Goal: Task Accomplishment & Management: Use online tool/utility

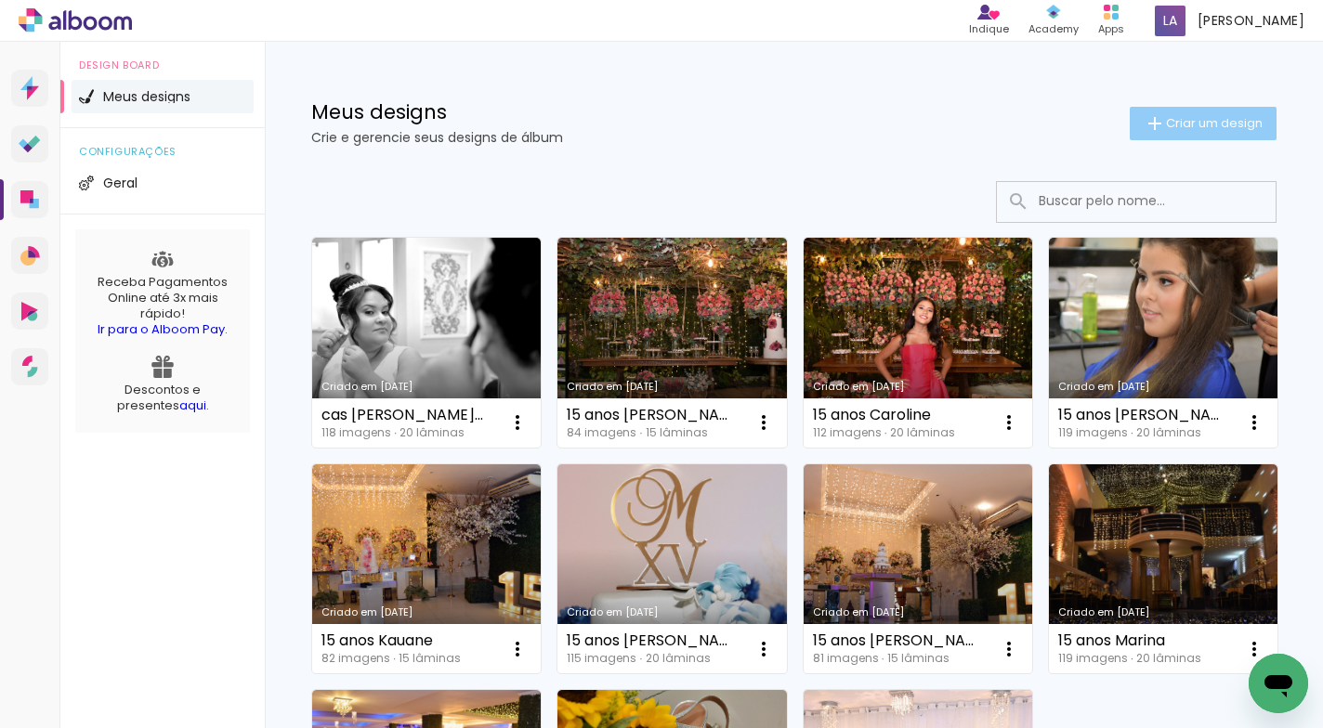
click at [1182, 123] on span "Criar um design" at bounding box center [1214, 123] width 97 height 12
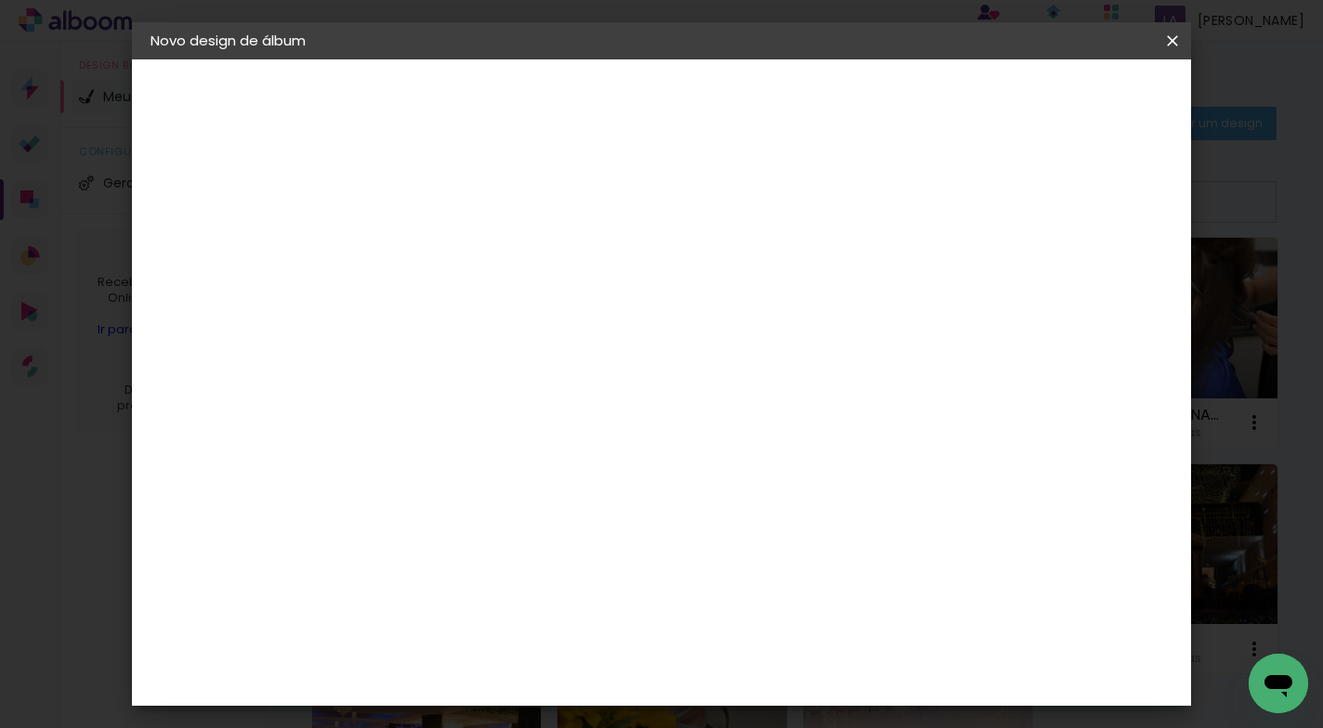
click at [454, 245] on input at bounding box center [454, 249] width 0 height 29
type input "cas [PERSON_NAME] e [PERSON_NAME]"
type paper-input "cas [PERSON_NAME] e [PERSON_NAME]"
click at [0, 0] on slot "Avançar" at bounding box center [0, 0] width 0 height 0
click at [802, 279] on paper-item "Tamanho Livre" at bounding box center [713, 282] width 178 height 41
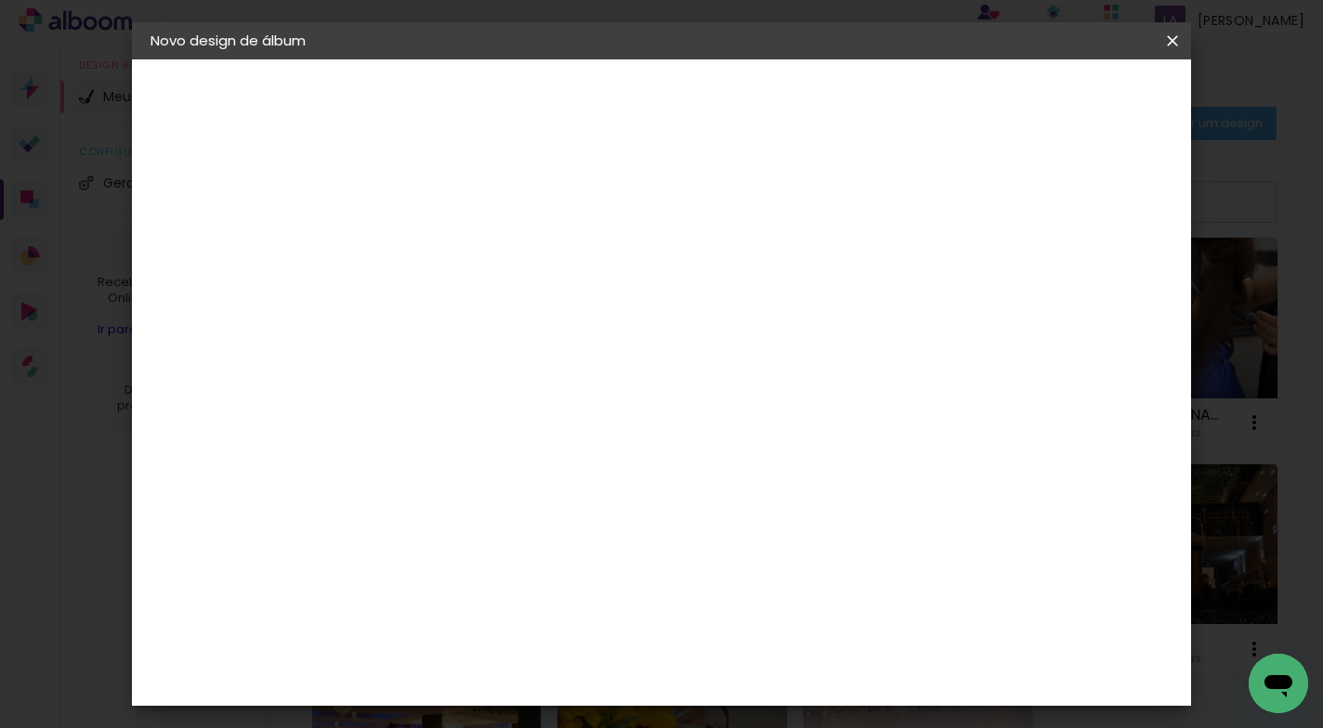
click at [0, 0] on slot "Avançar" at bounding box center [0, 0] width 0 height 0
drag, startPoint x: 786, startPoint y: 526, endPoint x: 738, endPoint y: 524, distance: 47.4
click at [738, 524] on paper-input-container "60 cm" at bounding box center [775, 525] width 84 height 46
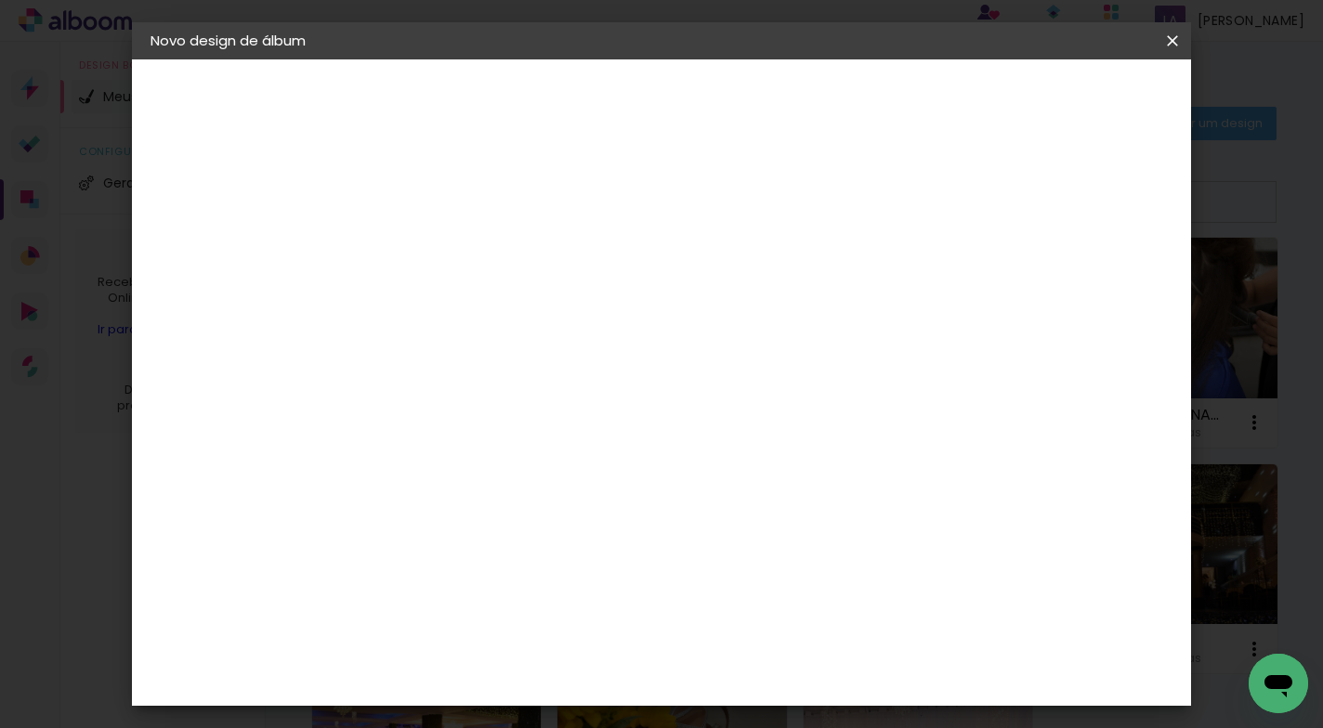
type input "50,8"
type paper-input "50,8"
click at [416, 515] on input "30" at bounding box center [395, 516] width 48 height 28
type input "30,5"
type paper-input "30,5"
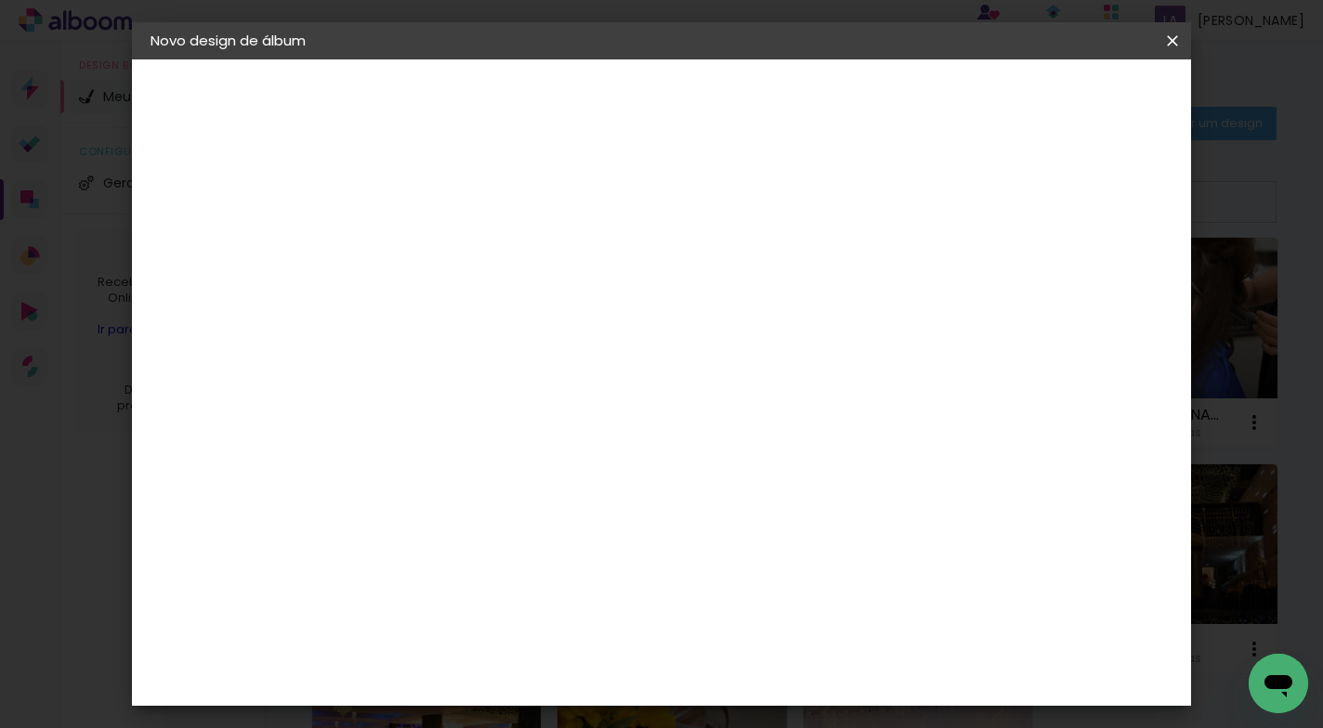
click at [853, 59] on div "mm Mostrar sangria 25.4 cm cm cm mm A maioria das encadernadoras sugere 5mm de …" at bounding box center [737, 59] width 728 height 0
click at [1055, 98] on span "Iniciar design" at bounding box center [1013, 98] width 85 height 13
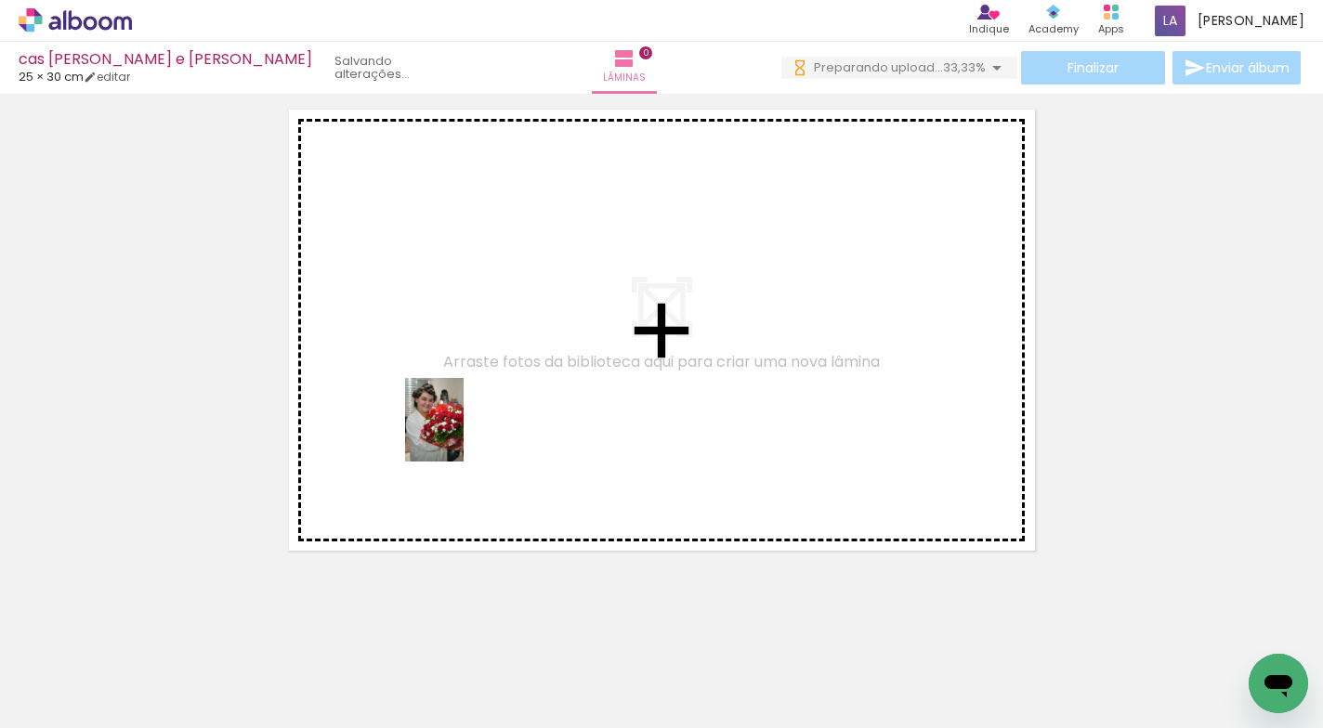
drag, startPoint x: 196, startPoint y: 671, endPoint x: 461, endPoint y: 434, distance: 355.2
click at [461, 434] on quentale-workspace at bounding box center [661, 364] width 1323 height 728
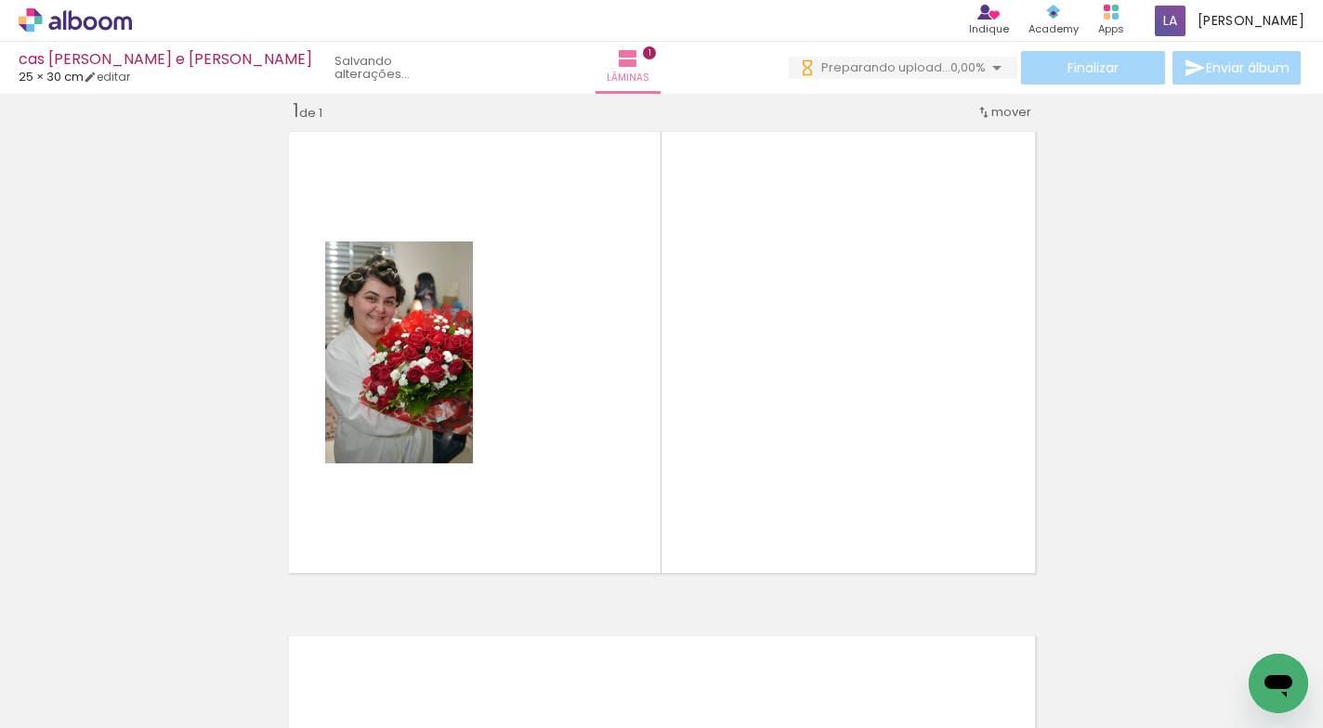
scroll to position [23, 0]
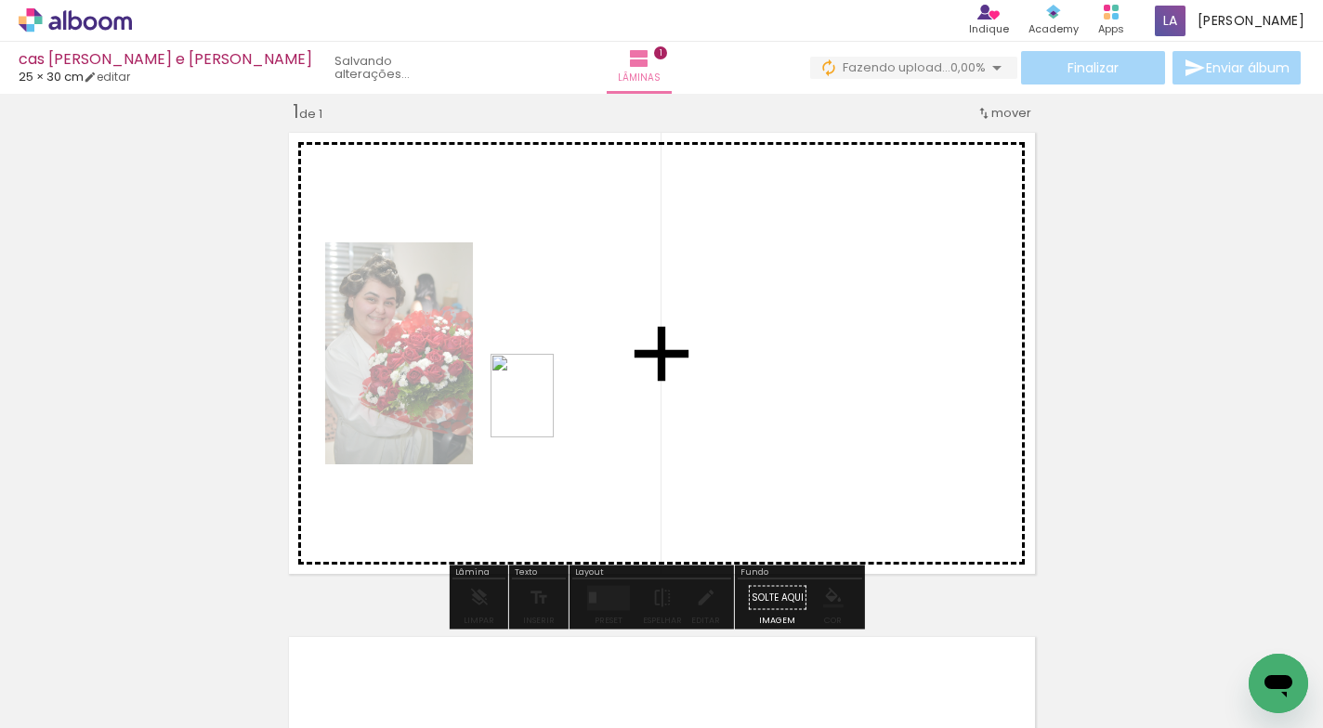
drag, startPoint x: 304, startPoint y: 669, endPoint x: 546, endPoint y: 410, distance: 354.8
click at [546, 410] on quentale-workspace at bounding box center [661, 364] width 1323 height 728
drag, startPoint x: 410, startPoint y: 672, endPoint x: 709, endPoint y: 412, distance: 396.3
click at [709, 412] on quentale-workspace at bounding box center [661, 364] width 1323 height 728
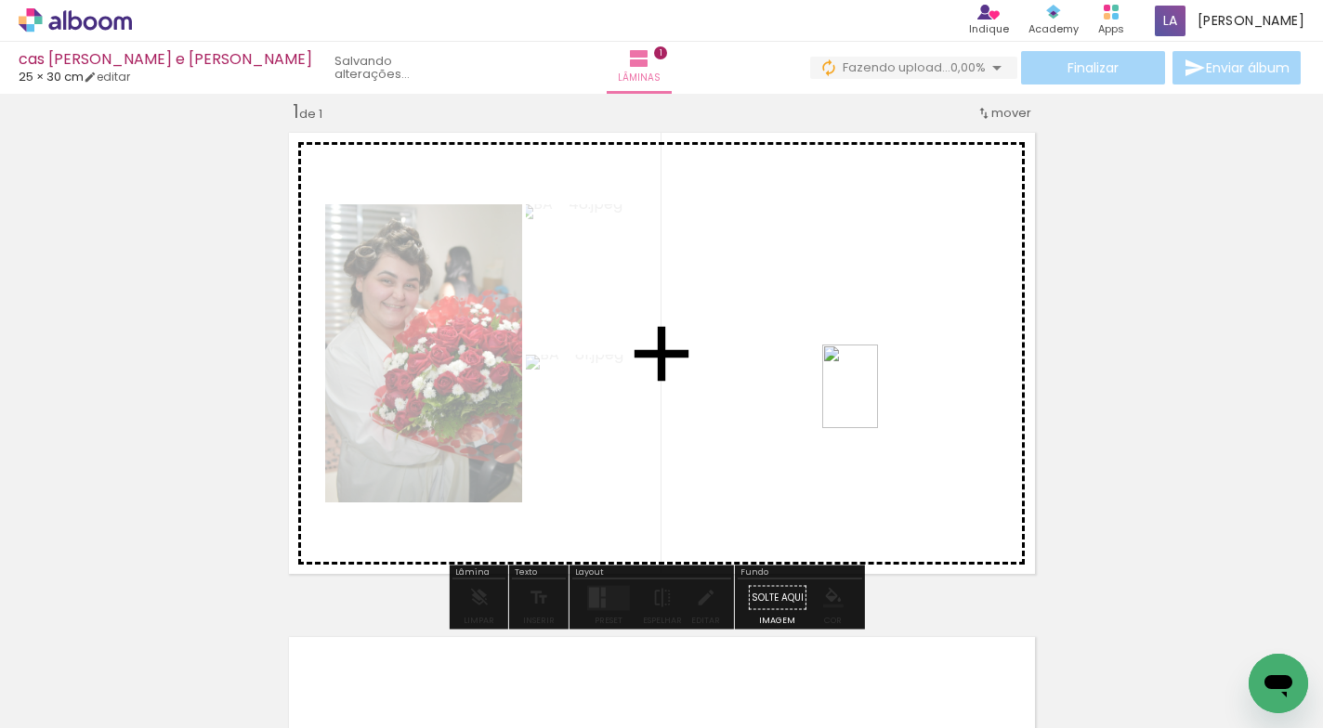
drag, startPoint x: 493, startPoint y: 660, endPoint x: 878, endPoint y: 401, distance: 463.7
click at [878, 401] on quentale-workspace at bounding box center [661, 364] width 1323 height 728
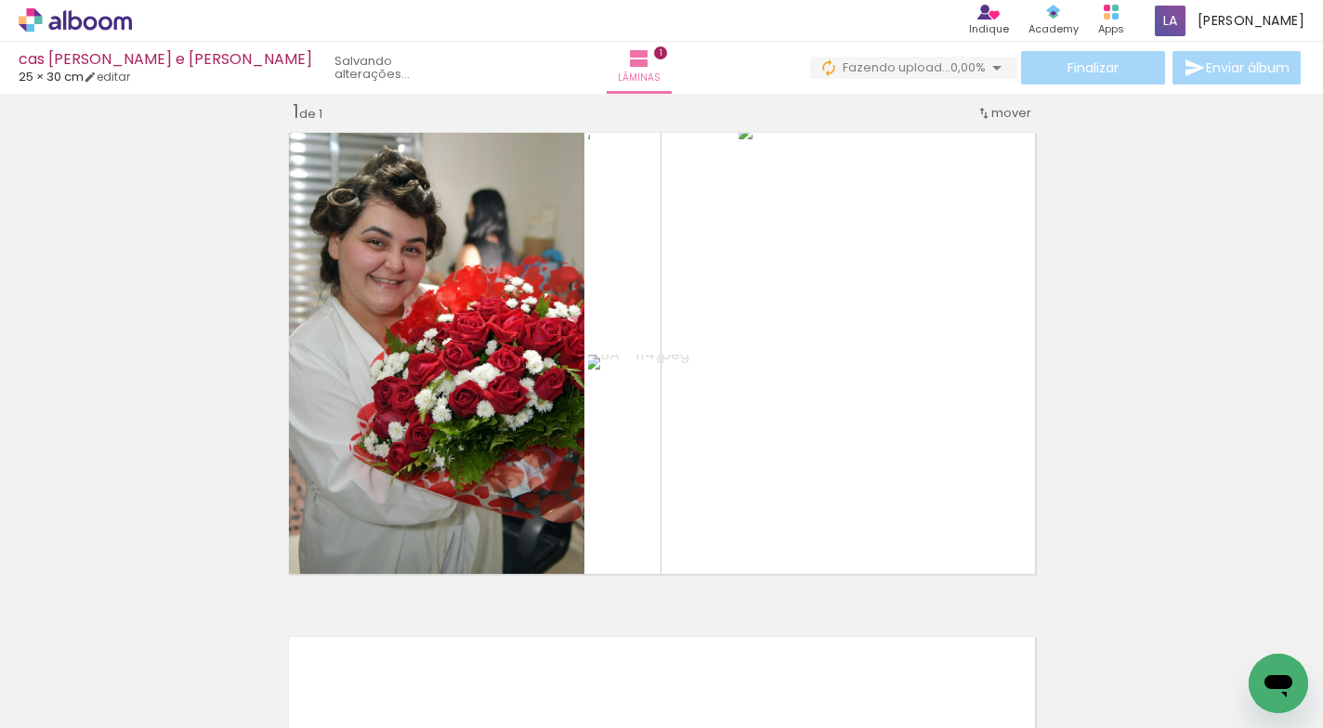
click at [1224, 358] on div "Inserir lâmina 1 de 1" at bounding box center [661, 582] width 1323 height 1010
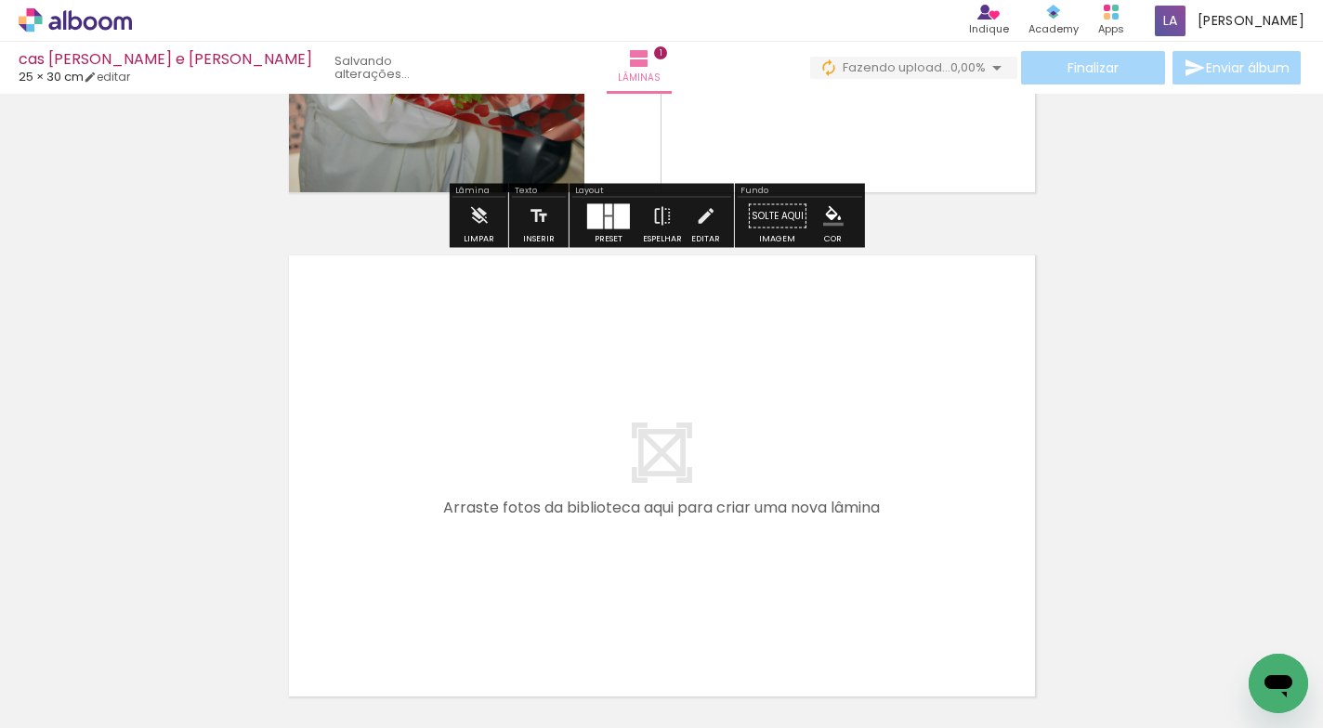
scroll to position [549, 0]
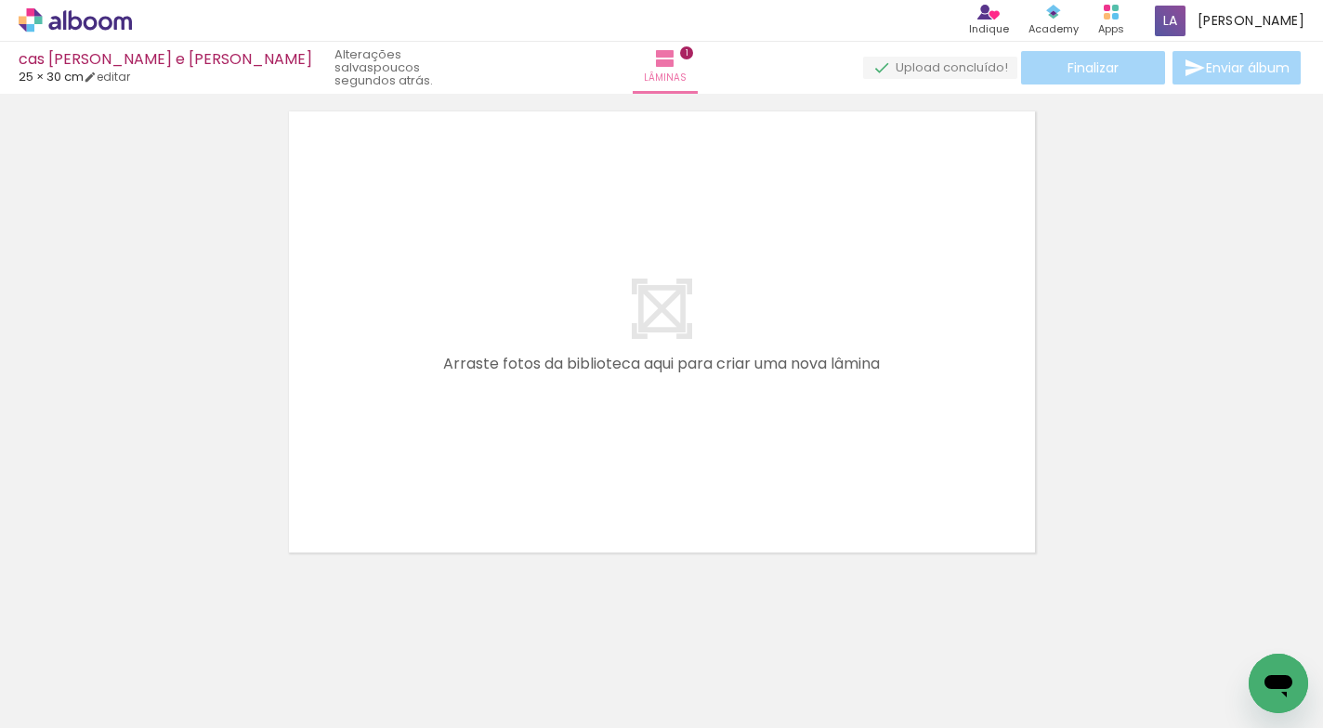
click at [784, 491] on quentale-layouter at bounding box center [661, 332] width 763 height 458
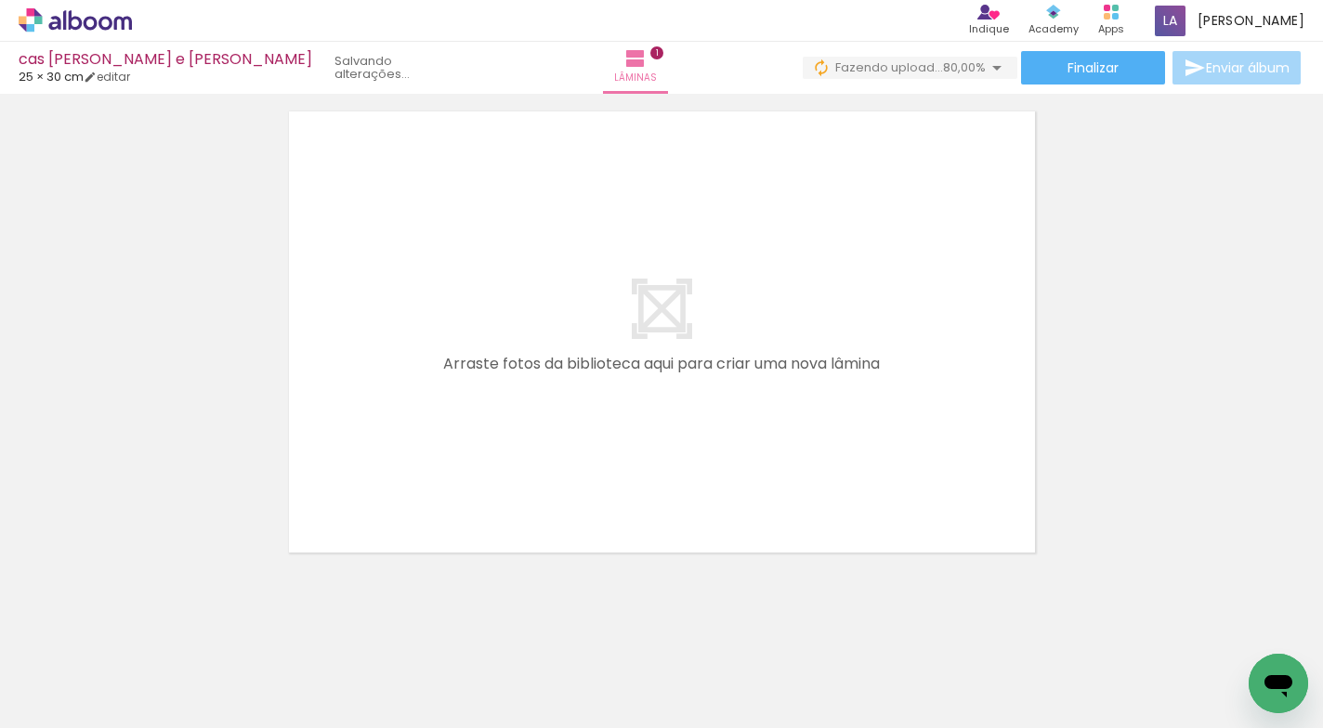
scroll to position [0, 0]
click at [592, 669] on div at bounding box center [602, 664] width 92 height 61
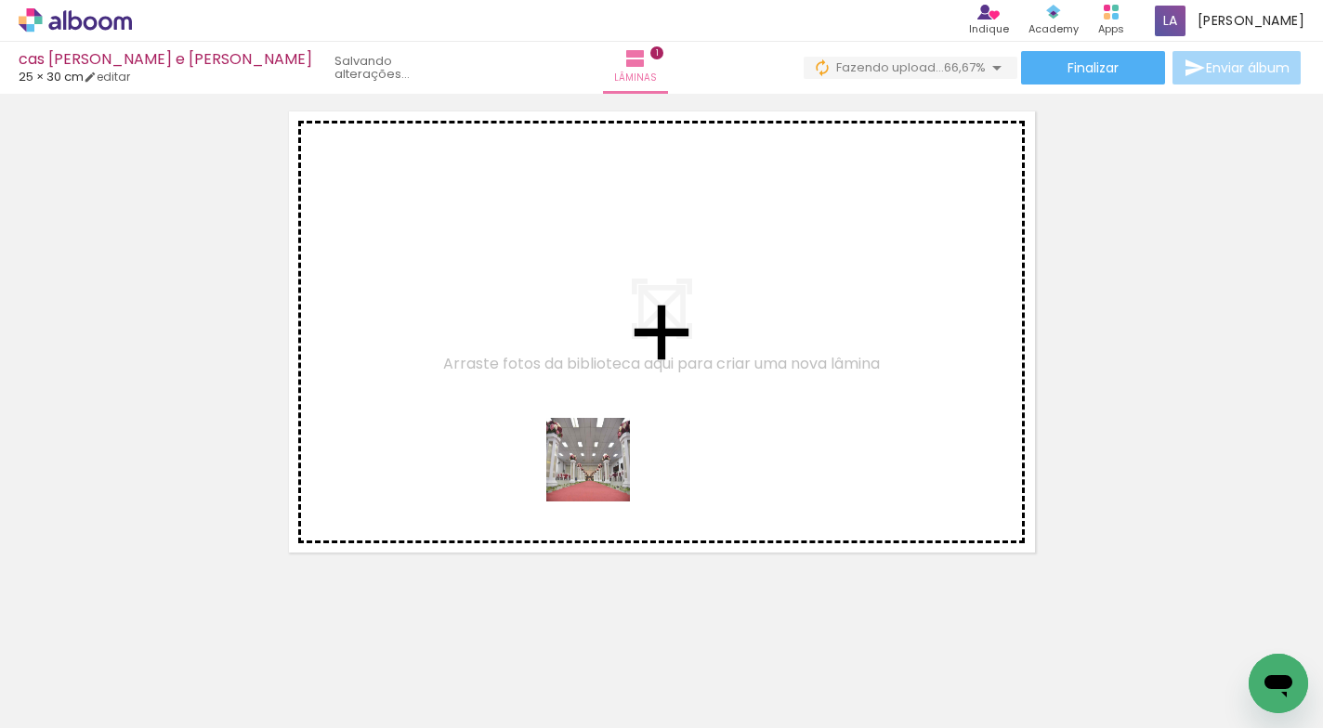
drag, startPoint x: 601, startPoint y: 672, endPoint x: 610, endPoint y: 471, distance: 201.8
click at [610, 471] on quentale-workspace at bounding box center [661, 364] width 1323 height 728
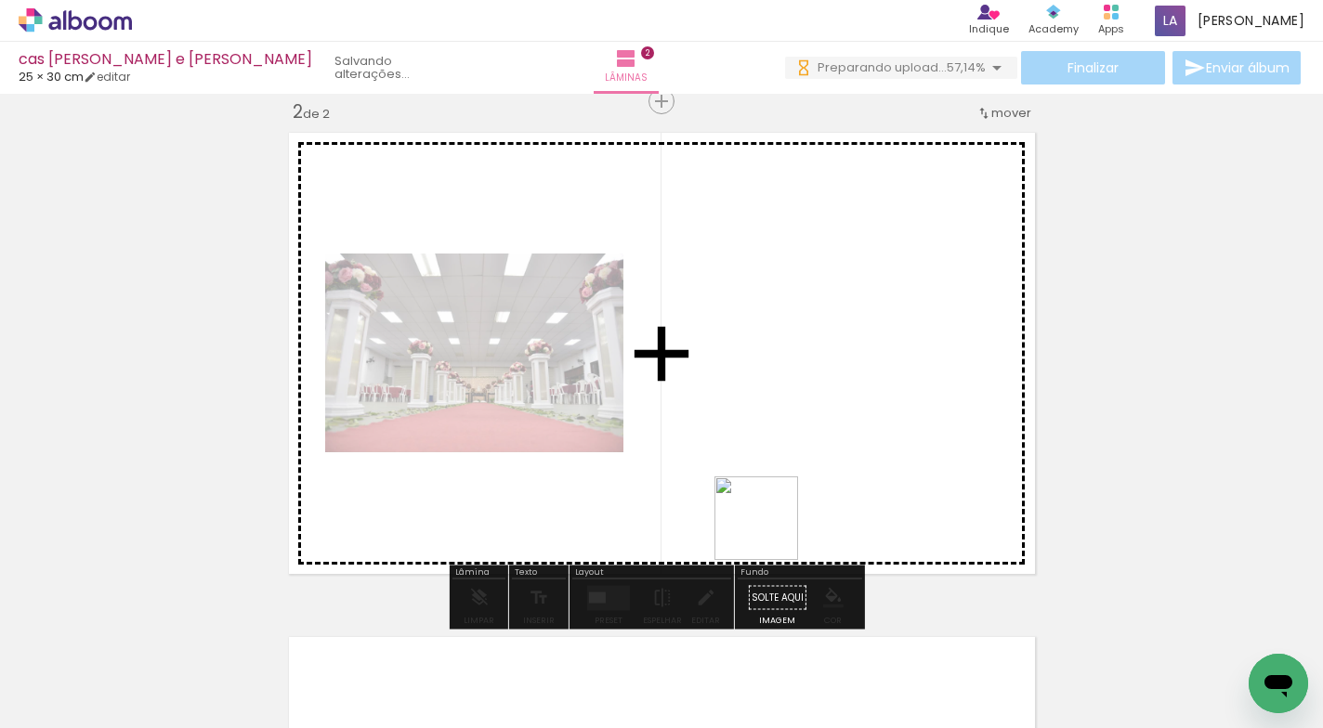
drag, startPoint x: 763, startPoint y: 528, endPoint x: 772, endPoint y: 538, distance: 13.2
click at [772, 538] on quentale-workspace at bounding box center [661, 364] width 1323 height 728
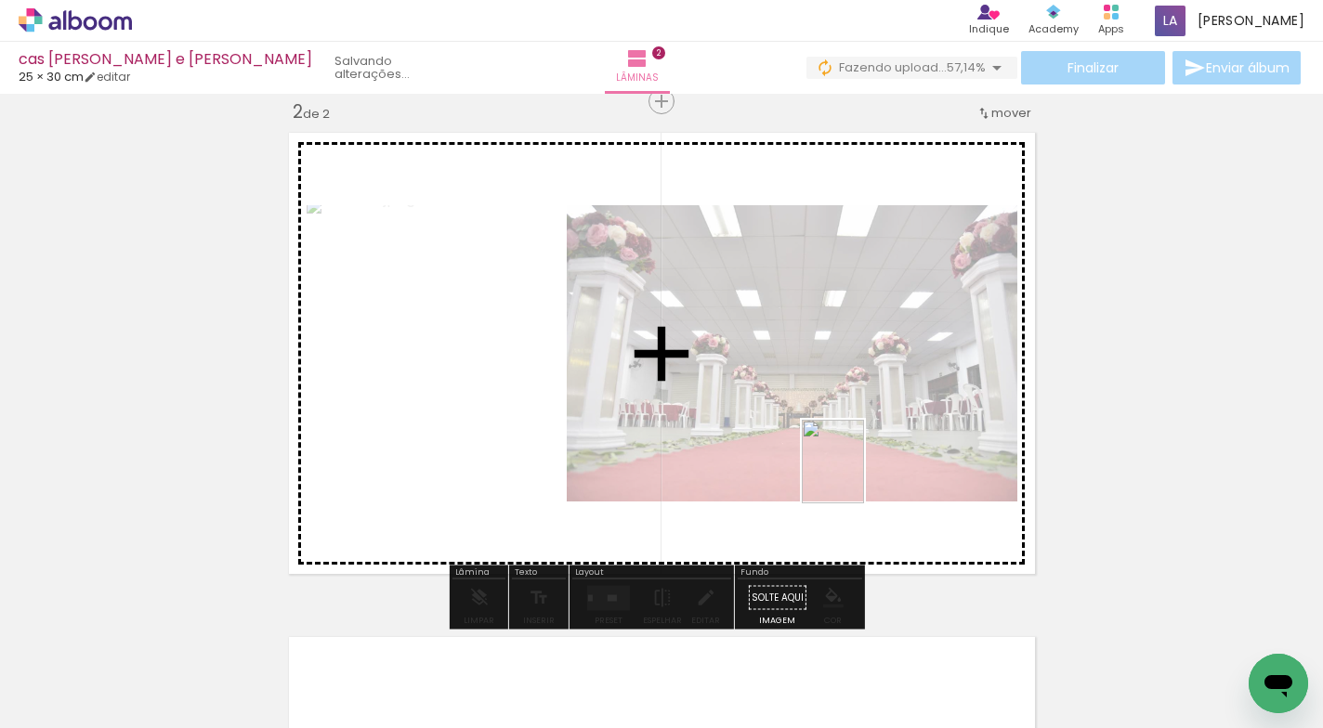
drag, startPoint x: 827, startPoint y: 690, endPoint x: 857, endPoint y: 476, distance: 216.7
click at [857, 476] on quentale-workspace at bounding box center [661, 364] width 1323 height 728
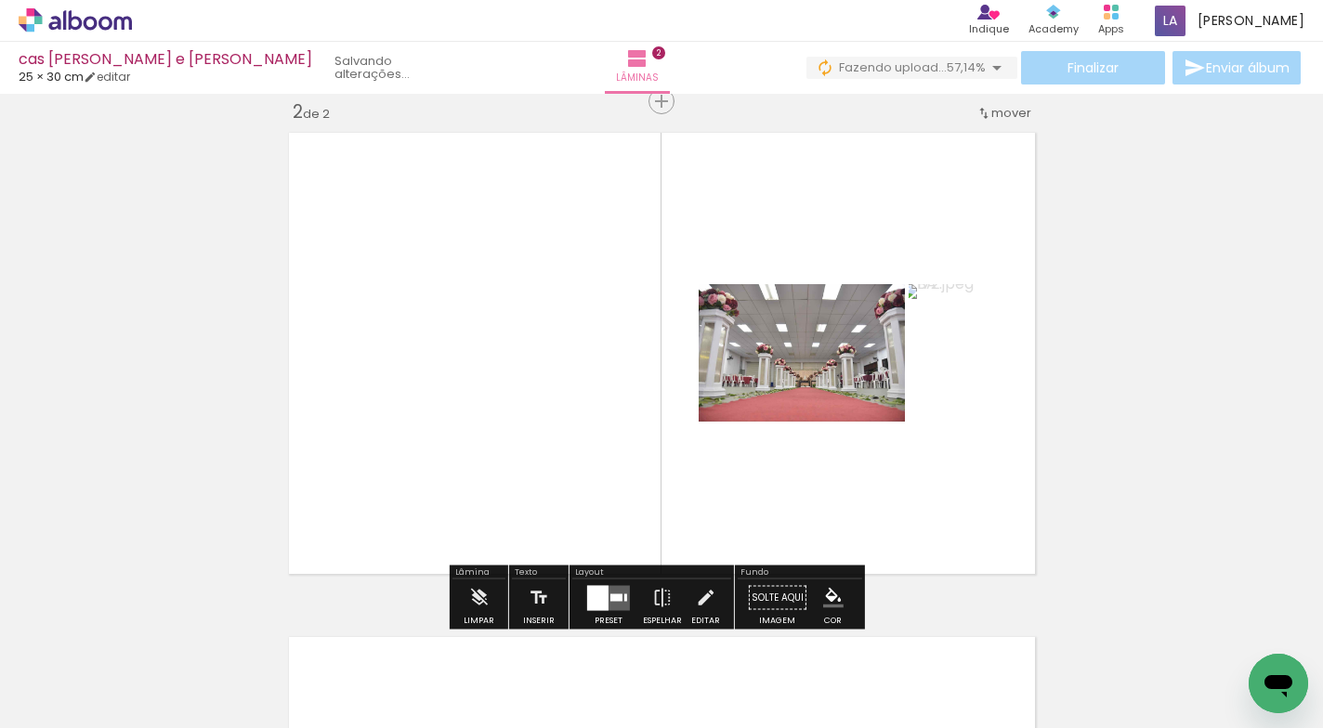
drag, startPoint x: 926, startPoint y: 674, endPoint x: 887, endPoint y: 490, distance: 188.0
click at [887, 489] on quentale-workspace at bounding box center [661, 364] width 1323 height 728
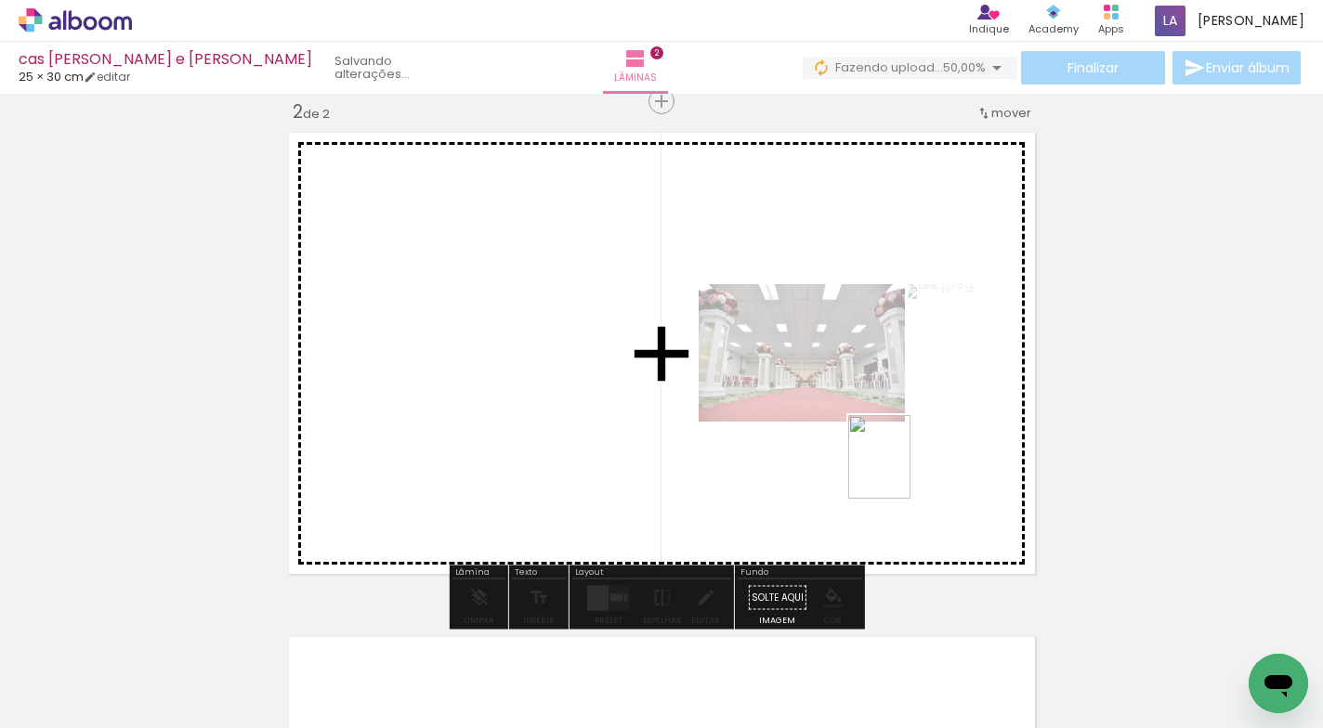
drag, startPoint x: 911, startPoint y: 651, endPoint x: 906, endPoint y: 474, distance: 177.5
click at [906, 474] on quentale-workspace at bounding box center [661, 364] width 1323 height 728
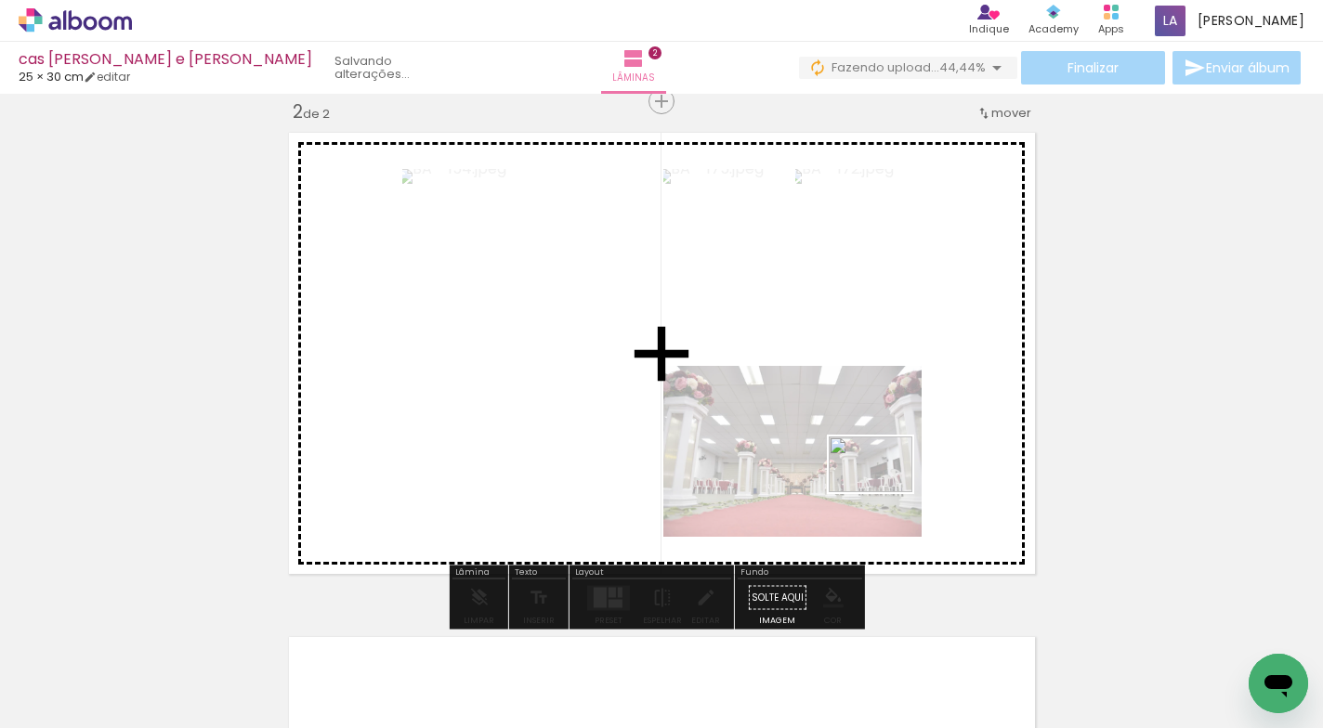
drag, startPoint x: 1025, startPoint y: 663, endPoint x: 1188, endPoint y: 665, distance: 162.5
click at [884, 494] on quentale-workspace at bounding box center [661, 364] width 1323 height 728
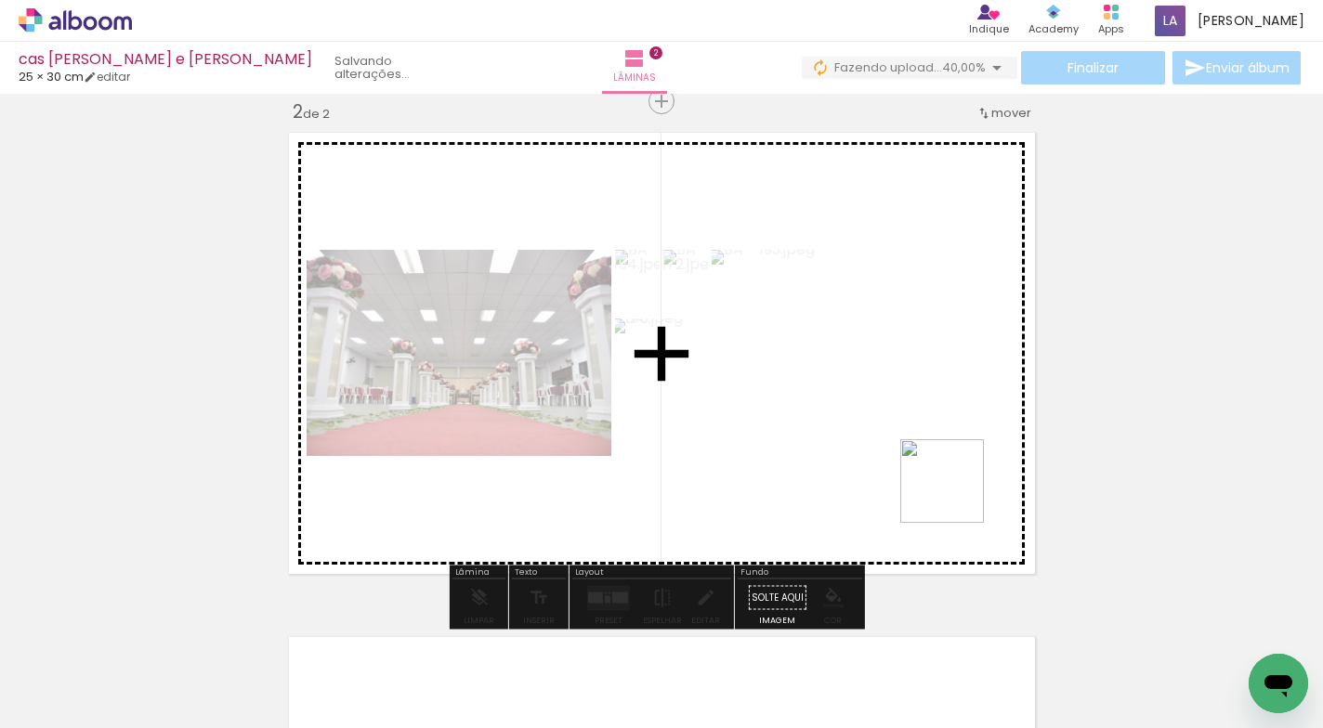
drag, startPoint x: 1139, startPoint y: 683, endPoint x: 954, endPoint y: 495, distance: 263.4
click at [954, 495] on quentale-workspace at bounding box center [661, 364] width 1323 height 728
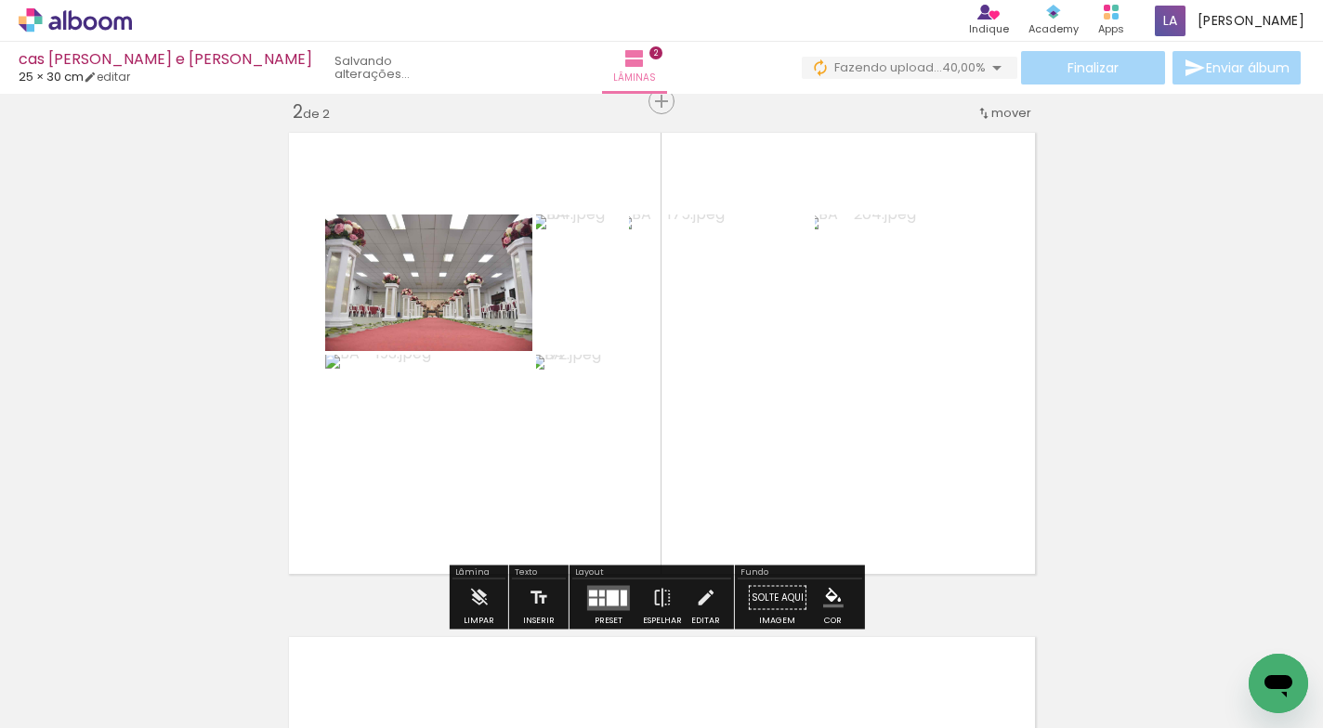
click at [1186, 454] on div "Inserir lâmina 1 de 2 Inserir lâmina 2 de 2" at bounding box center [661, 330] width 1323 height 1514
click at [600, 594] on div at bounding box center [602, 593] width 6 height 7
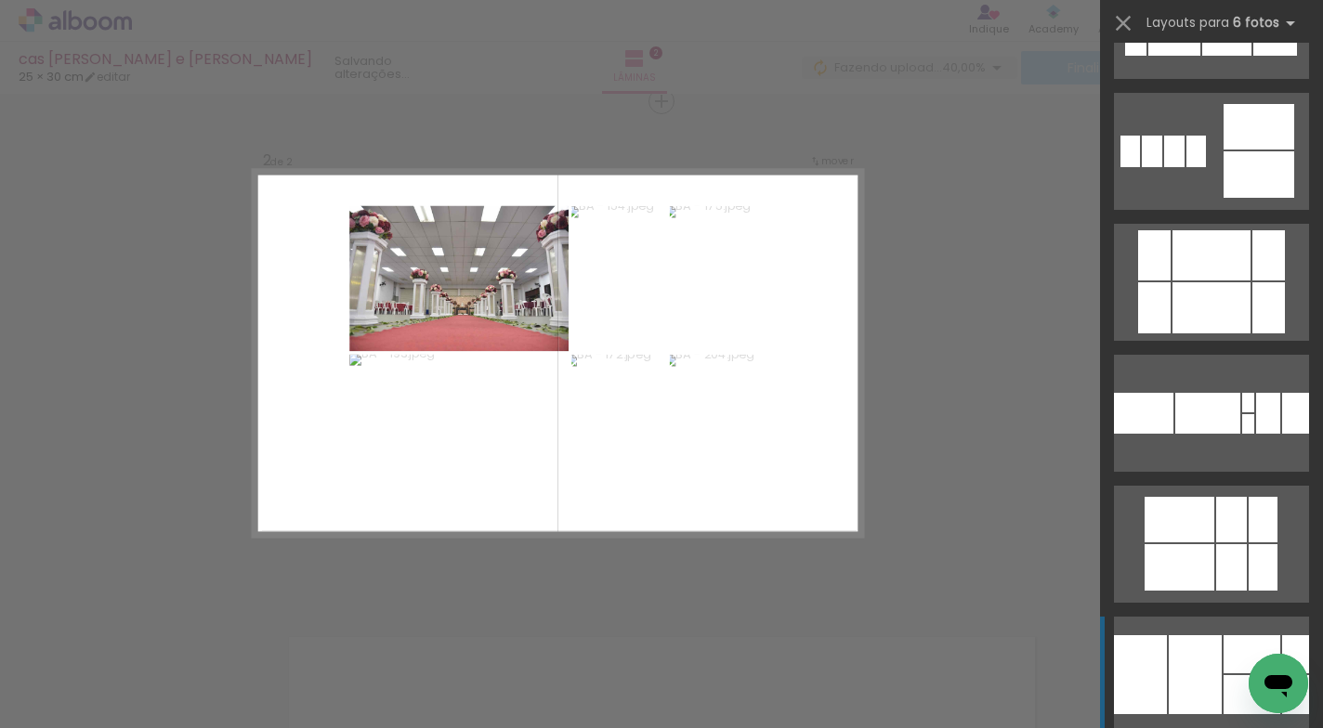
scroll to position [491, 0]
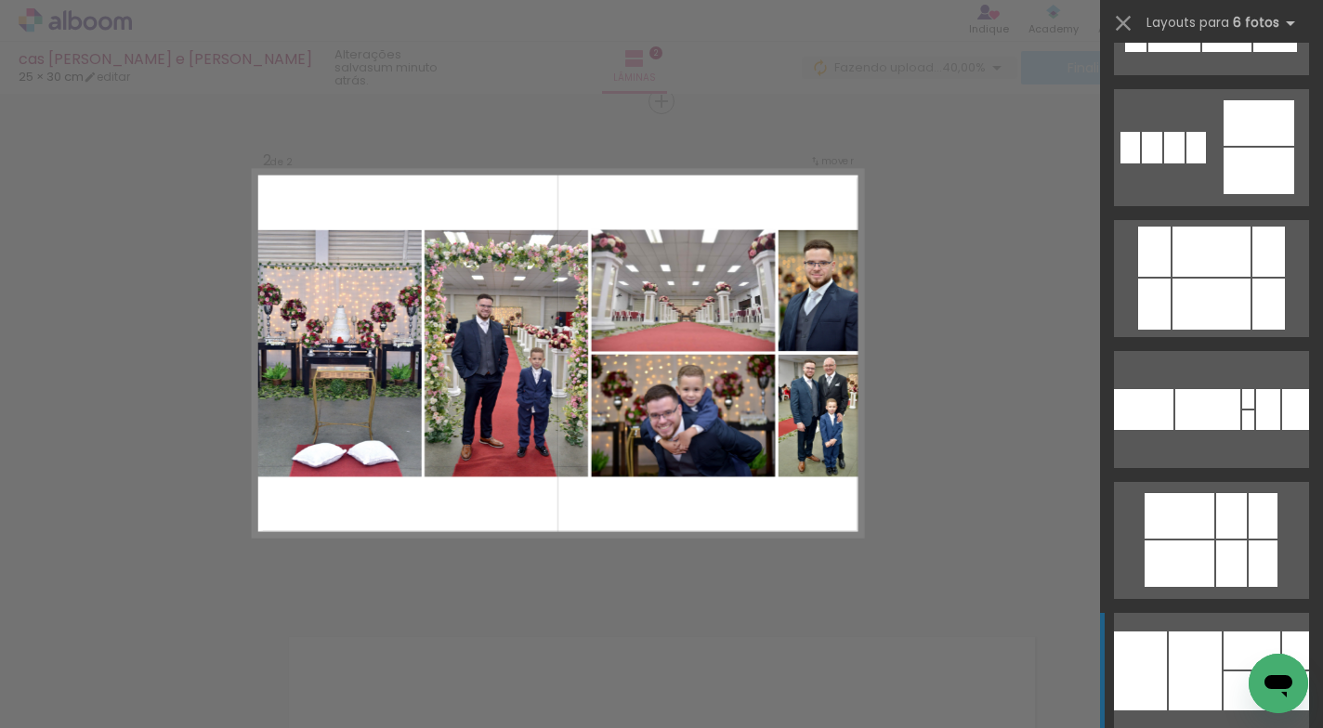
click at [1197, 430] on div at bounding box center [1207, 409] width 65 height 41
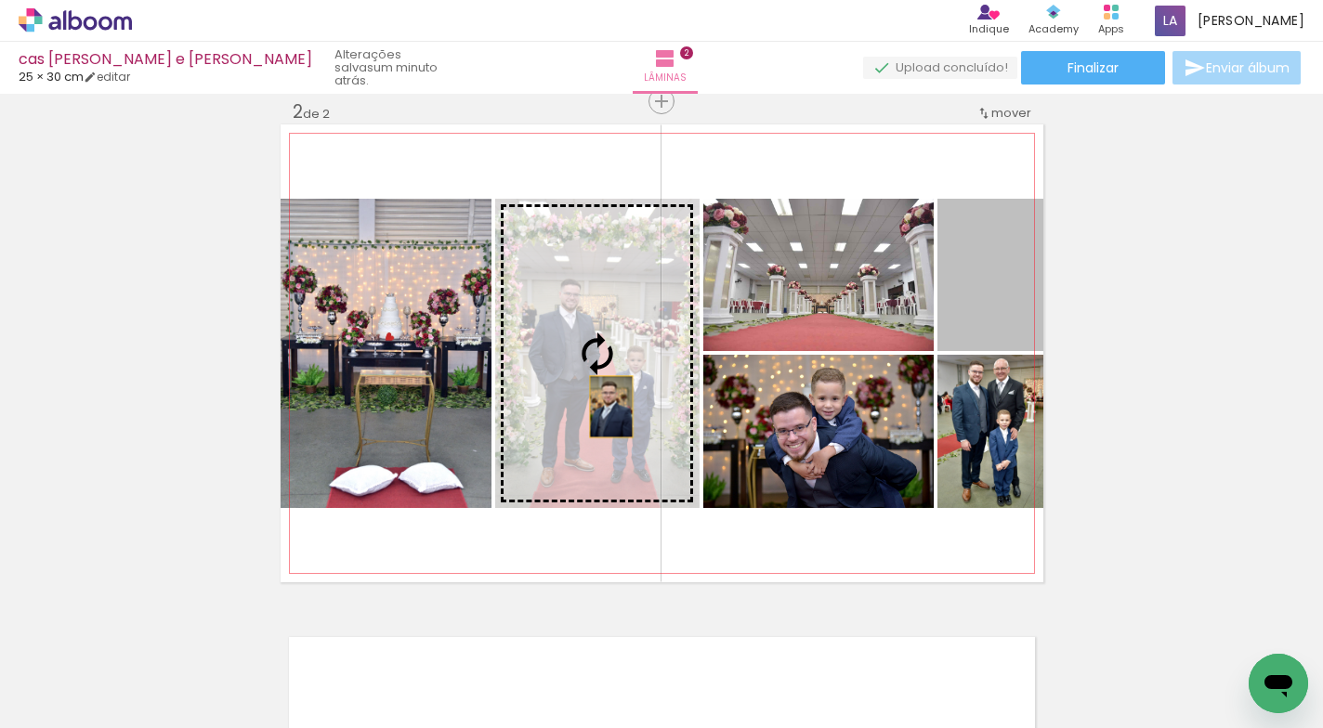
drag, startPoint x: 989, startPoint y: 306, endPoint x: 604, endPoint y: 407, distance: 398.3
click at [0, 0] on slot at bounding box center [0, 0] width 0 height 0
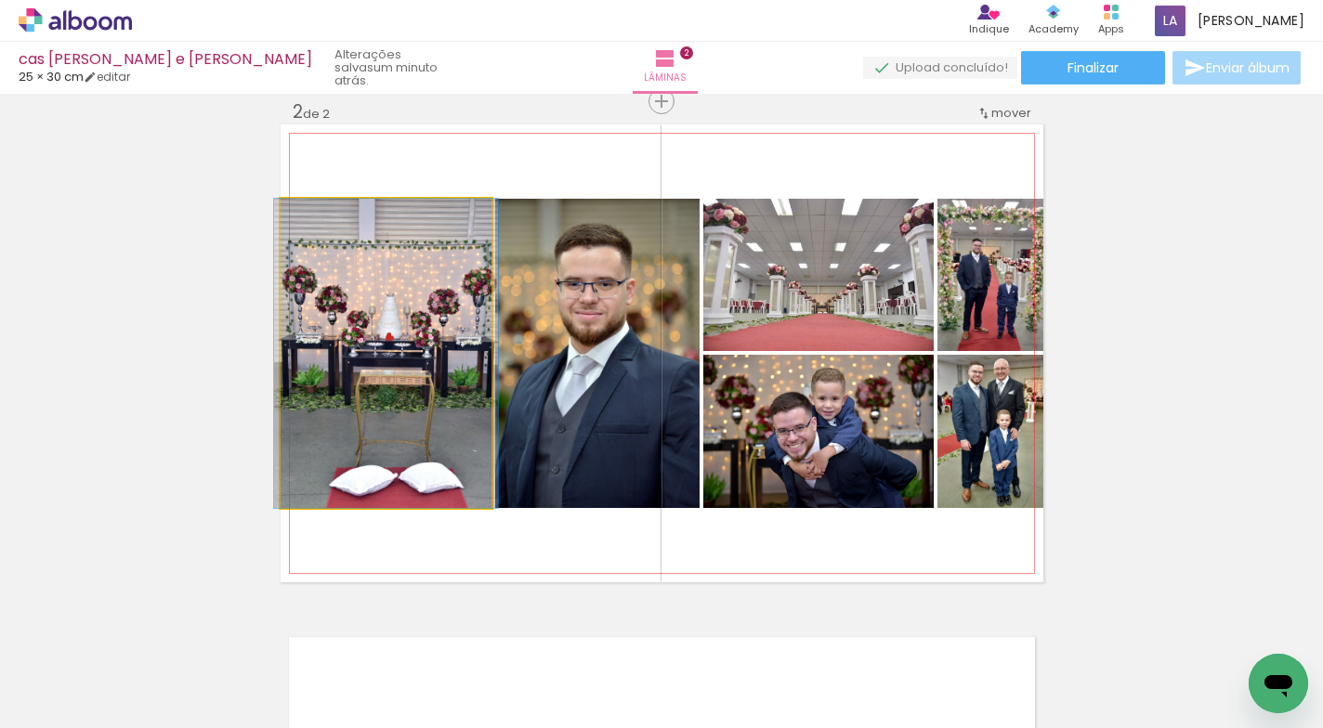
click at [415, 390] on quentale-photo at bounding box center [385, 353] width 211 height 309
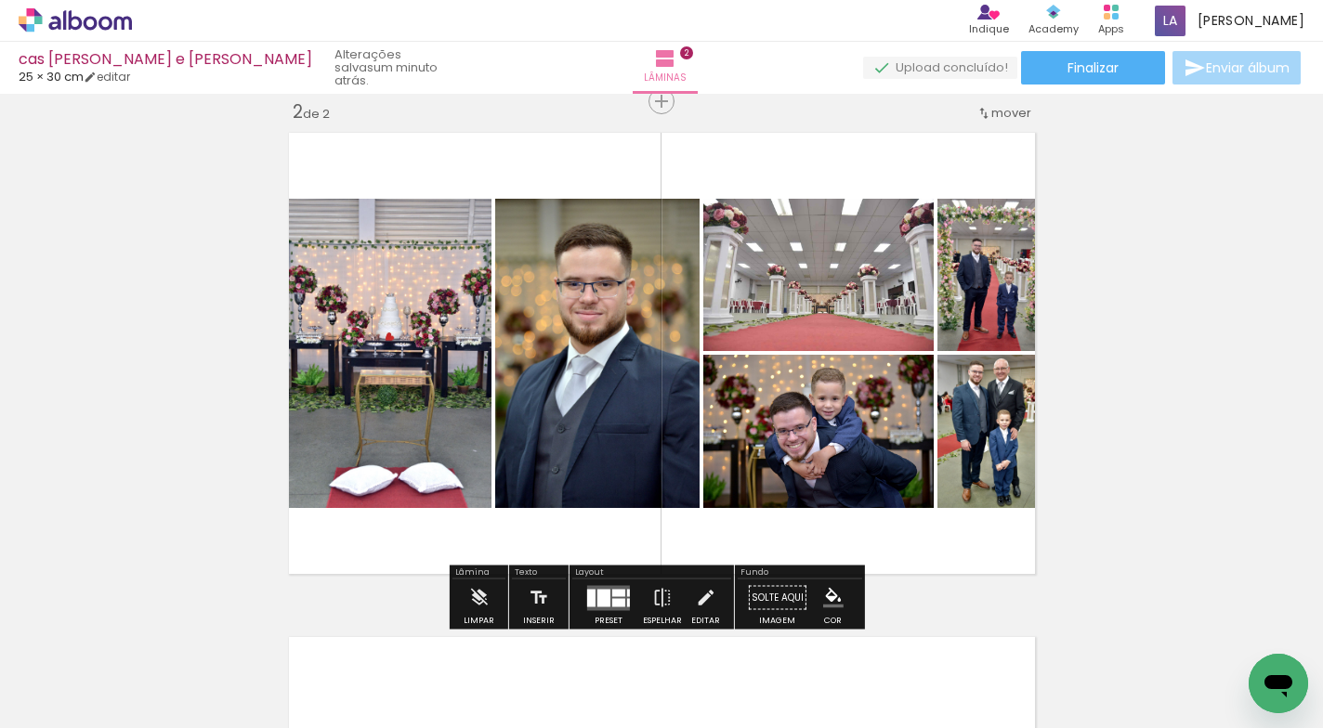
click at [1241, 293] on div "Inserir lâmina 1 de 2 Inserir lâmina 2 de 2" at bounding box center [661, 330] width 1323 height 1514
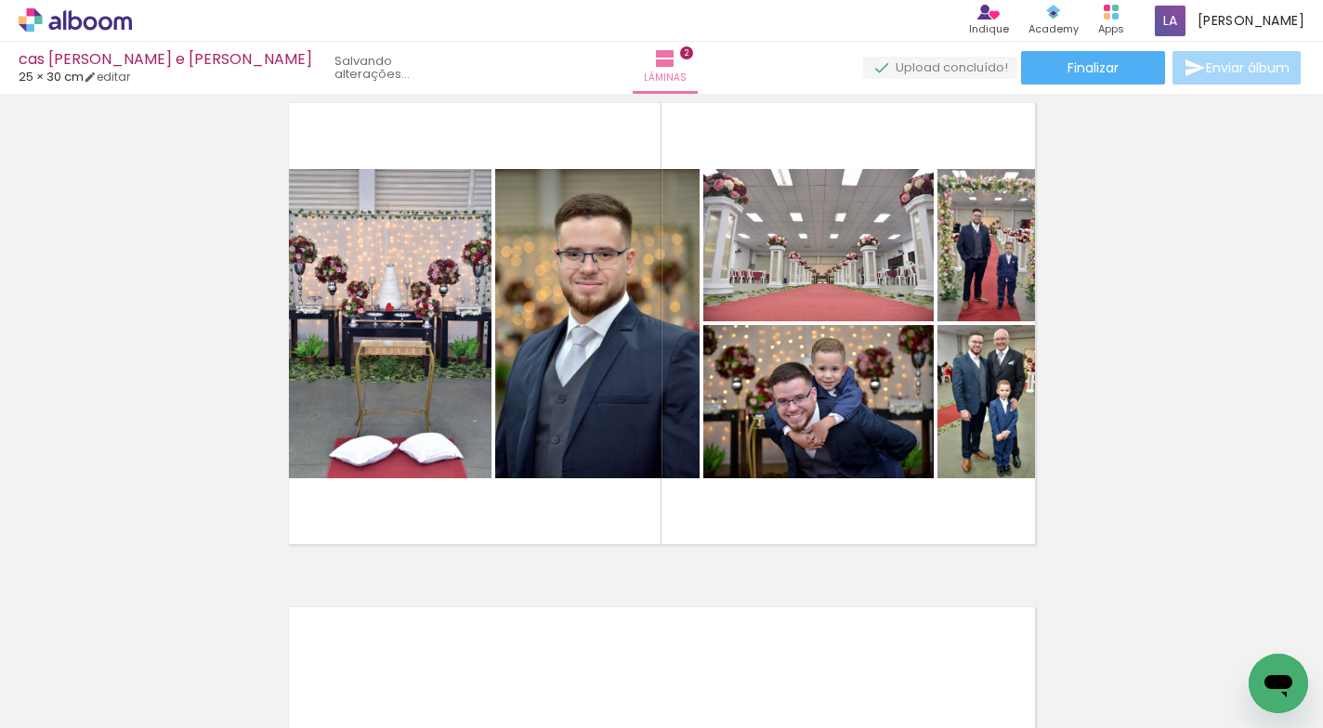
scroll to position [587, 0]
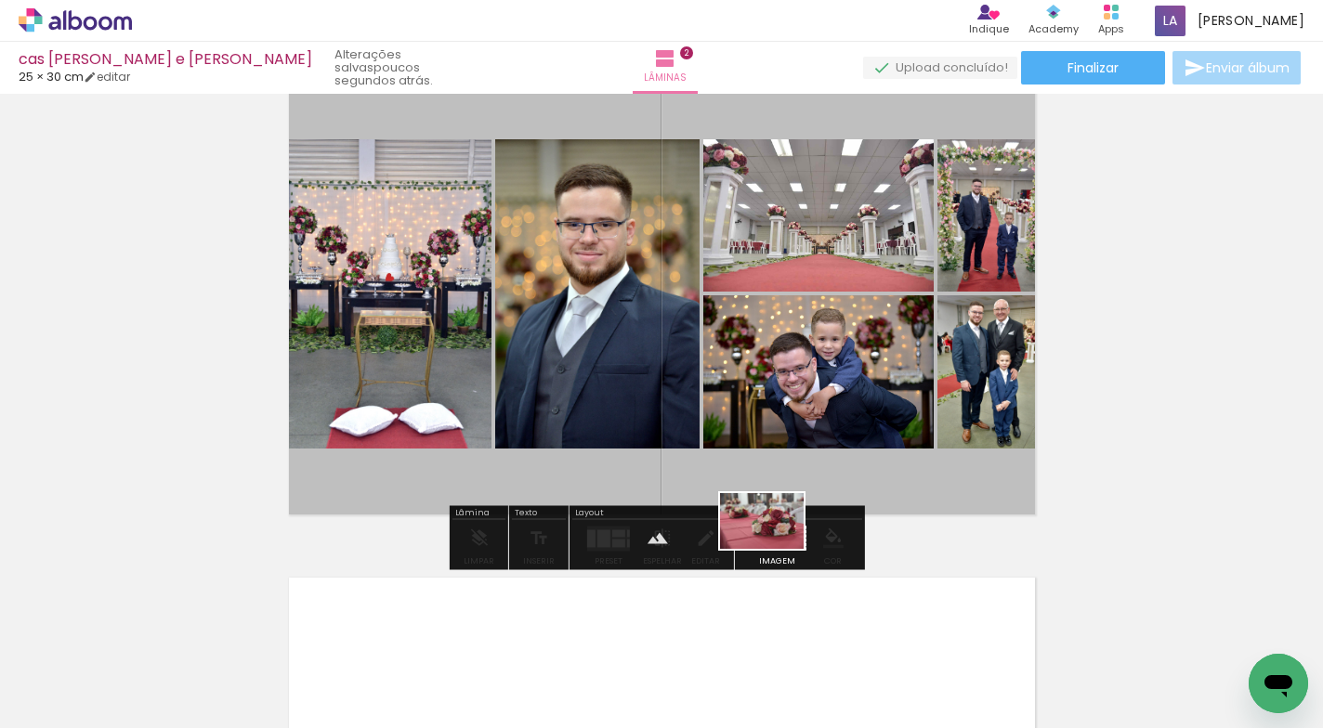
drag, startPoint x: 1219, startPoint y: 660, endPoint x: 776, endPoint y: 549, distance: 457.7
click at [776, 549] on quentale-workspace at bounding box center [661, 364] width 1323 height 728
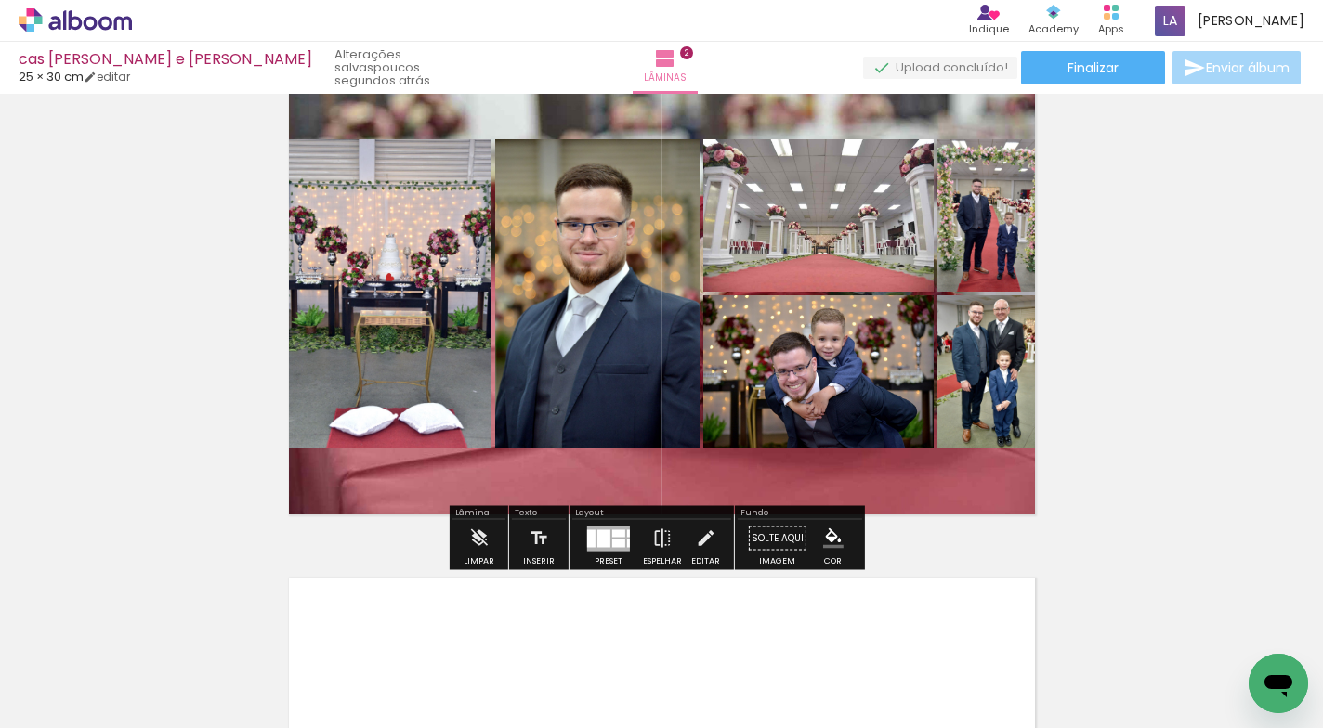
click at [798, 483] on quentale-layouter at bounding box center [661, 294] width 763 height 458
click at [798, 483] on quentale-photo at bounding box center [661, 294] width 763 height 458
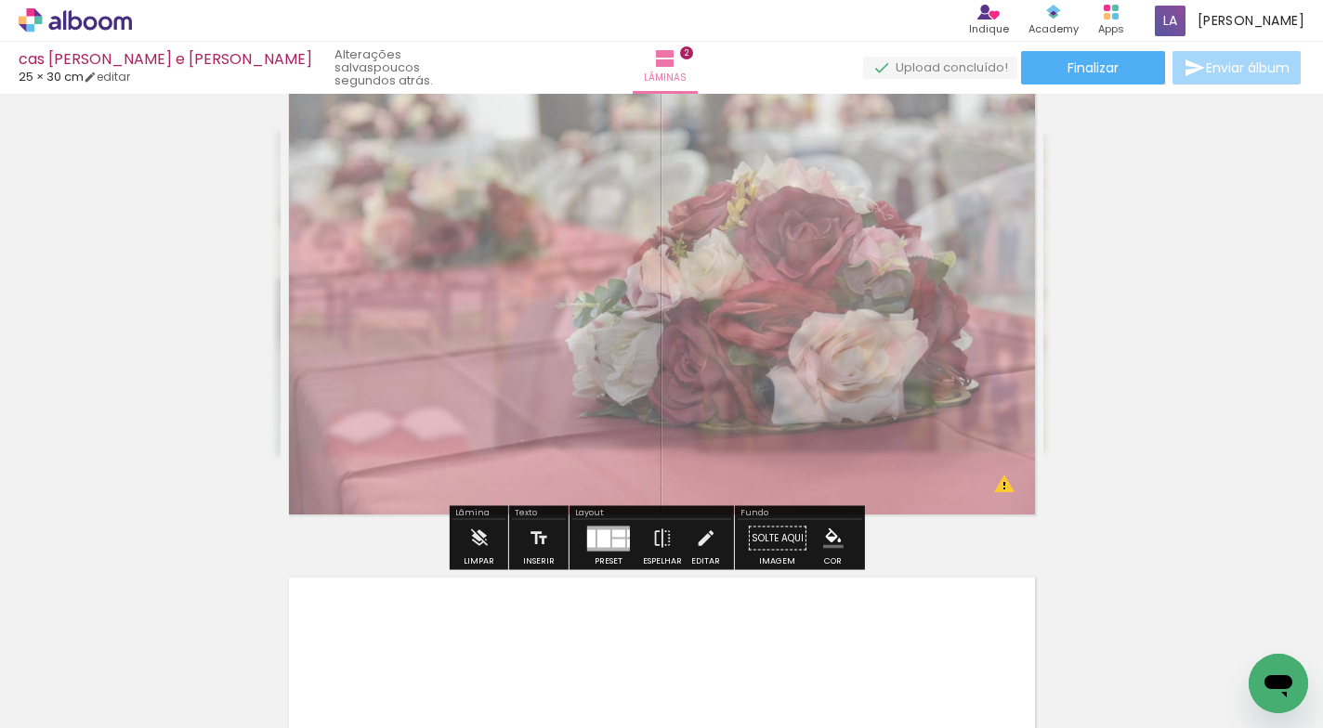
drag, startPoint x: 525, startPoint y: 113, endPoint x: 437, endPoint y: 120, distance: 87.5
type paper-slider "55"
click at [519, 114] on div at bounding box center [524, 112] width 11 height 11
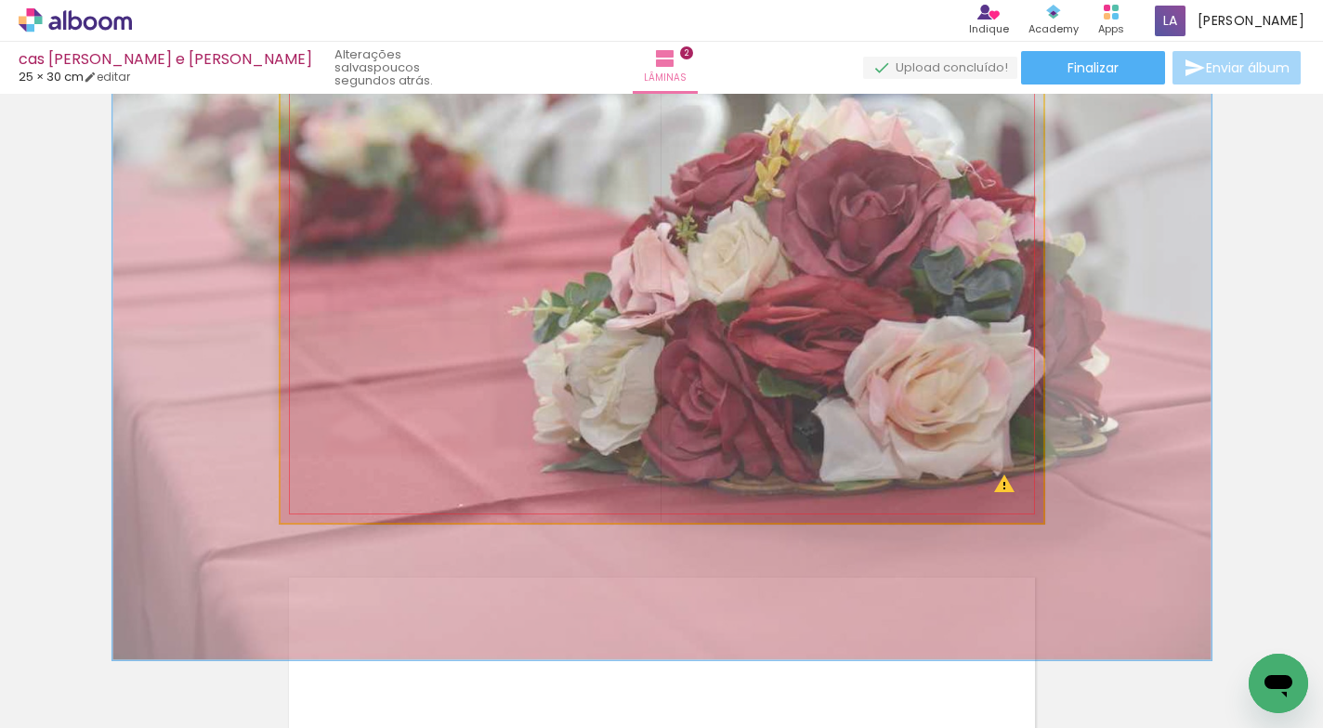
drag, startPoint x: 345, startPoint y: 112, endPoint x: 425, endPoint y: 142, distance: 85.2
type paper-slider "144"
click at [374, 116] on div at bounding box center [380, 112] width 17 height 17
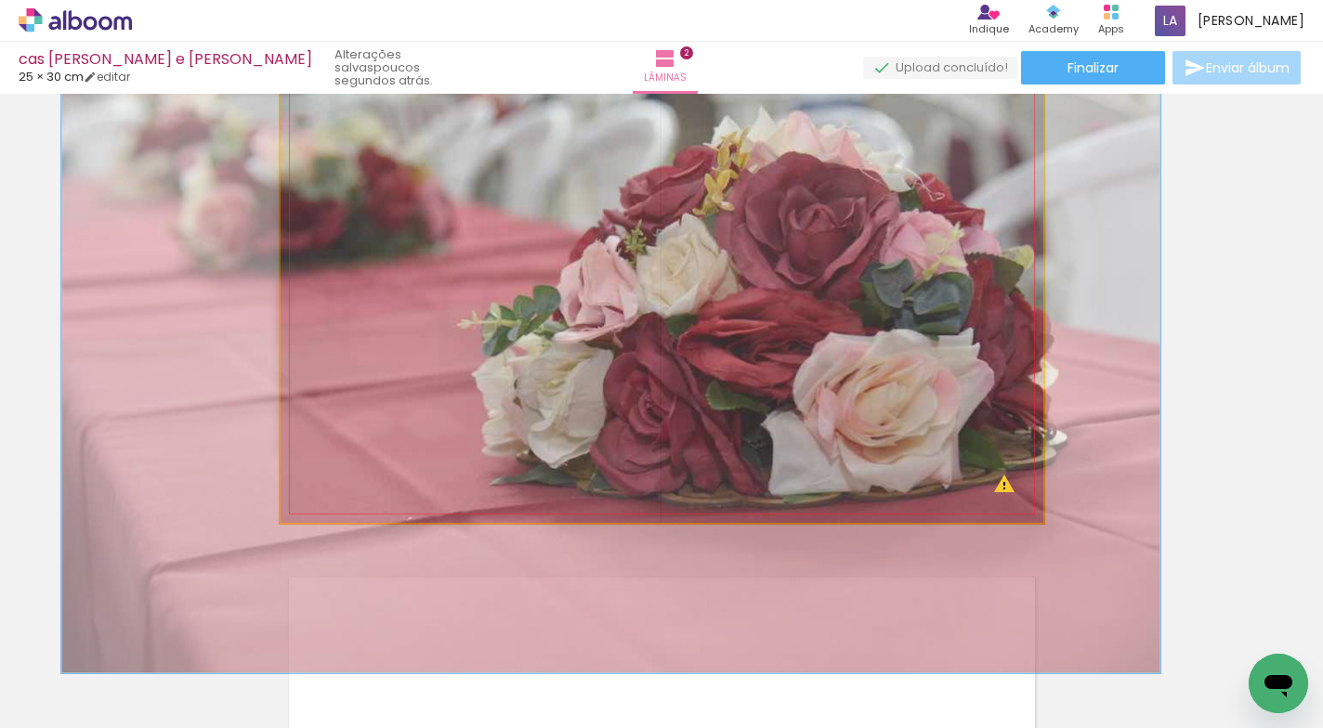
drag, startPoint x: 742, startPoint y: 246, endPoint x: 694, endPoint y: 252, distance: 48.6
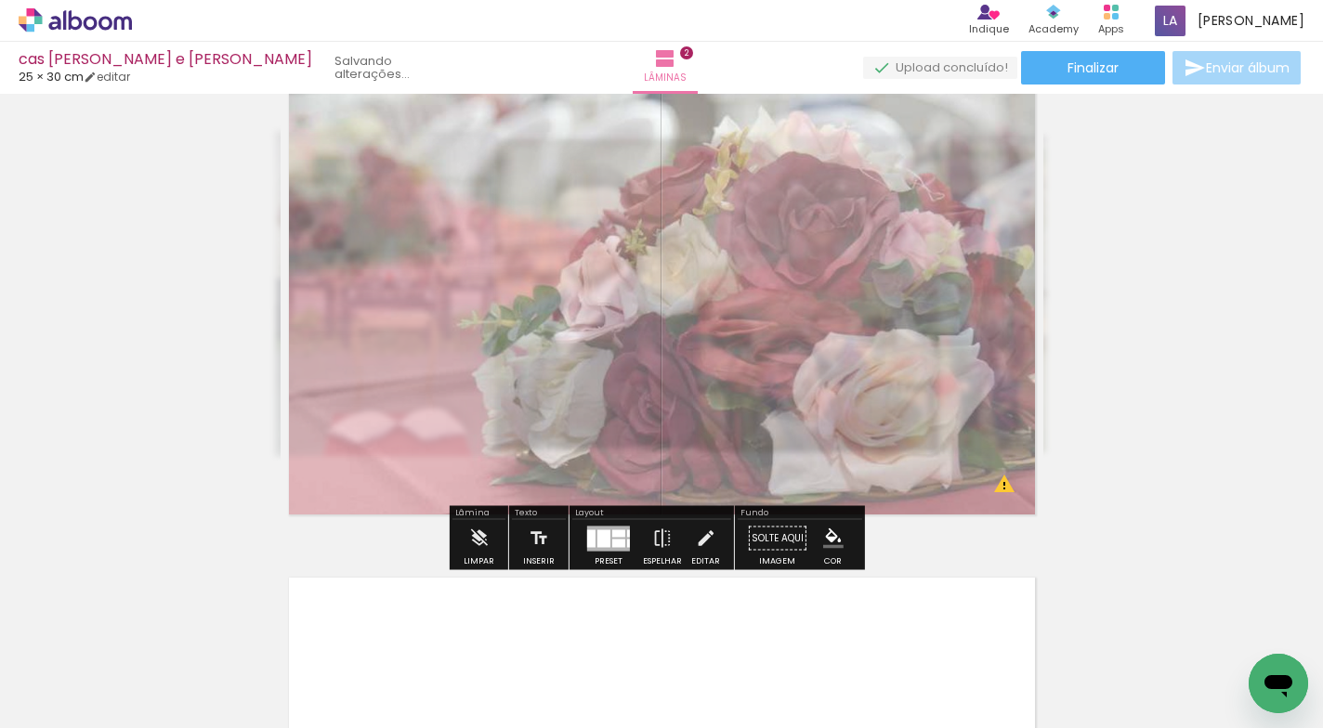
click at [1207, 297] on div "Inserir lâmina 1 de 2 Inserir lâmina 2 de 2 O Designbox precisará aumentar a su…" at bounding box center [661, 270] width 1323 height 1514
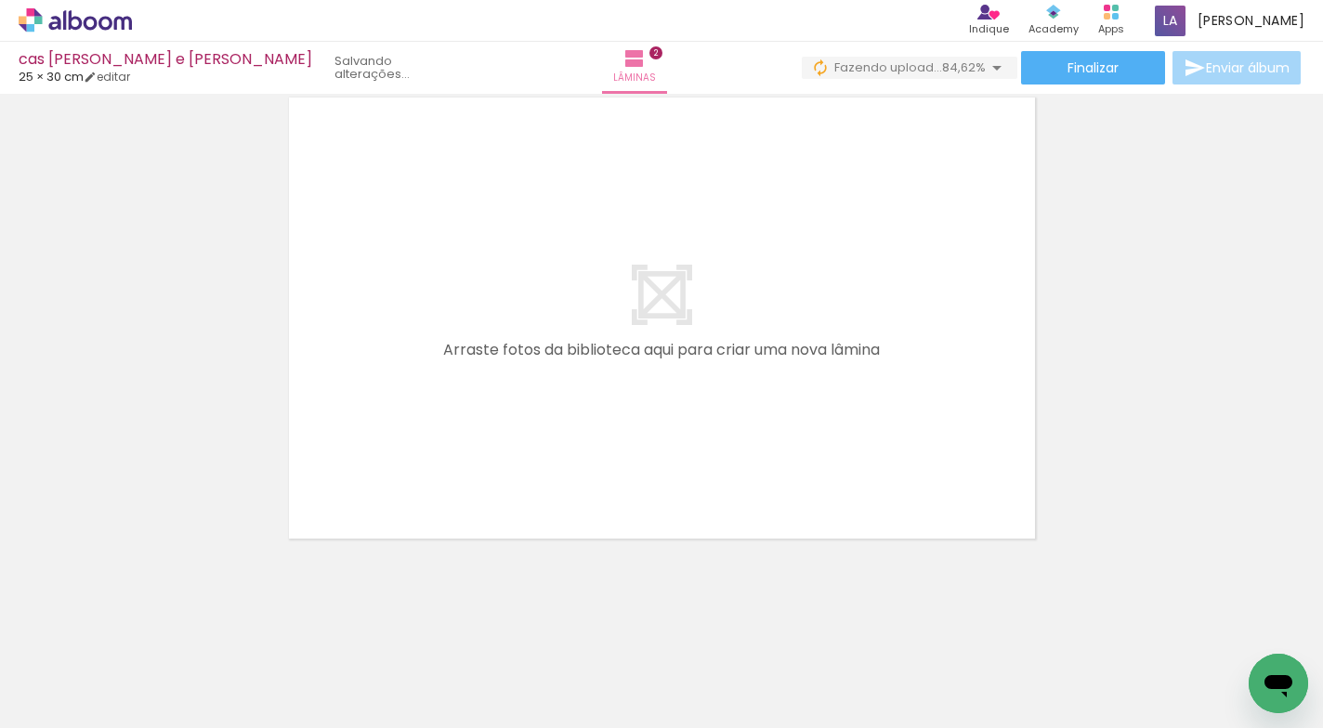
scroll to position [0, 0]
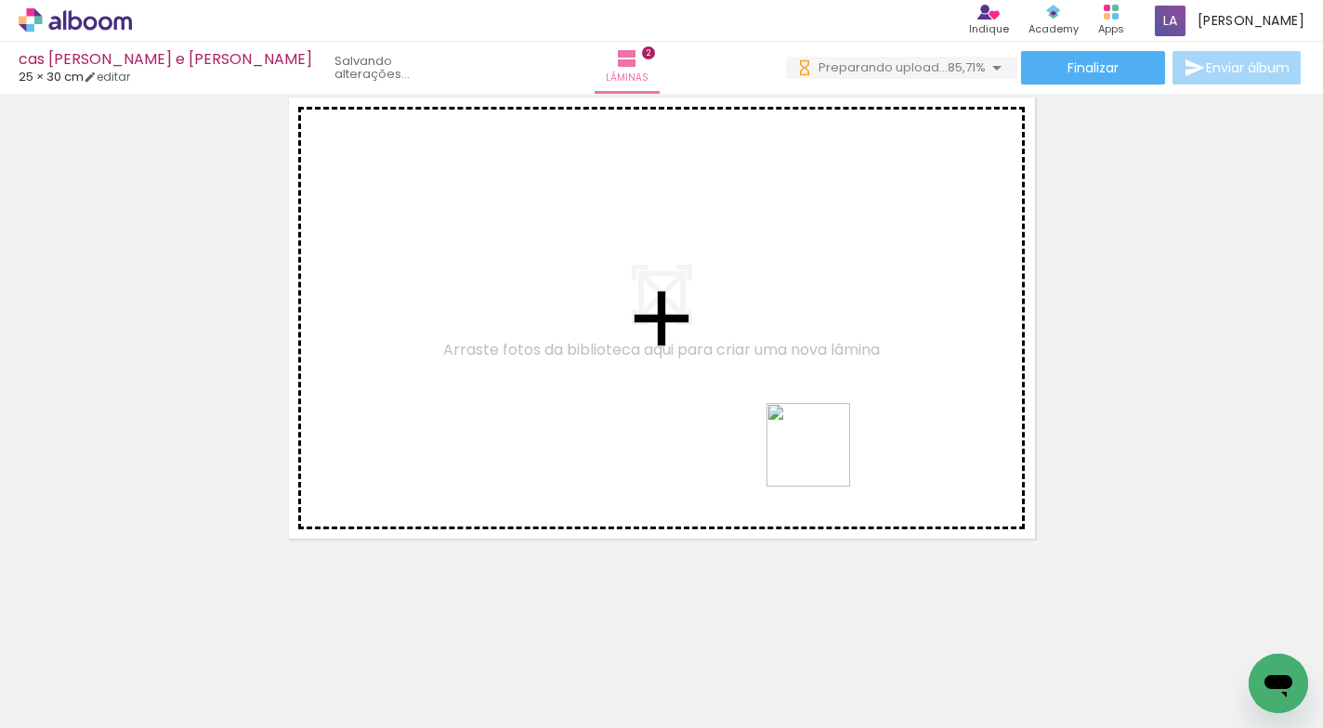
drag, startPoint x: 967, startPoint y: 669, endPoint x: 822, endPoint y: 461, distance: 253.5
click at [822, 461] on quentale-workspace at bounding box center [661, 364] width 1323 height 728
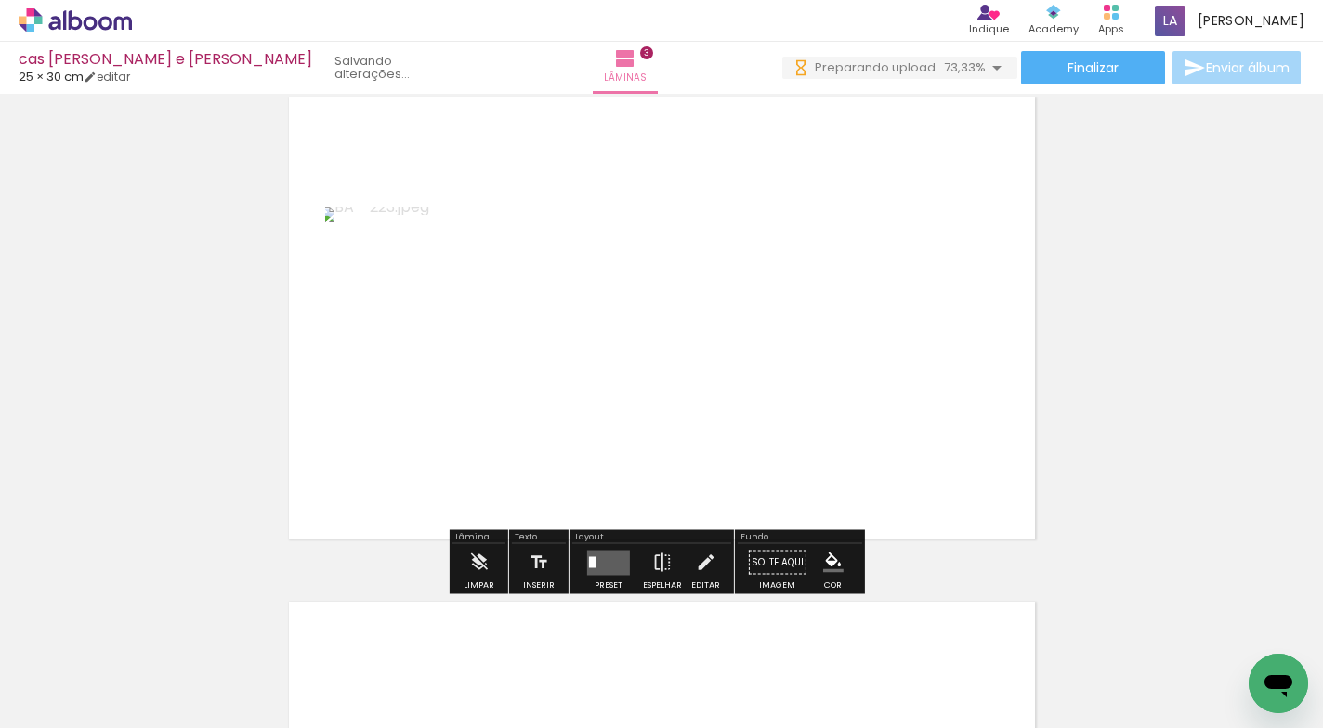
scroll to position [1032, 0]
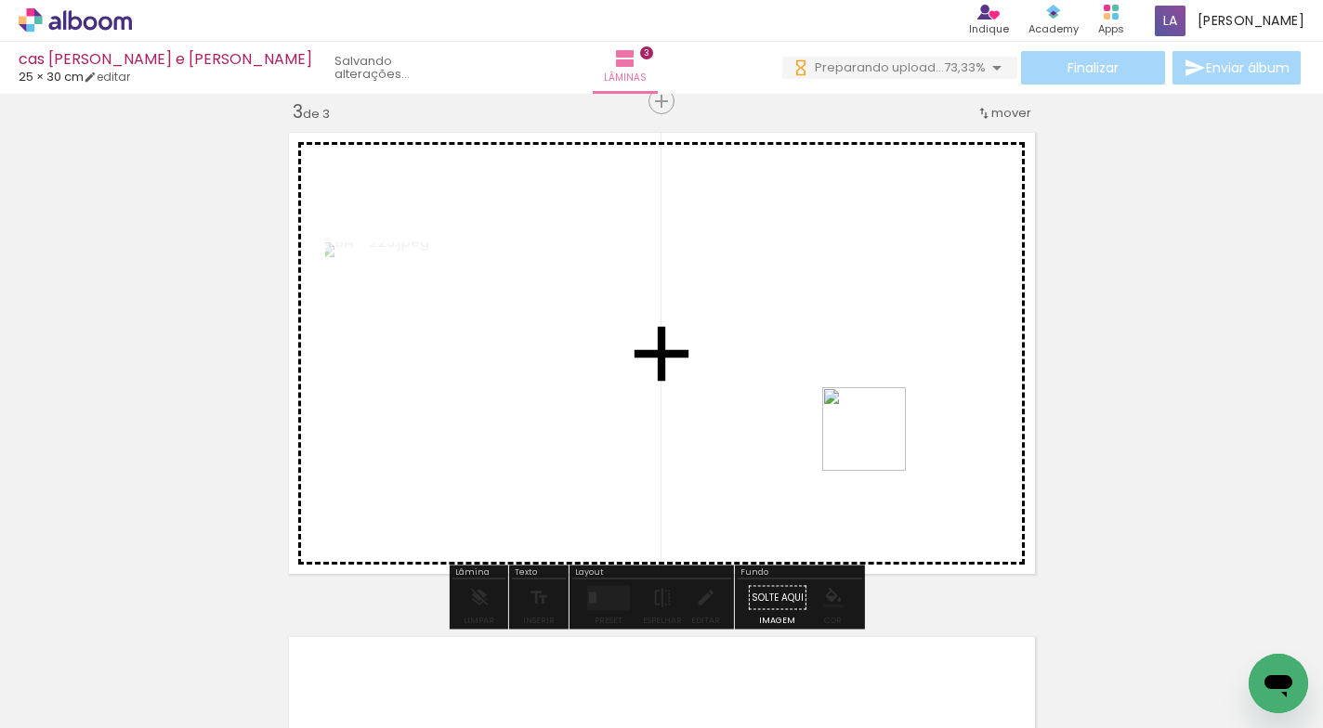
drag, startPoint x: 1073, startPoint y: 673, endPoint x: 878, endPoint y: 441, distance: 303.2
click at [878, 441] on quentale-workspace at bounding box center [661, 364] width 1323 height 728
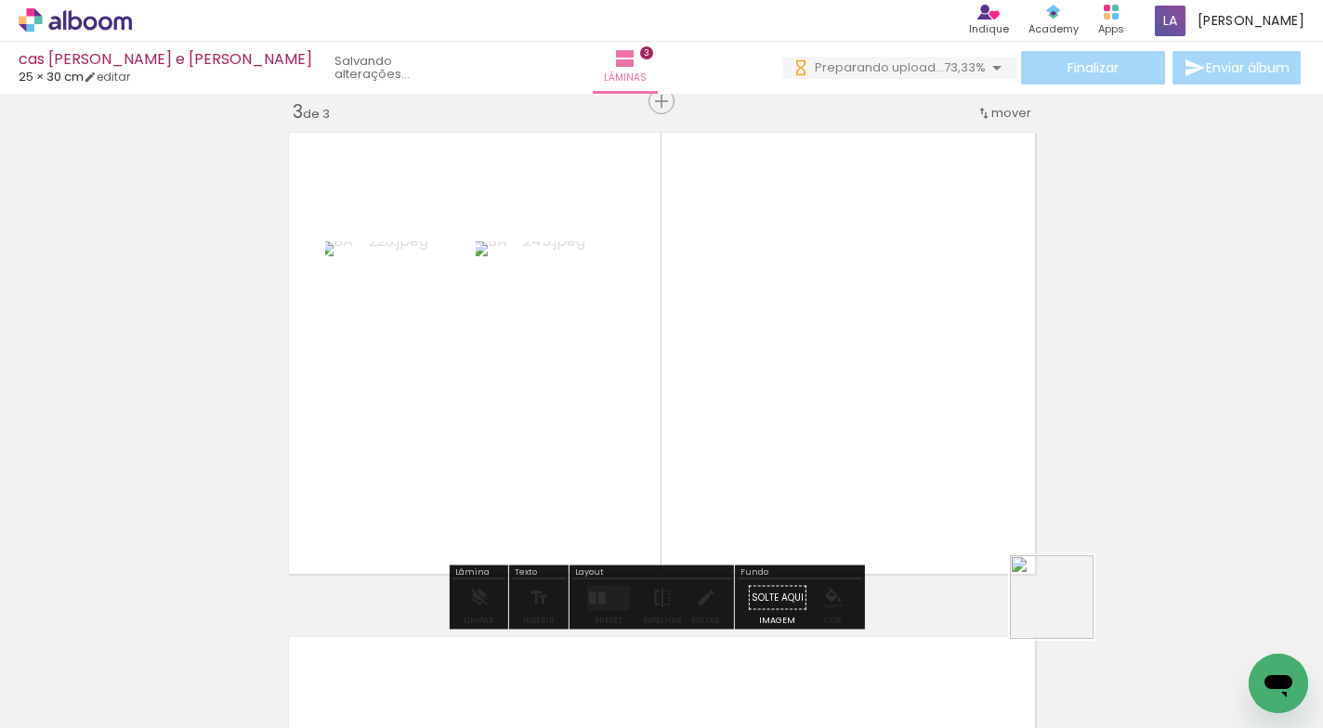
drag, startPoint x: 1171, startPoint y: 669, endPoint x: 1239, endPoint y: 619, distance: 83.8
click at [933, 439] on quentale-workspace at bounding box center [661, 364] width 1323 height 728
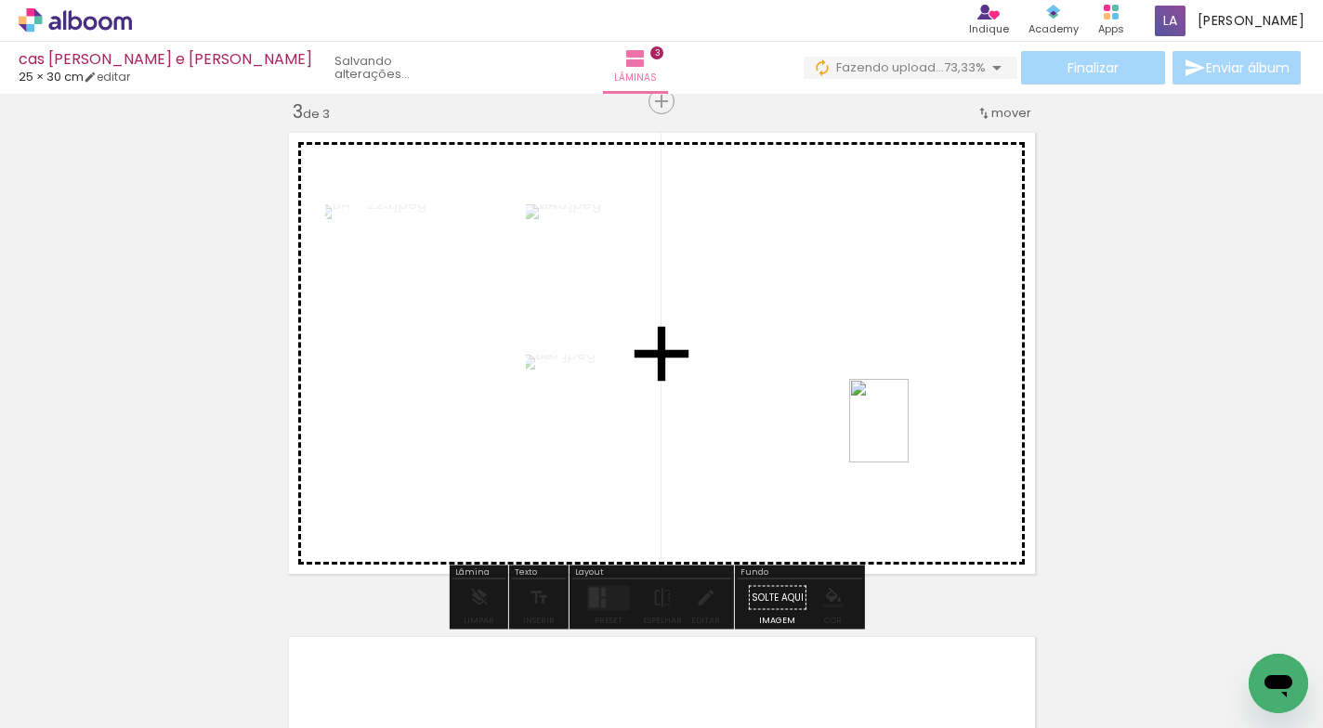
drag, startPoint x: 1213, startPoint y: 633, endPoint x: 894, endPoint y: 450, distance: 367.4
click at [905, 436] on quentale-workspace at bounding box center [661, 364] width 1323 height 728
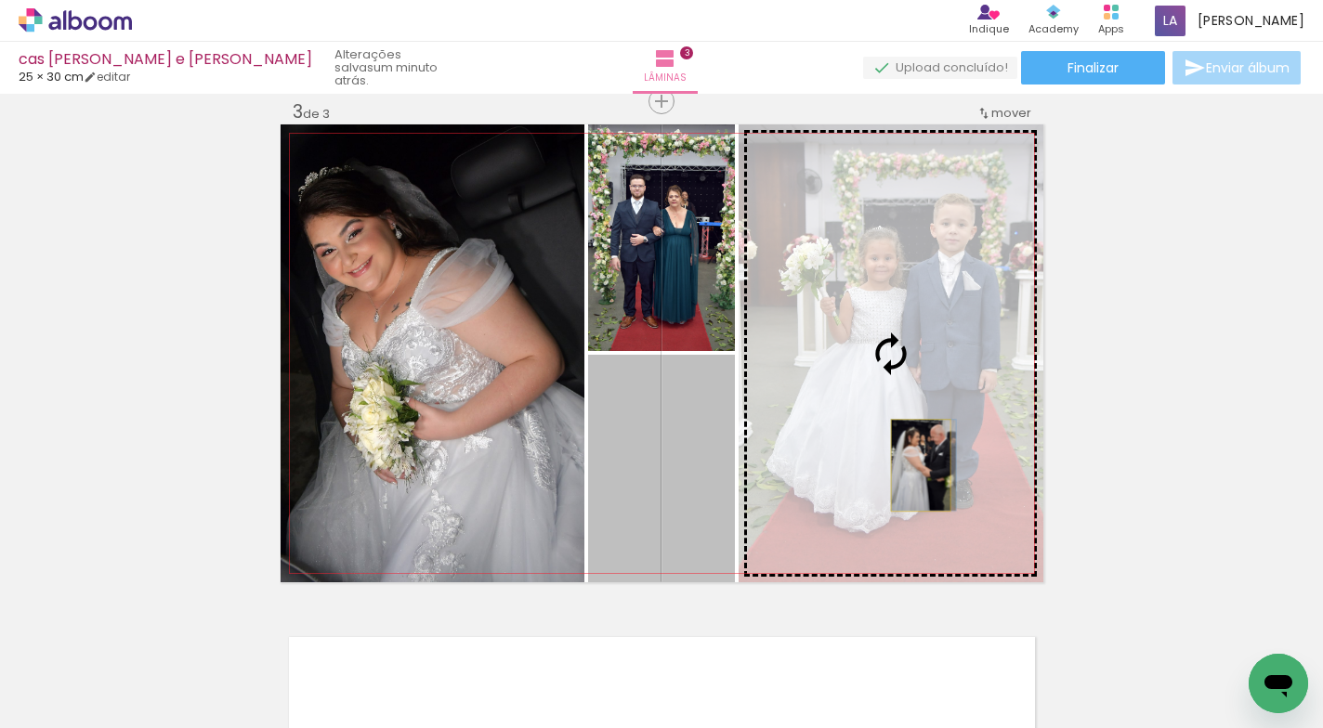
drag, startPoint x: 685, startPoint y: 500, endPoint x: 913, endPoint y: 465, distance: 230.1
click at [0, 0] on slot at bounding box center [0, 0] width 0 height 0
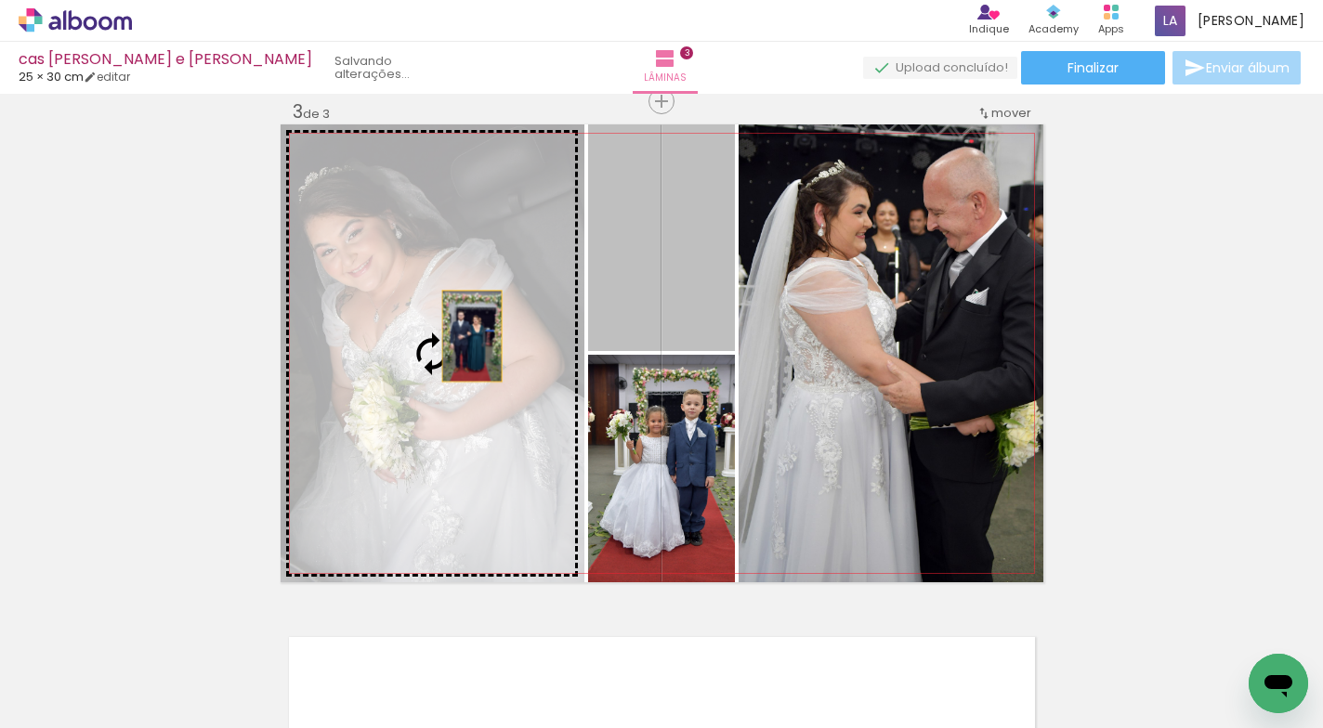
drag, startPoint x: 680, startPoint y: 292, endPoint x: 465, endPoint y: 337, distance: 219.3
click at [0, 0] on slot at bounding box center [0, 0] width 0 height 0
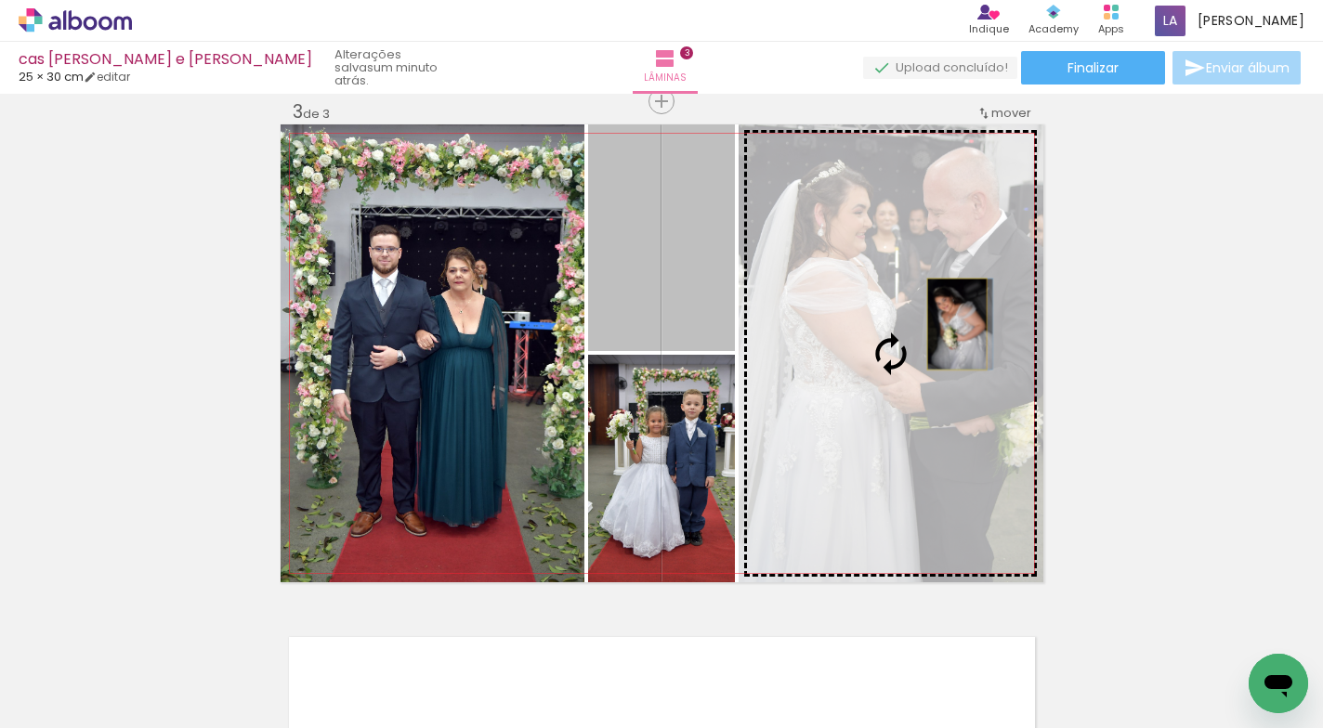
drag, startPoint x: 688, startPoint y: 272, endPoint x: 949, endPoint y: 324, distance: 266.1
click at [0, 0] on slot at bounding box center [0, 0] width 0 height 0
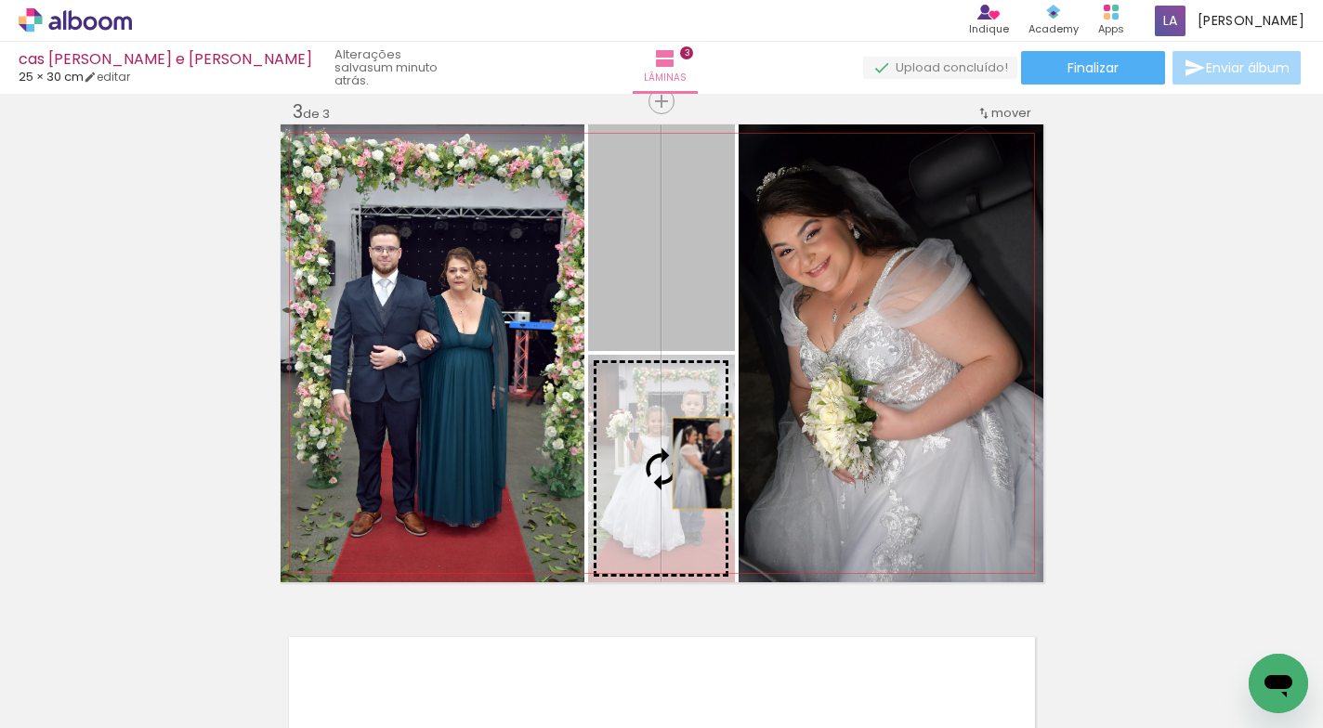
drag, startPoint x: 697, startPoint y: 288, endPoint x: 695, endPoint y: 463, distance: 175.6
click at [0, 0] on slot at bounding box center [0, 0] width 0 height 0
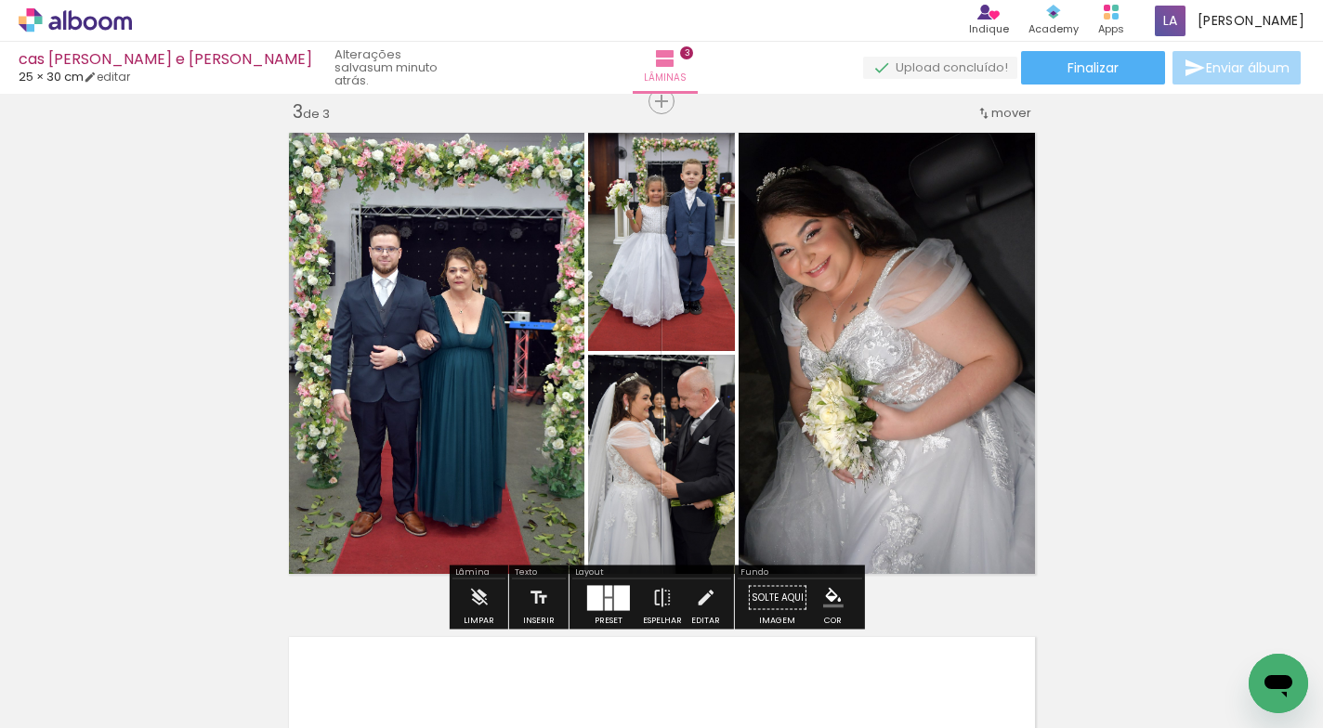
click at [1158, 408] on div "Inserir lâmina 1 de 3 Inserir lâmina 2 de 3 Inserir lâmina 3 de 3 O Designbox p…" at bounding box center [661, 77] width 1323 height 2018
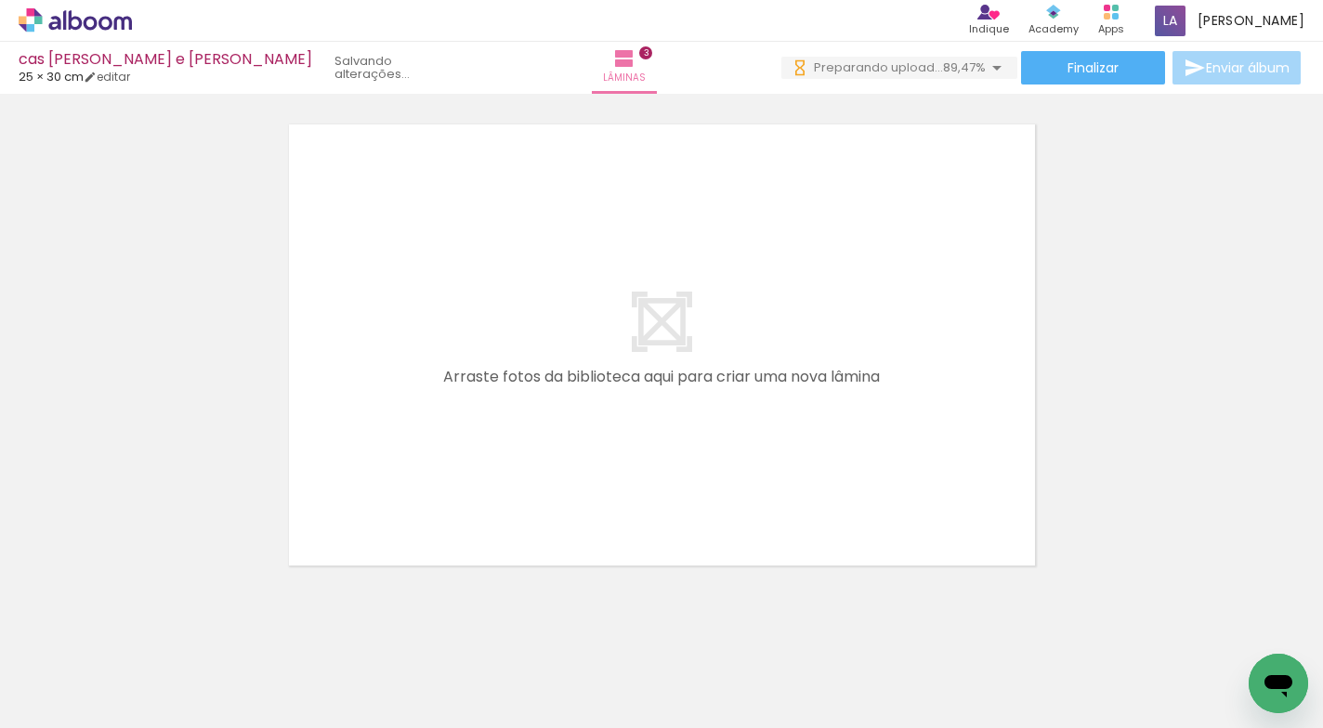
scroll to position [0, 0]
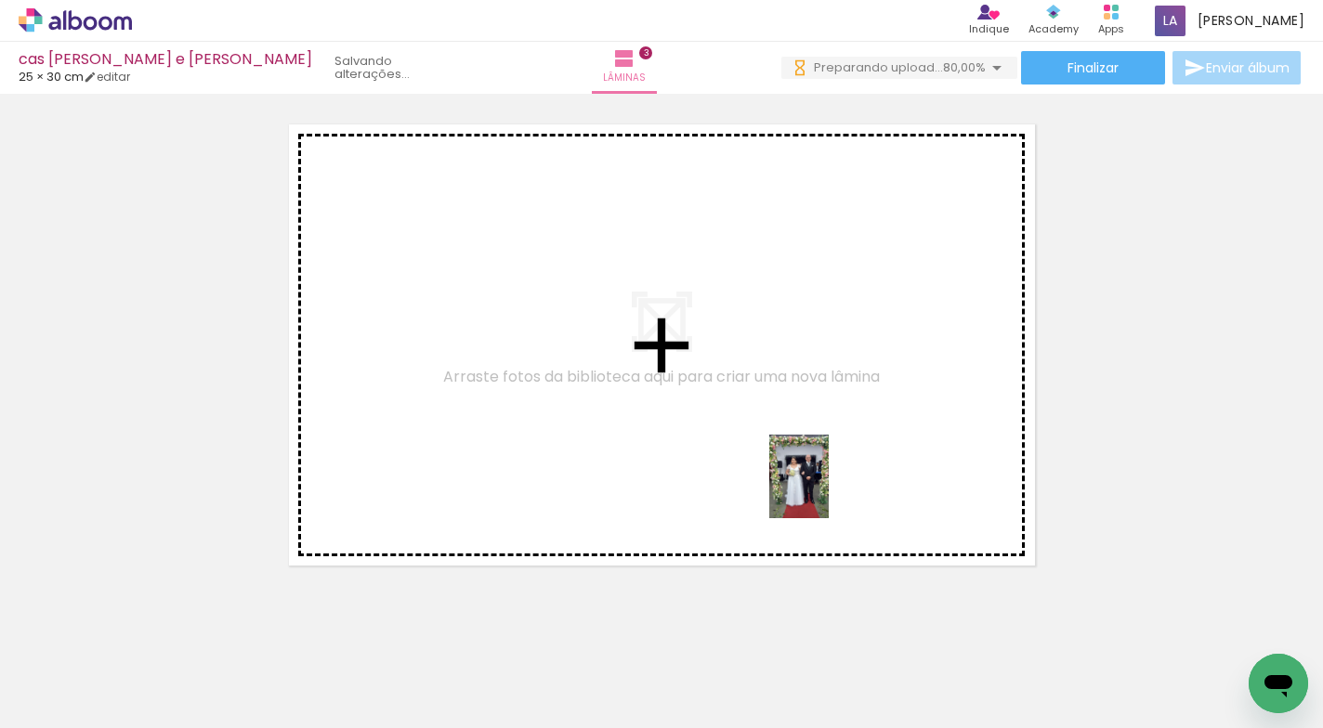
drag, startPoint x: 854, startPoint y: 667, endPoint x: 899, endPoint y: 612, distance: 71.2
click at [825, 490] on quentale-workspace at bounding box center [661, 364] width 1323 height 728
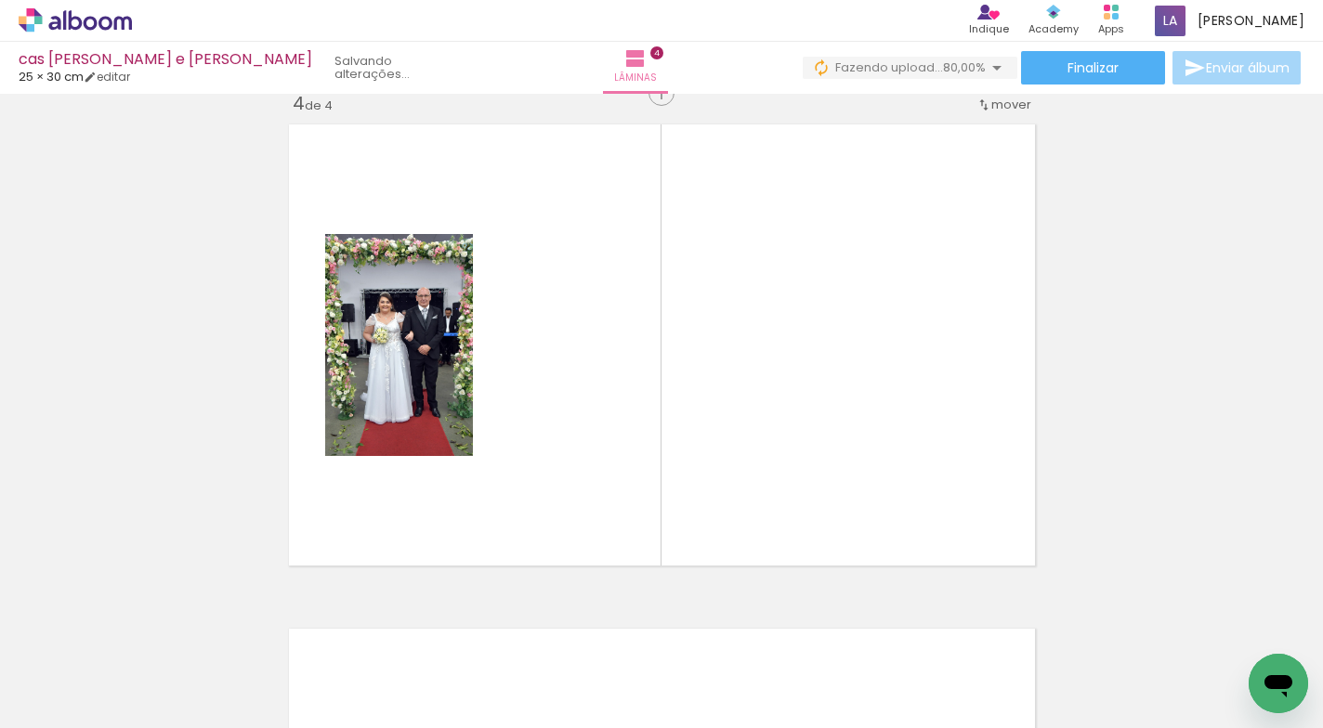
scroll to position [1536, 0]
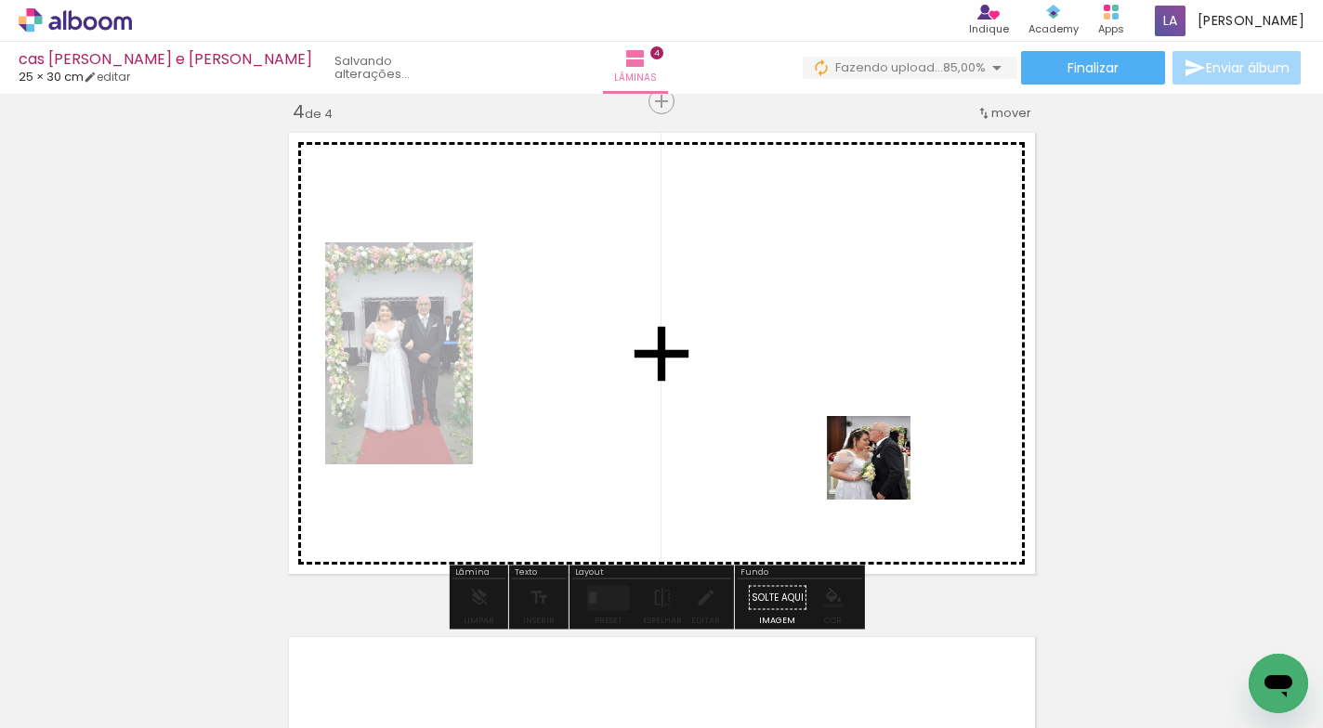
drag, startPoint x: 895, startPoint y: 572, endPoint x: 1056, endPoint y: 638, distance: 173.7
click at [893, 481] on quentale-workspace at bounding box center [661, 364] width 1323 height 728
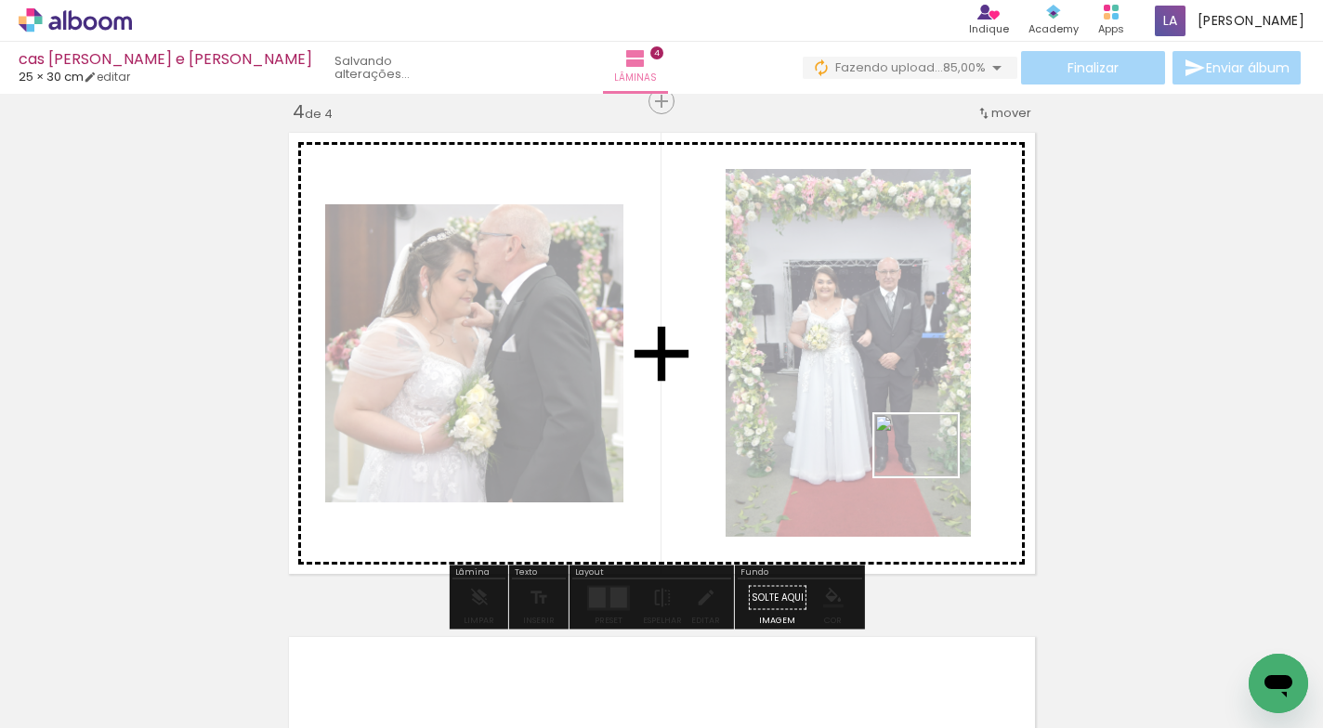
drag, startPoint x: 1062, startPoint y: 659, endPoint x: 1168, endPoint y: 666, distance: 106.1
click at [930, 471] on quentale-workspace at bounding box center [661, 364] width 1323 height 728
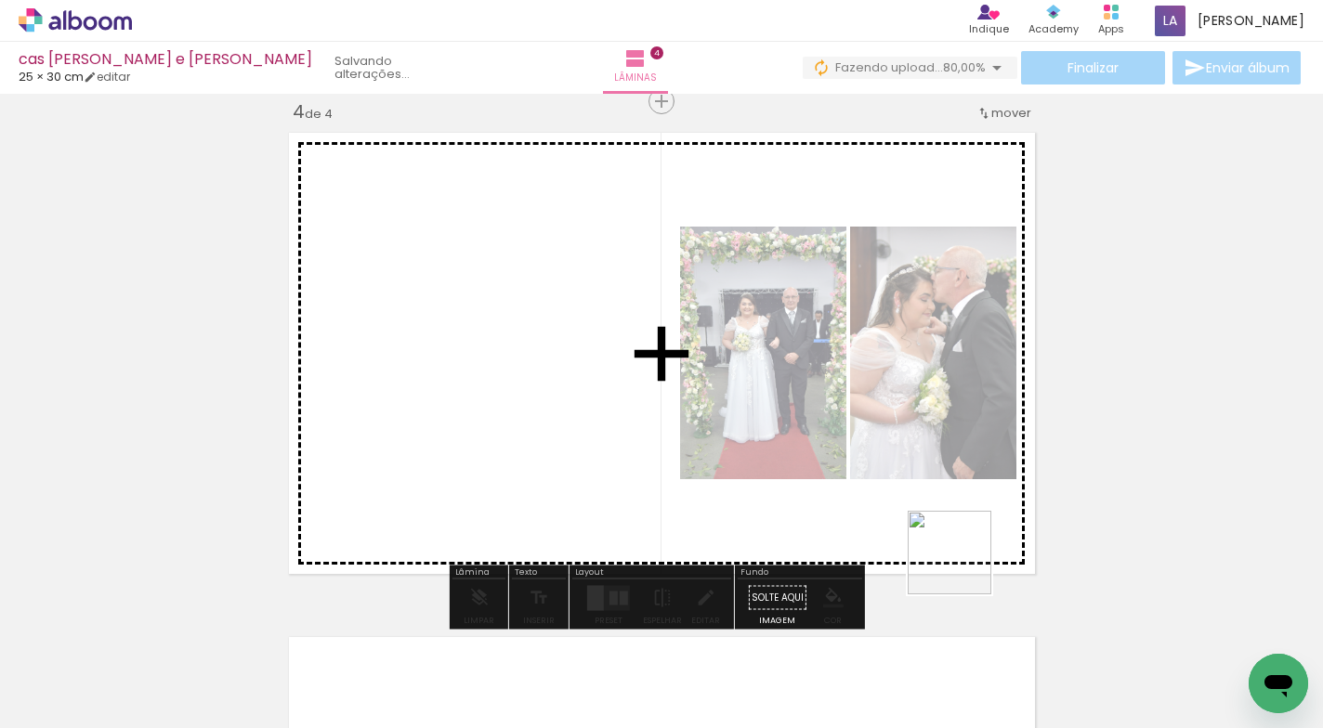
drag, startPoint x: 1174, startPoint y: 667, endPoint x: 1259, endPoint y: 633, distance: 91.8
click at [952, 502] on quentale-workspace at bounding box center [661, 364] width 1323 height 728
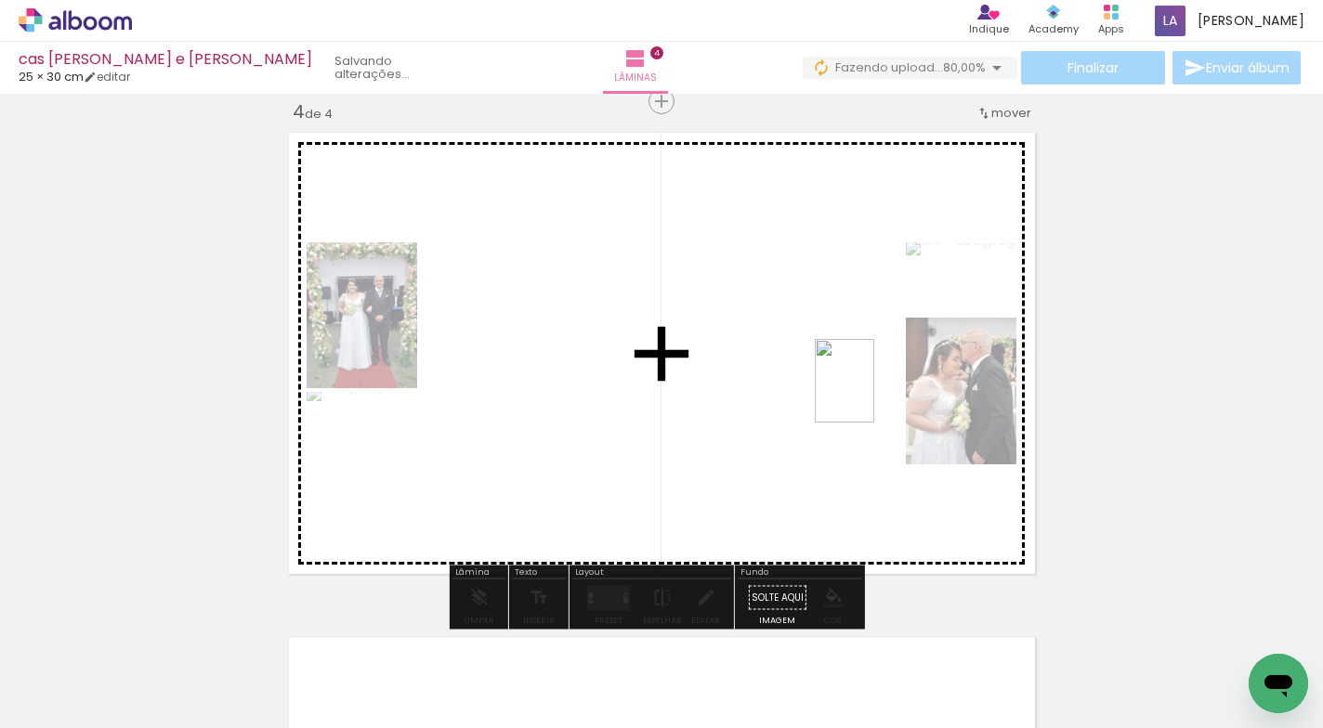
drag, startPoint x: 1169, startPoint y: 629, endPoint x: 870, endPoint y: 395, distance: 379.8
click at [870, 395] on quentale-workspace at bounding box center [661, 364] width 1323 height 728
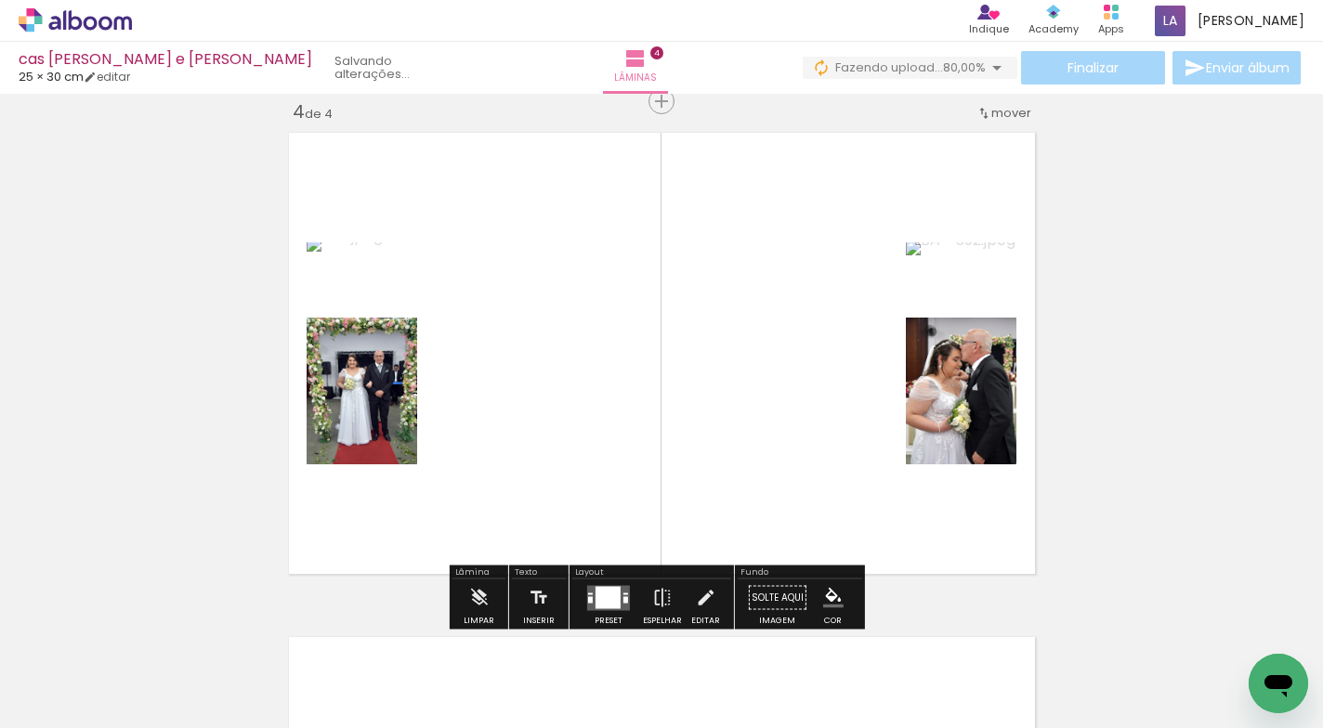
click at [605, 592] on div at bounding box center [607, 597] width 25 height 22
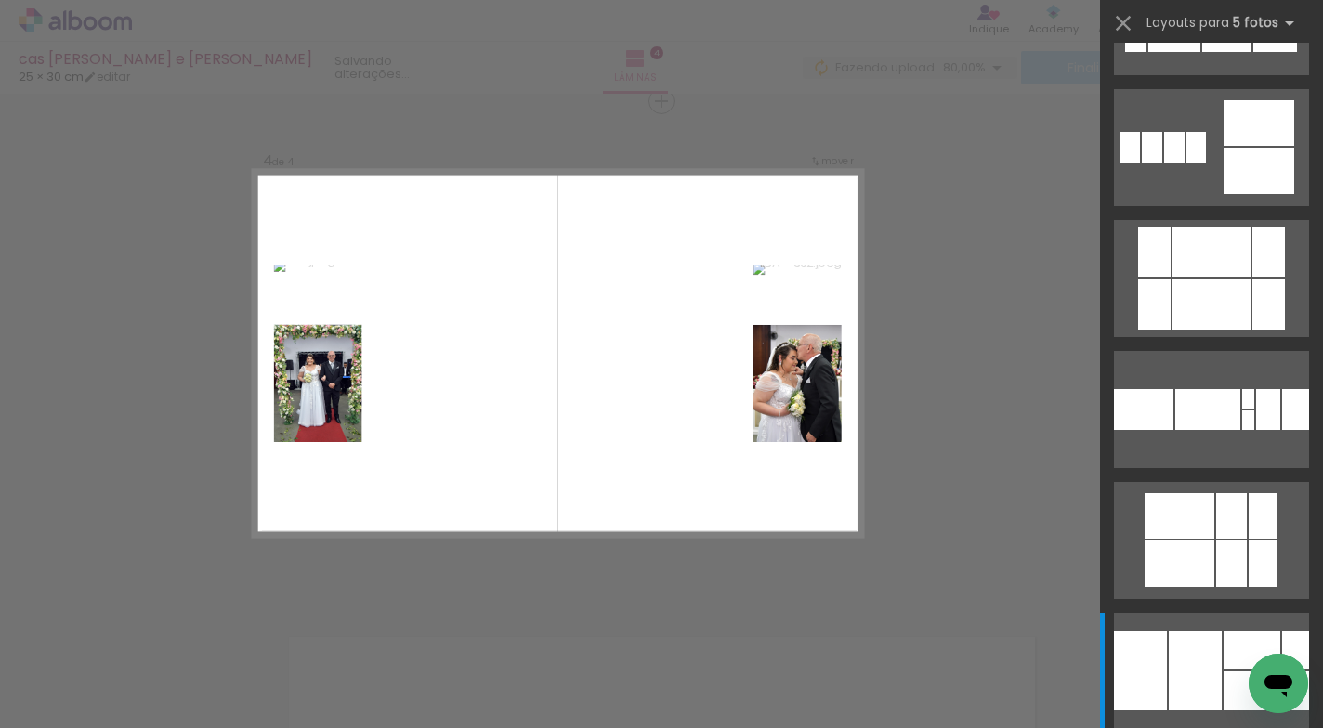
scroll to position [0, 0]
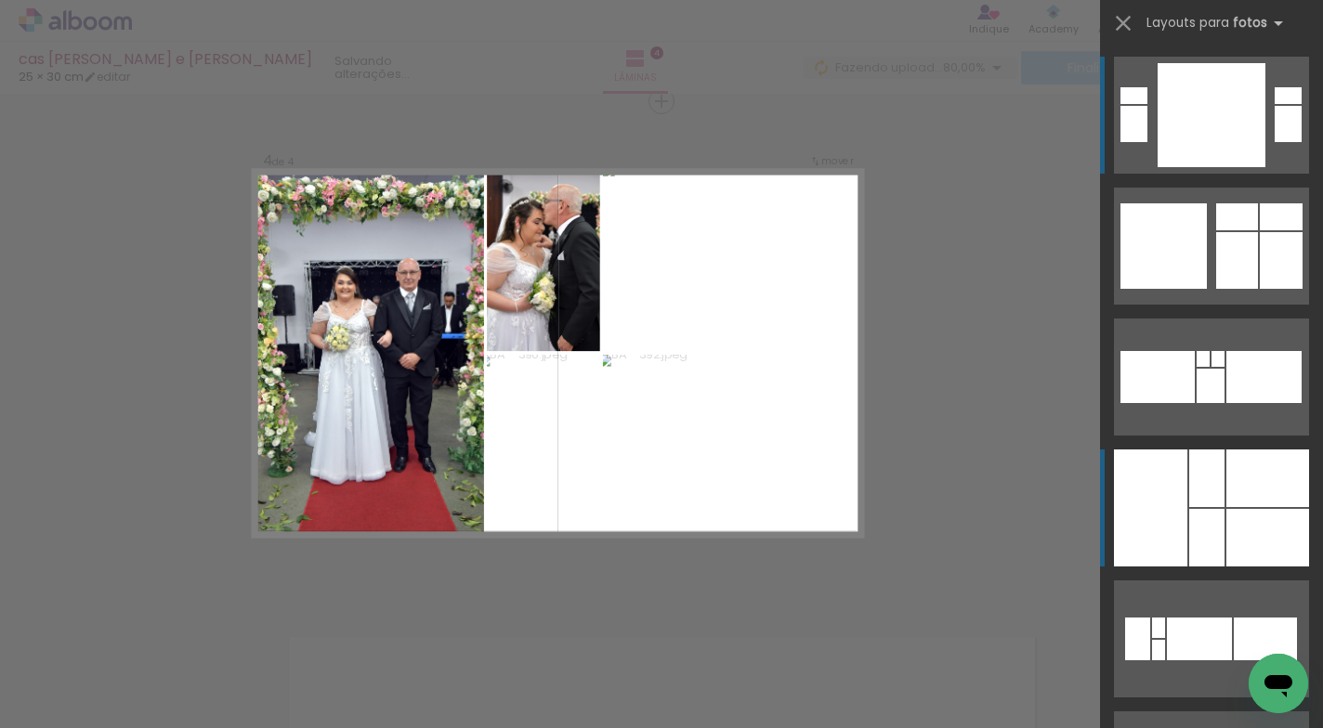
click at [1191, 472] on div at bounding box center [1206, 479] width 35 height 58
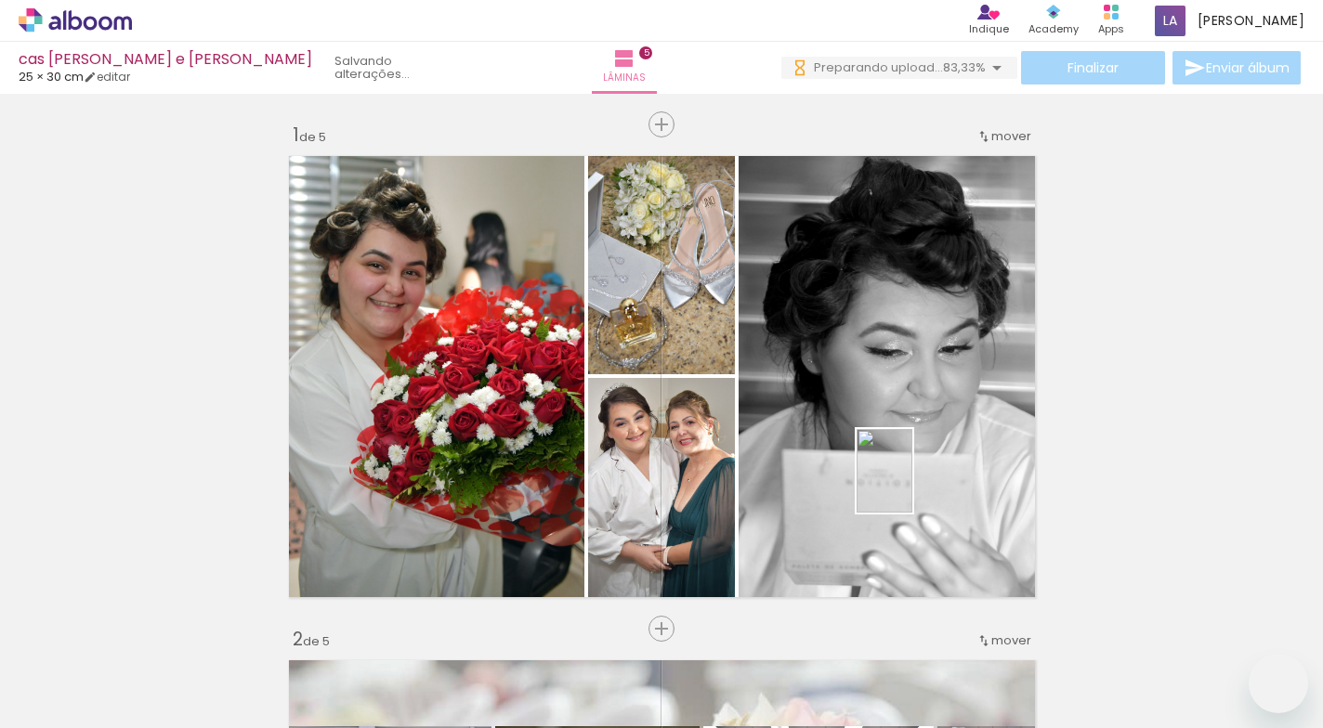
click at [916, 493] on quentale-workspace at bounding box center [661, 364] width 1323 height 728
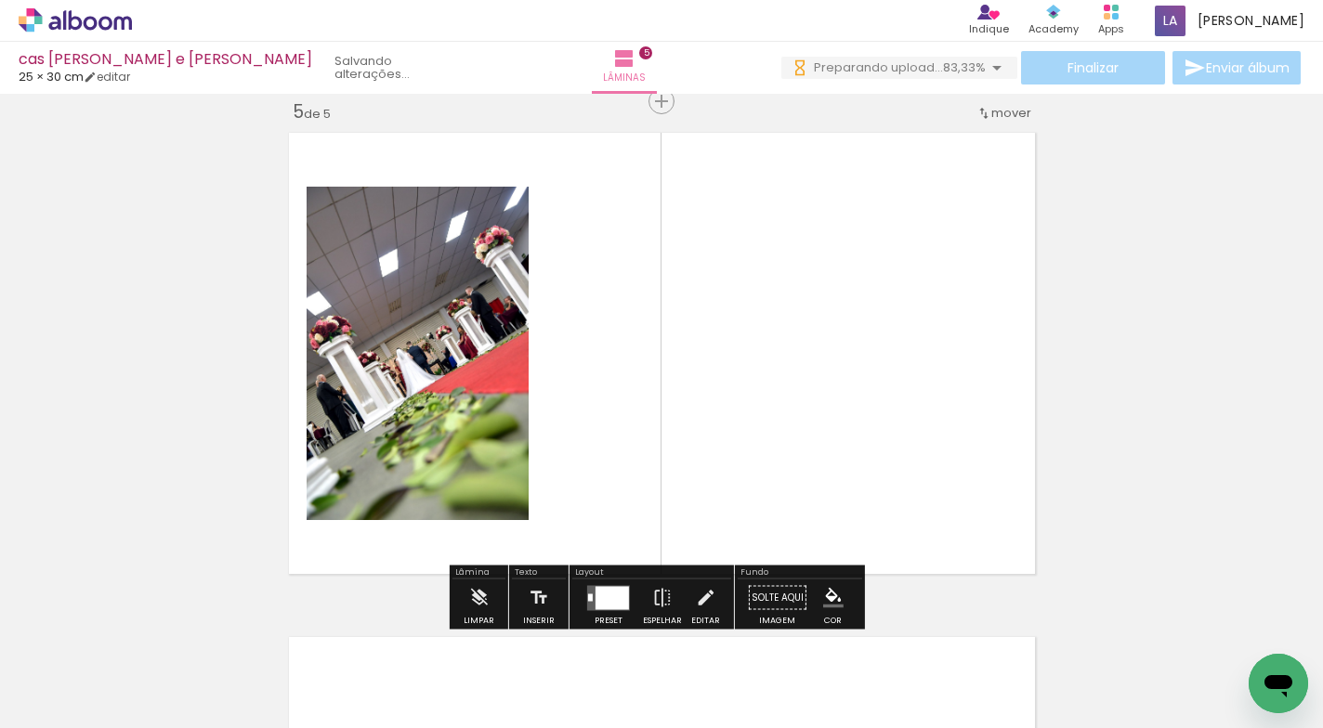
scroll to position [0, 1313]
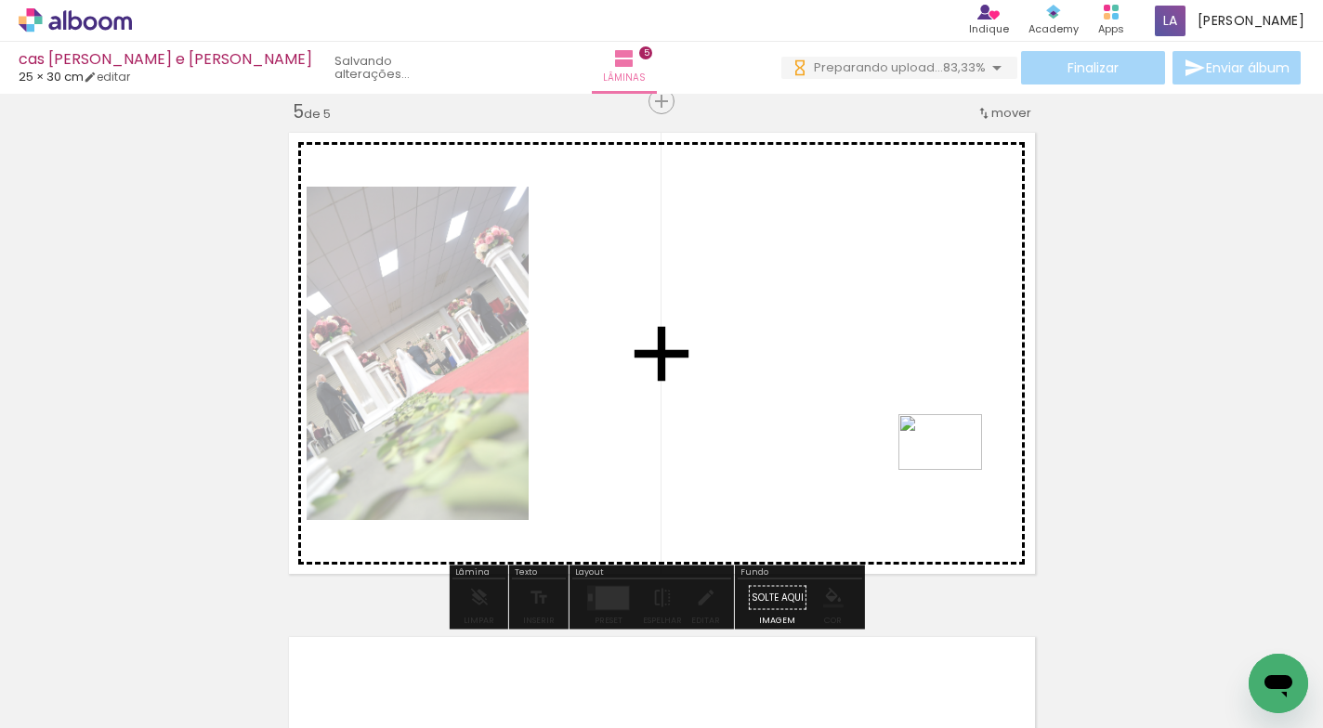
drag, startPoint x: 1261, startPoint y: 647, endPoint x: 947, endPoint y: 487, distance: 352.6
click at [954, 471] on quentale-workspace at bounding box center [661, 364] width 1323 height 728
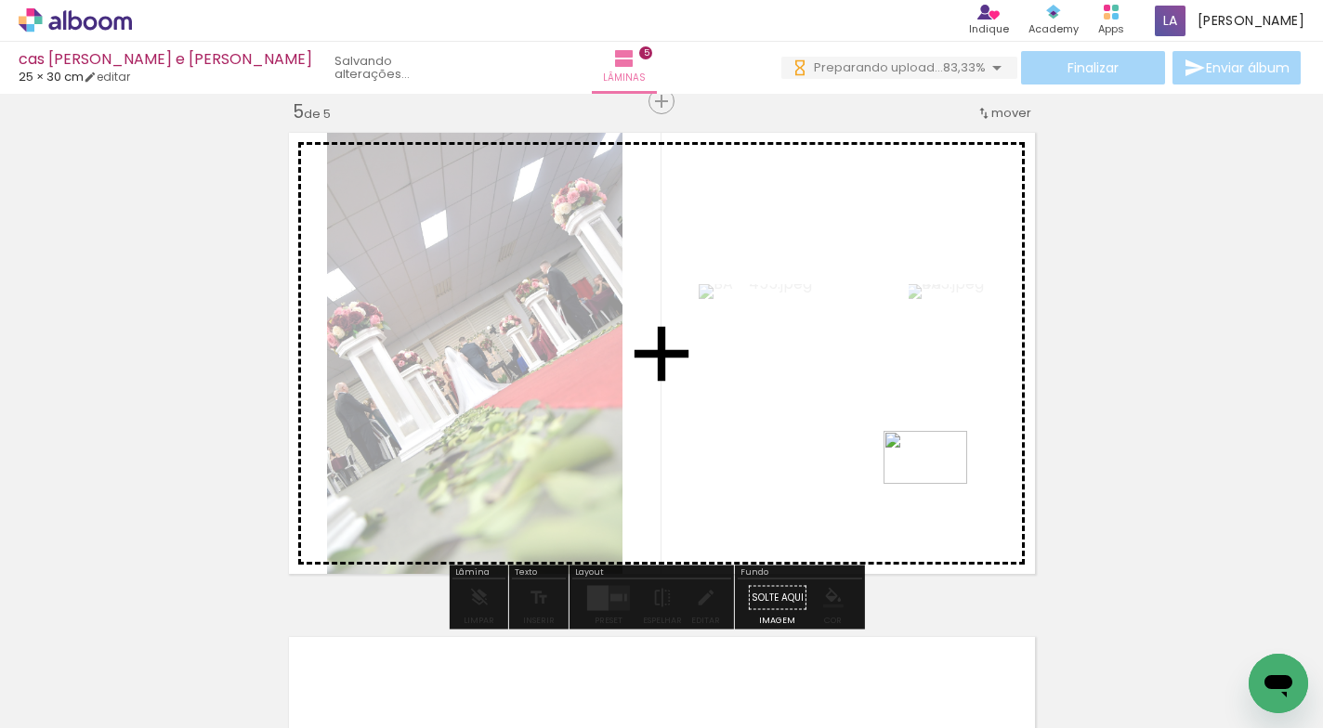
drag, startPoint x: 1071, startPoint y: 661, endPoint x: 939, endPoint y: 487, distance: 218.8
click at [939, 487] on quentale-workspace at bounding box center [661, 364] width 1323 height 728
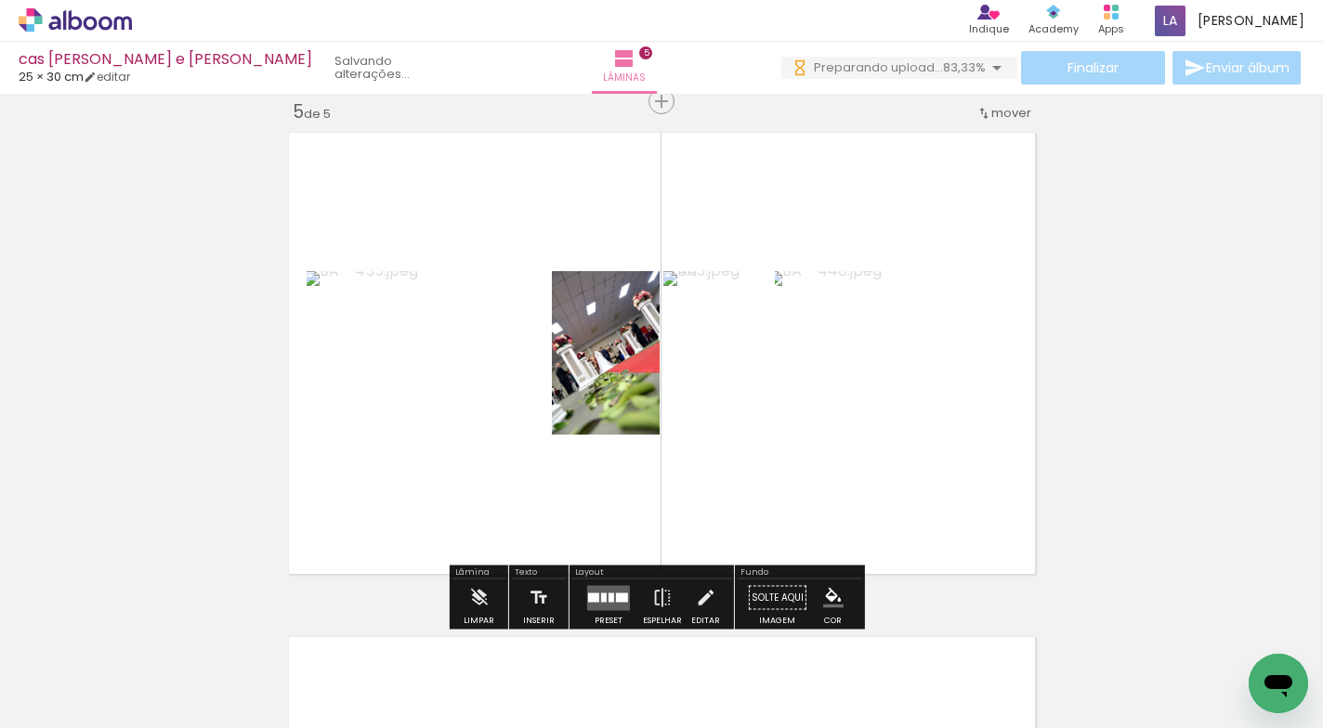
click at [963, 515] on quentale-layouter at bounding box center [661, 353] width 763 height 458
click at [608, 593] on div at bounding box center [611, 597] width 6 height 9
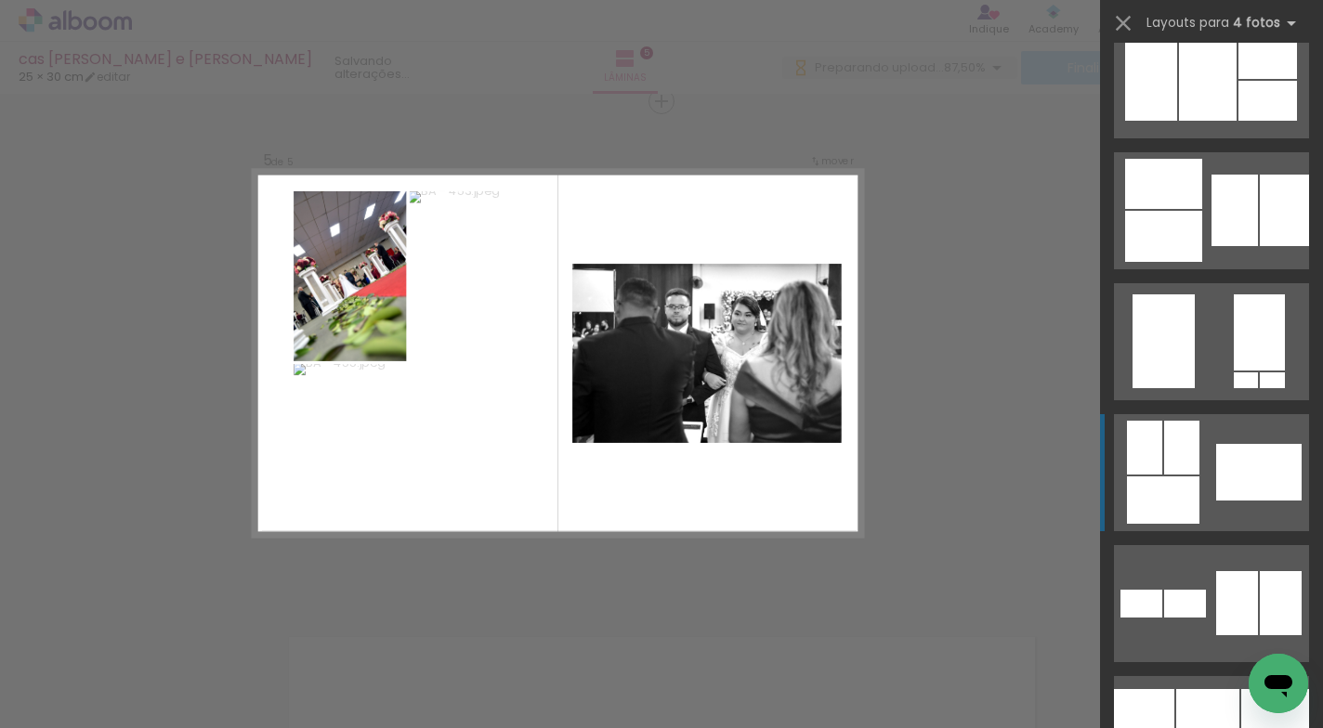
scroll to position [1464, 0]
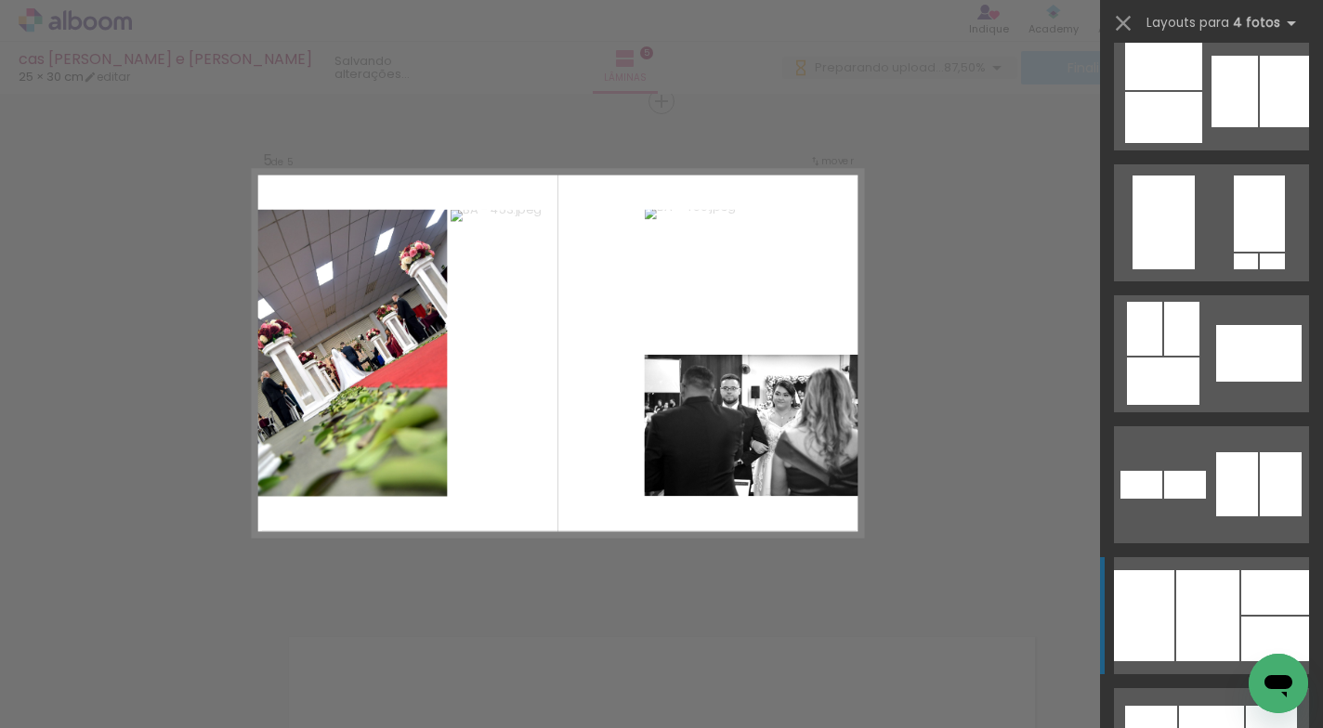
click at [1241, 619] on div at bounding box center [1275, 639] width 68 height 45
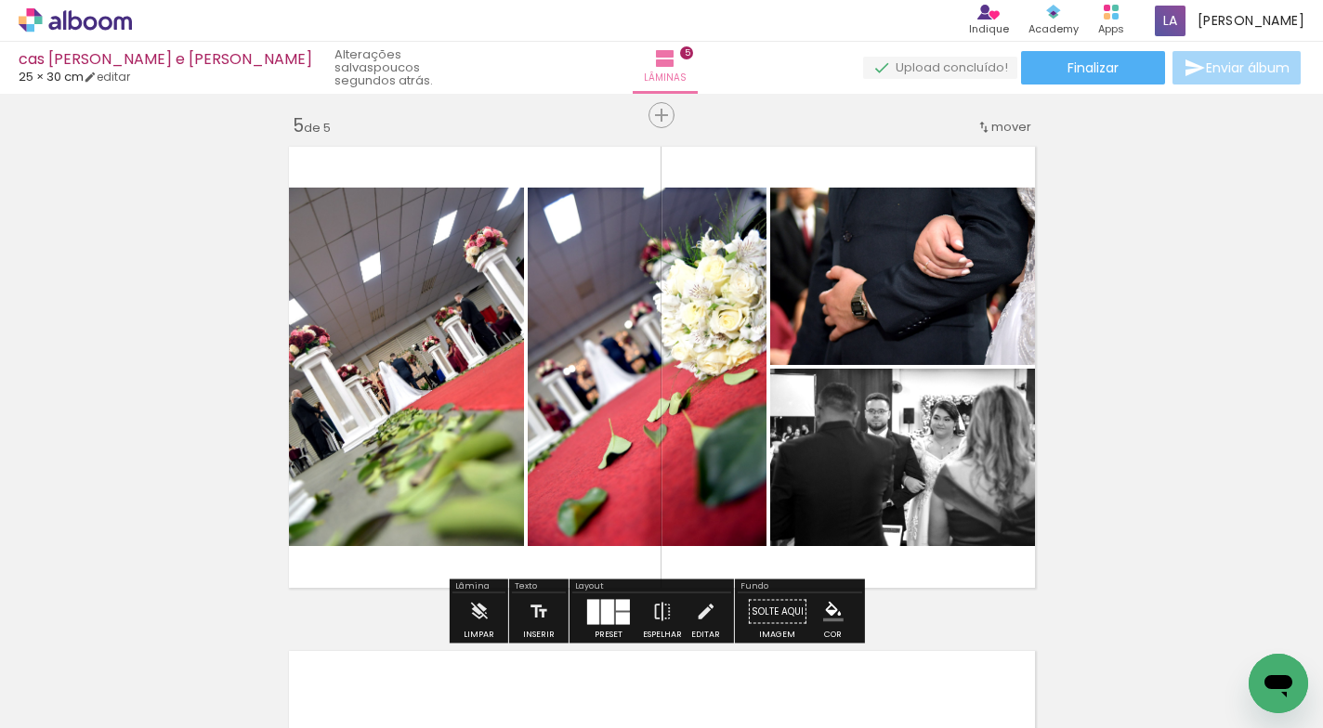
scroll to position [2187, 0]
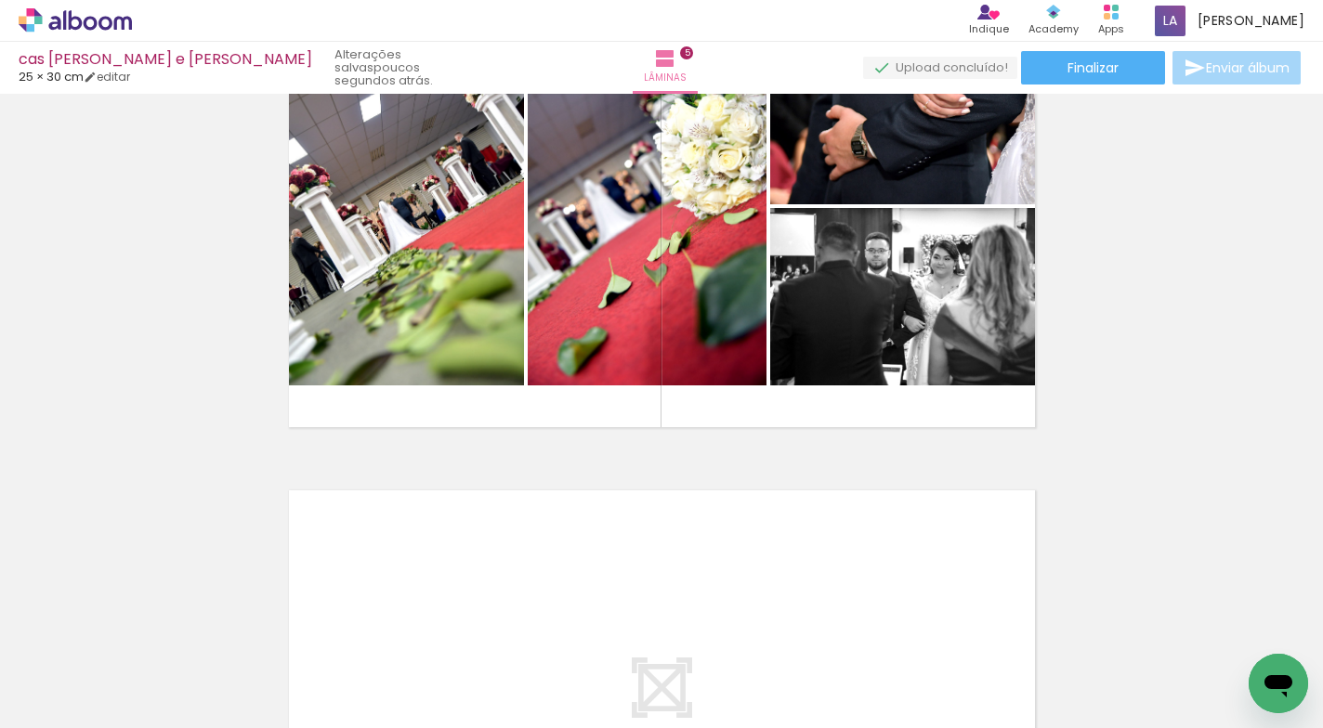
drag, startPoint x: 1103, startPoint y: 720, endPoint x: 12, endPoint y: 50, distance: 1280.3
drag, startPoint x: 1153, startPoint y: 720, endPoint x: 1094, endPoint y: 723, distance: 58.6
click at [152, 718] on iron-horizontal-list at bounding box center [133, 670] width 37 height 116
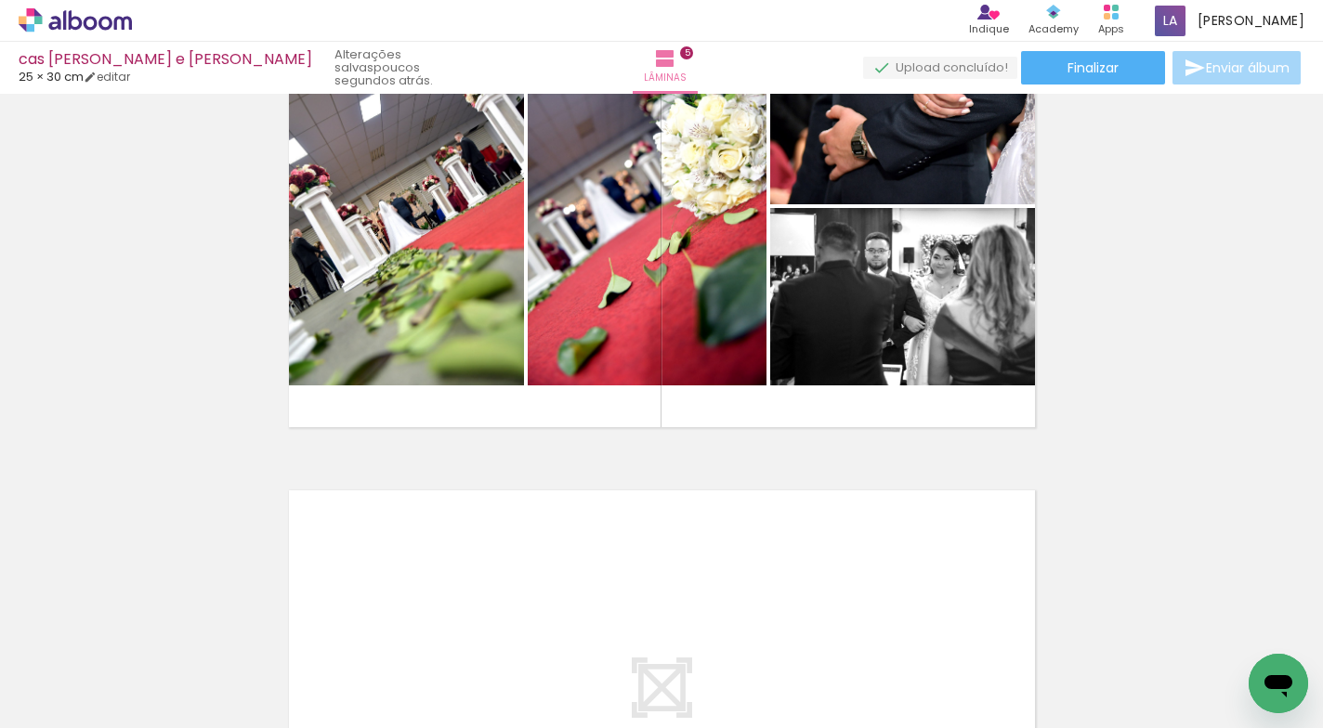
drag, startPoint x: 659, startPoint y: 719, endPoint x: 969, endPoint y: 702, distance: 309.7
click at [152, 702] on iron-horizontal-list at bounding box center [133, 670] width 37 height 116
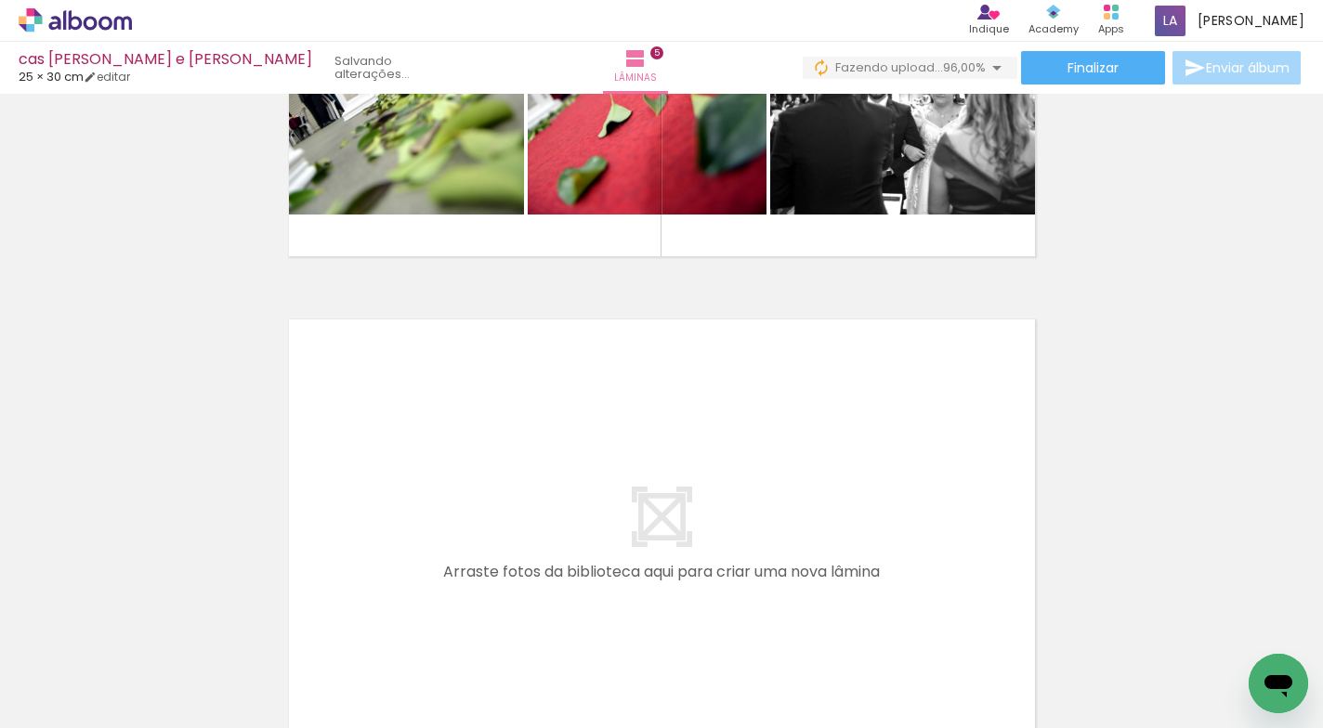
scroll to position [0, 1417]
drag, startPoint x: 1273, startPoint y: 660, endPoint x: 1240, endPoint y: 591, distance: 77.3
click html
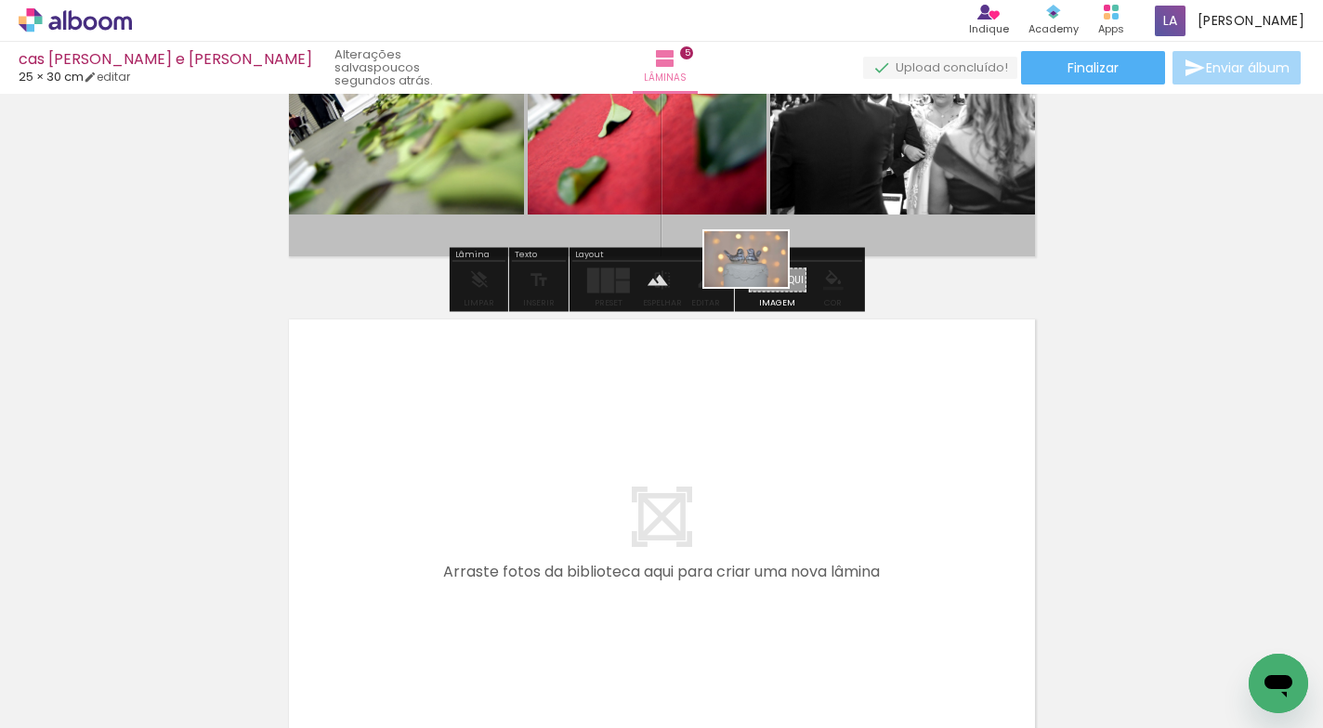
drag, startPoint x: 1236, startPoint y: 643, endPoint x: 760, endPoint y: 287, distance: 594.6
click at [760, 287] on quentale-workspace at bounding box center [661, 364] width 1323 height 728
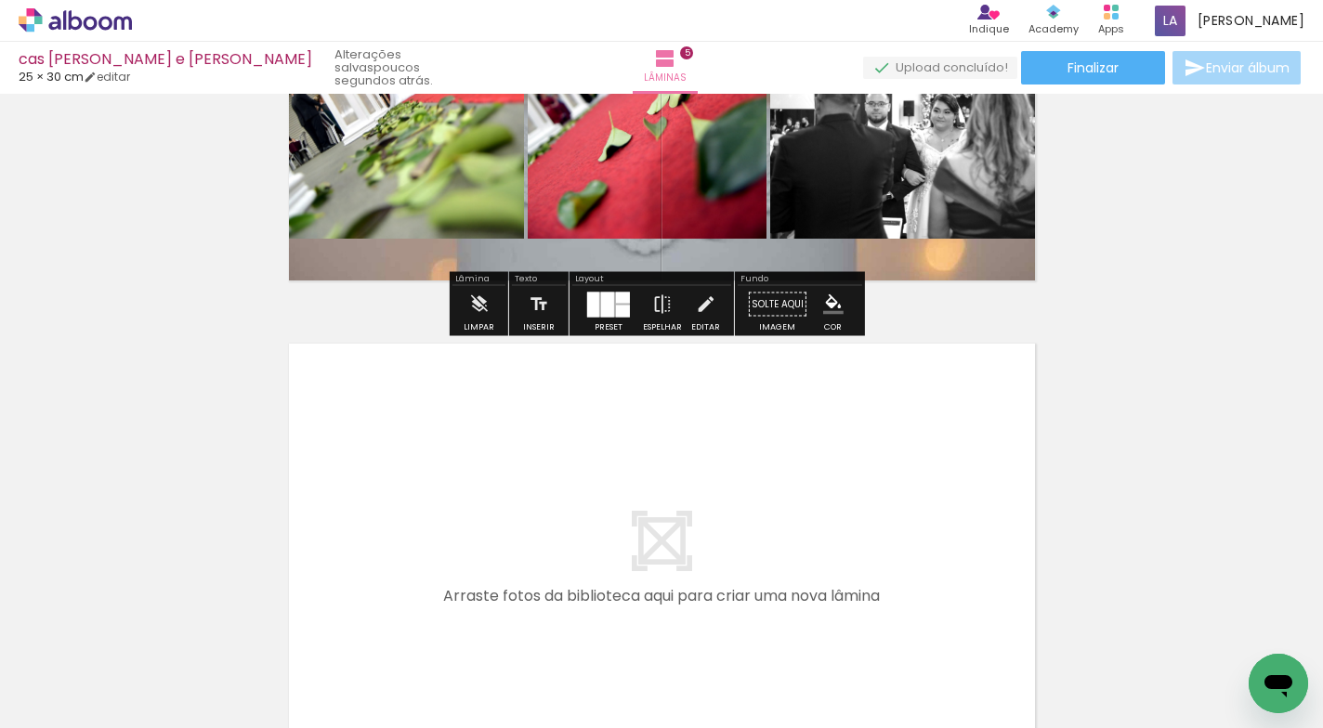
scroll to position [2296, 0]
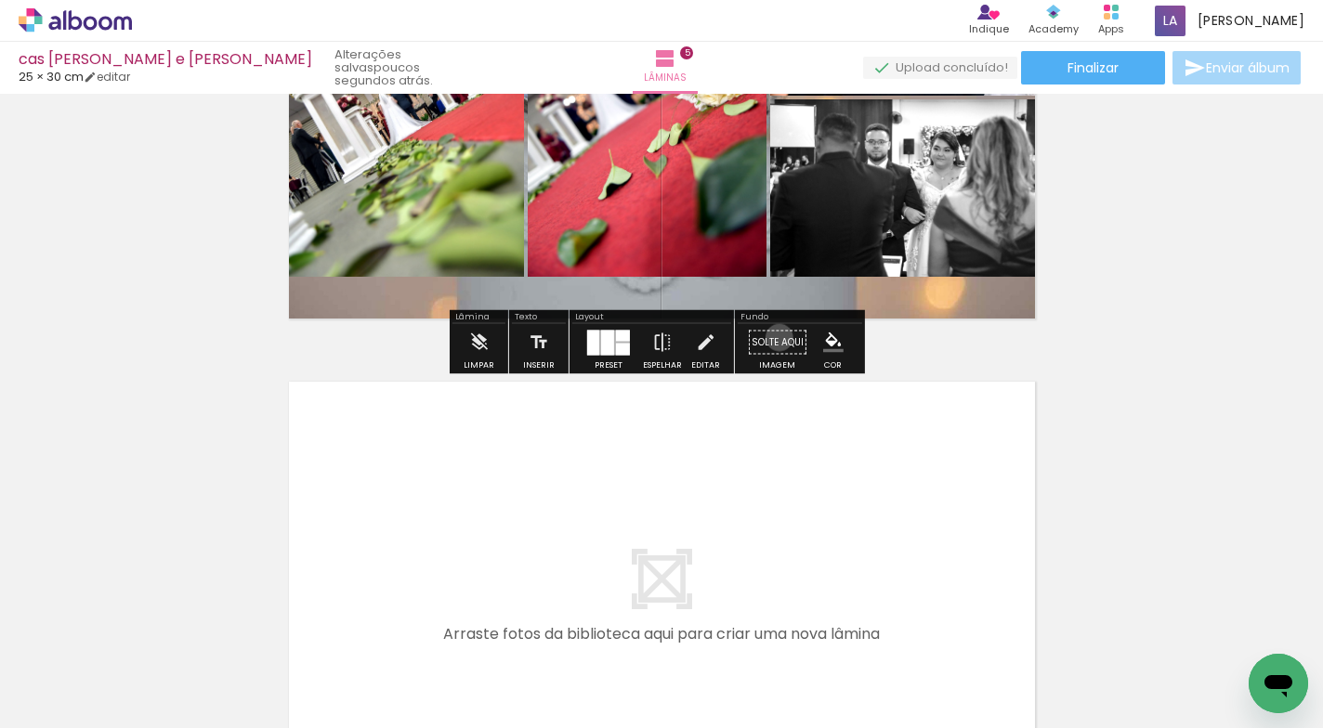
click at [773, 337] on paper-button "Solte aqui Imagem" at bounding box center [777, 347] width 67 height 47
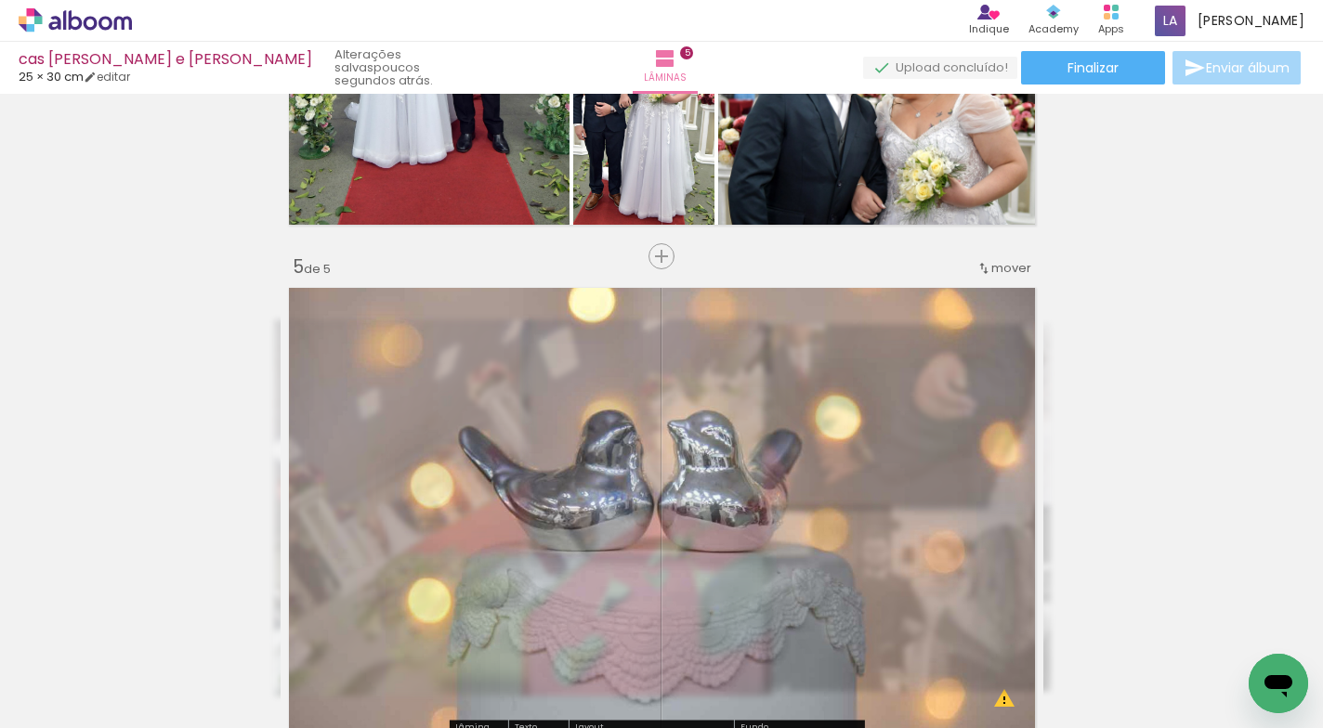
scroll to position [1882, 0]
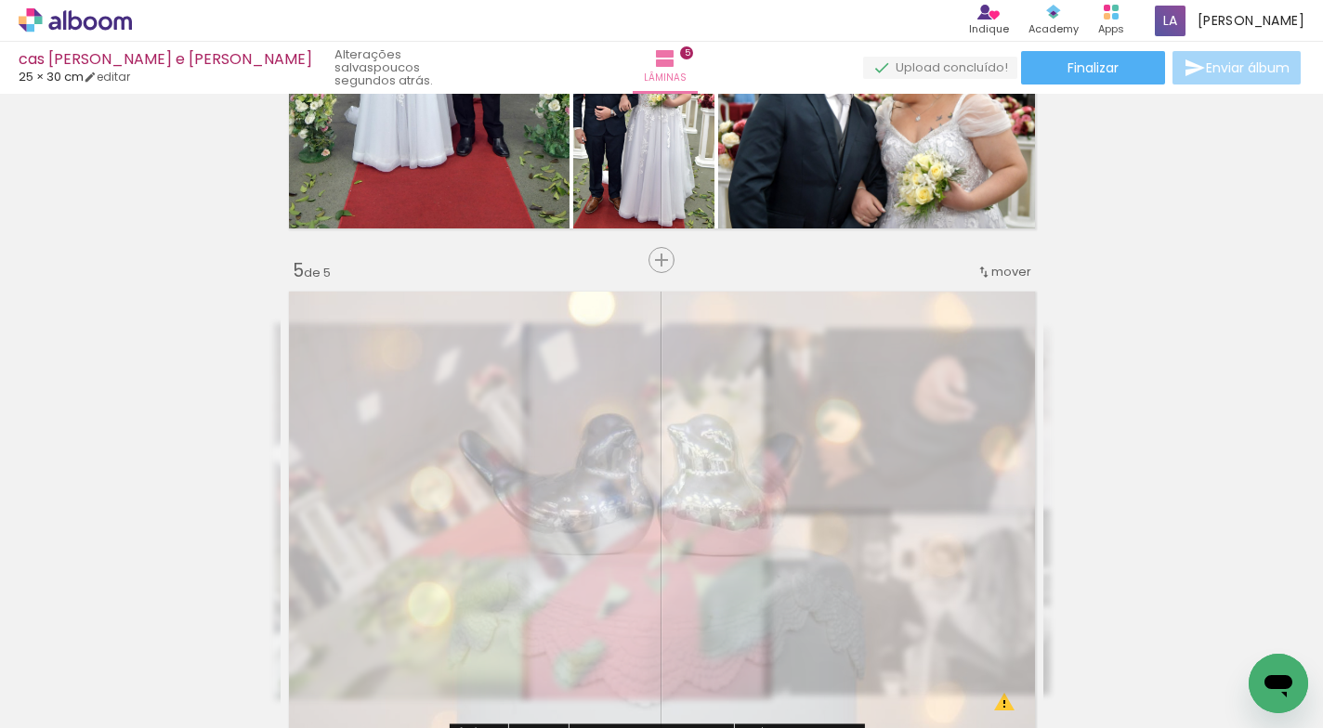
drag, startPoint x: 532, startPoint y: 331, endPoint x: 1135, endPoint y: 348, distance: 603.0
type paper-slider "35"
click at [497, 345] on div at bounding box center [504, 331] width 30 height 30
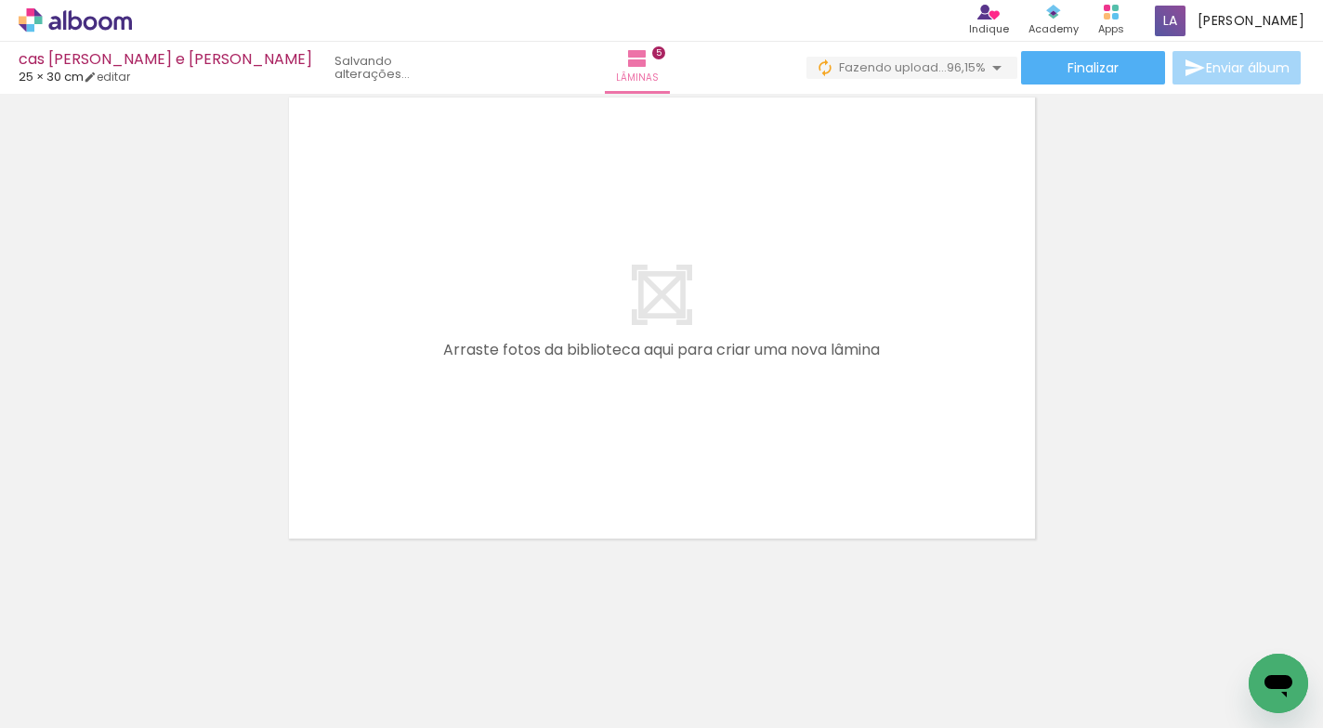
scroll to position [0, 1833]
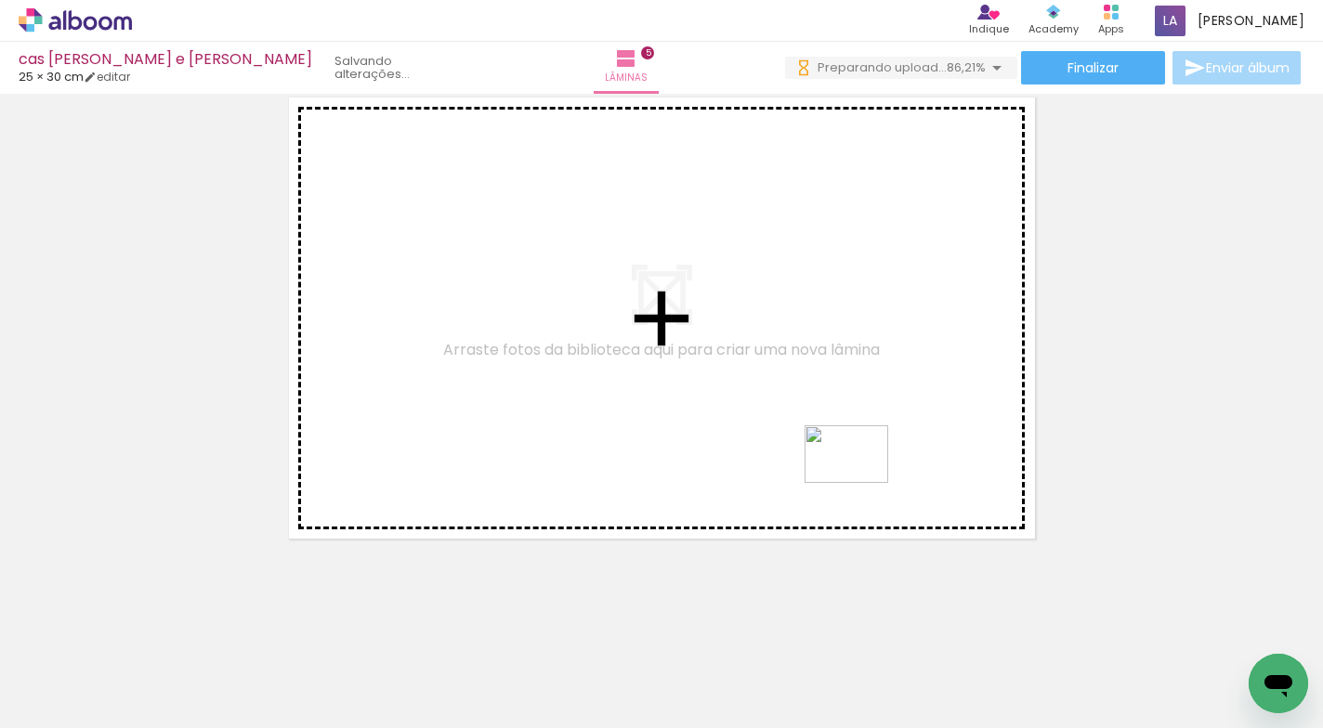
drag, startPoint x: 968, startPoint y: 669, endPoint x: 860, endPoint y: 481, distance: 216.3
click at [860, 481] on quentale-workspace at bounding box center [661, 364] width 1323 height 728
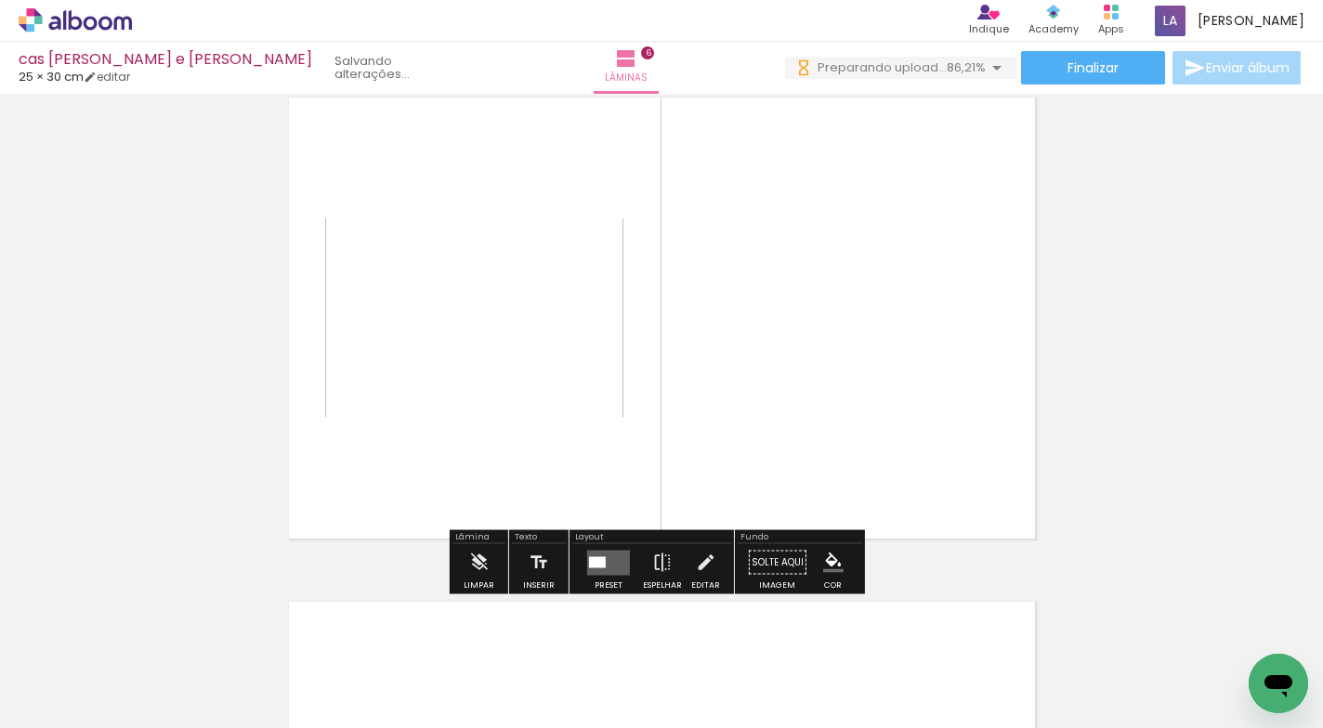
scroll to position [2545, 0]
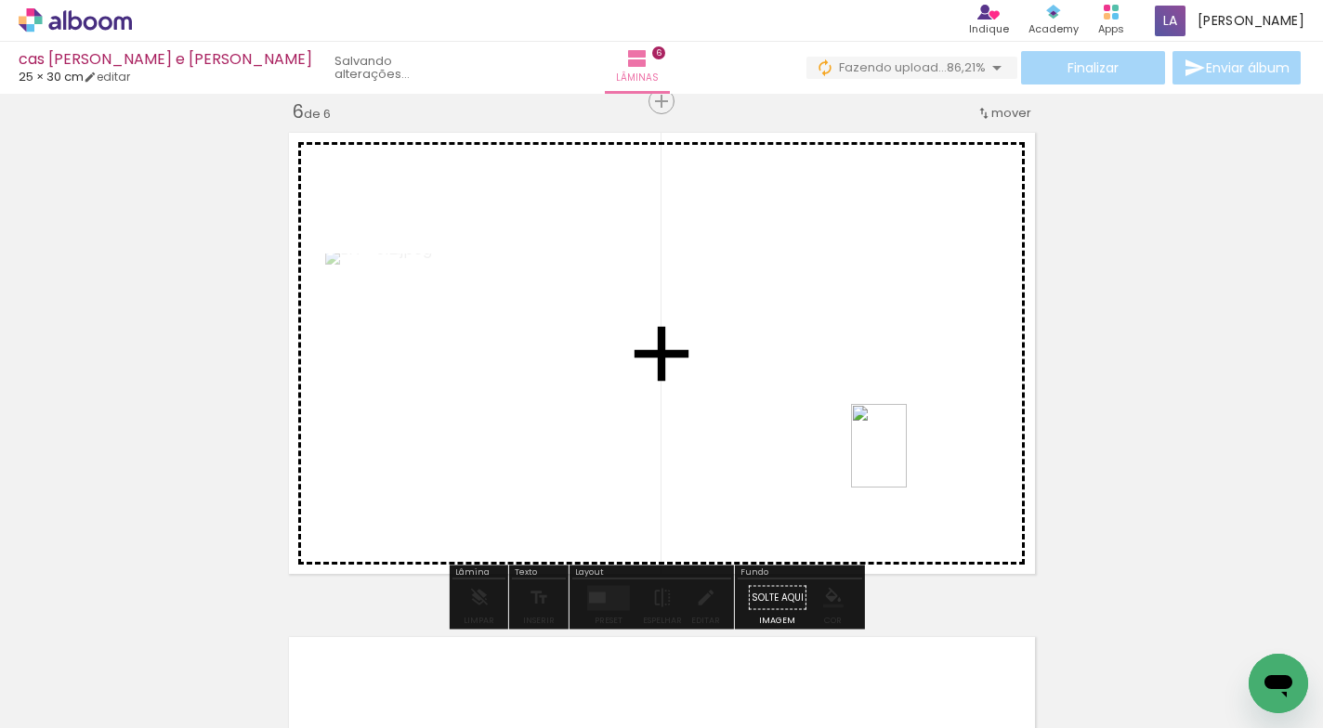
drag, startPoint x: 1058, startPoint y: 665, endPoint x: 906, endPoint y: 460, distance: 255.0
click at [906, 460] on quentale-workspace at bounding box center [661, 364] width 1323 height 728
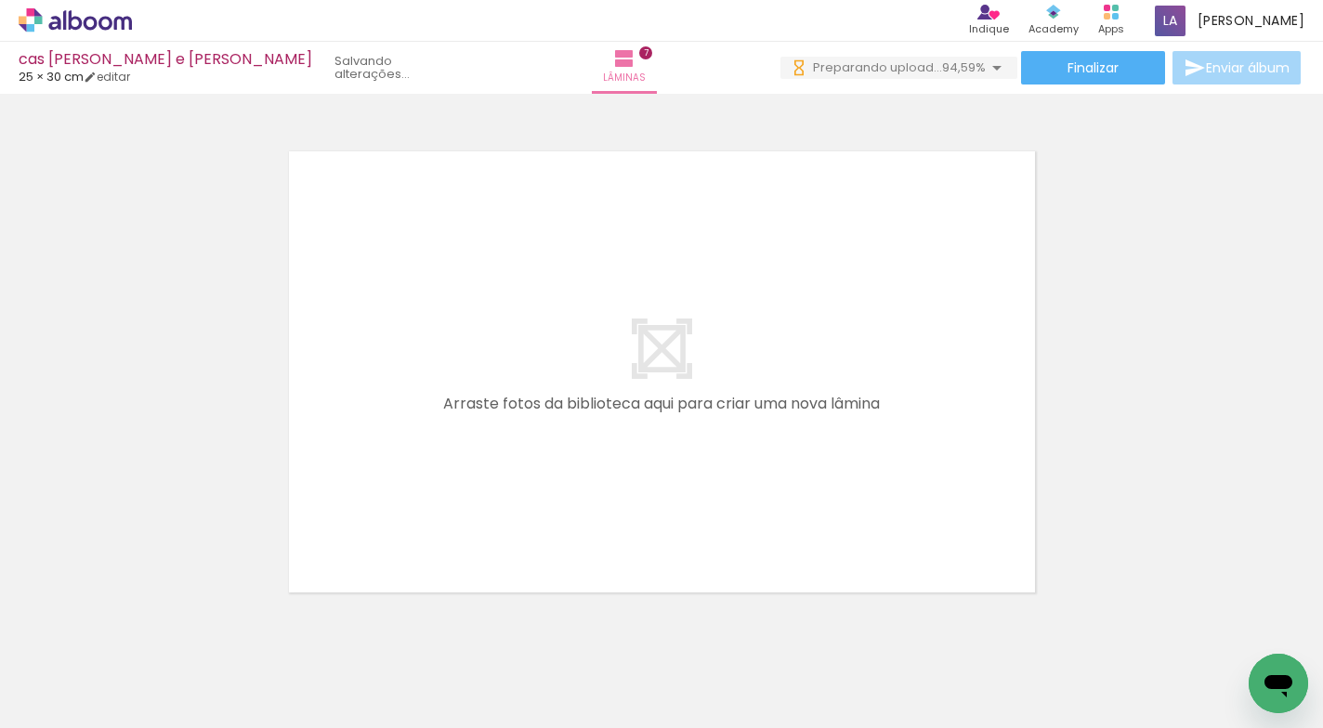
scroll to position [0, 2978]
drag, startPoint x: 1054, startPoint y: 722, endPoint x: 17, endPoint y: 52, distance: 1234.8
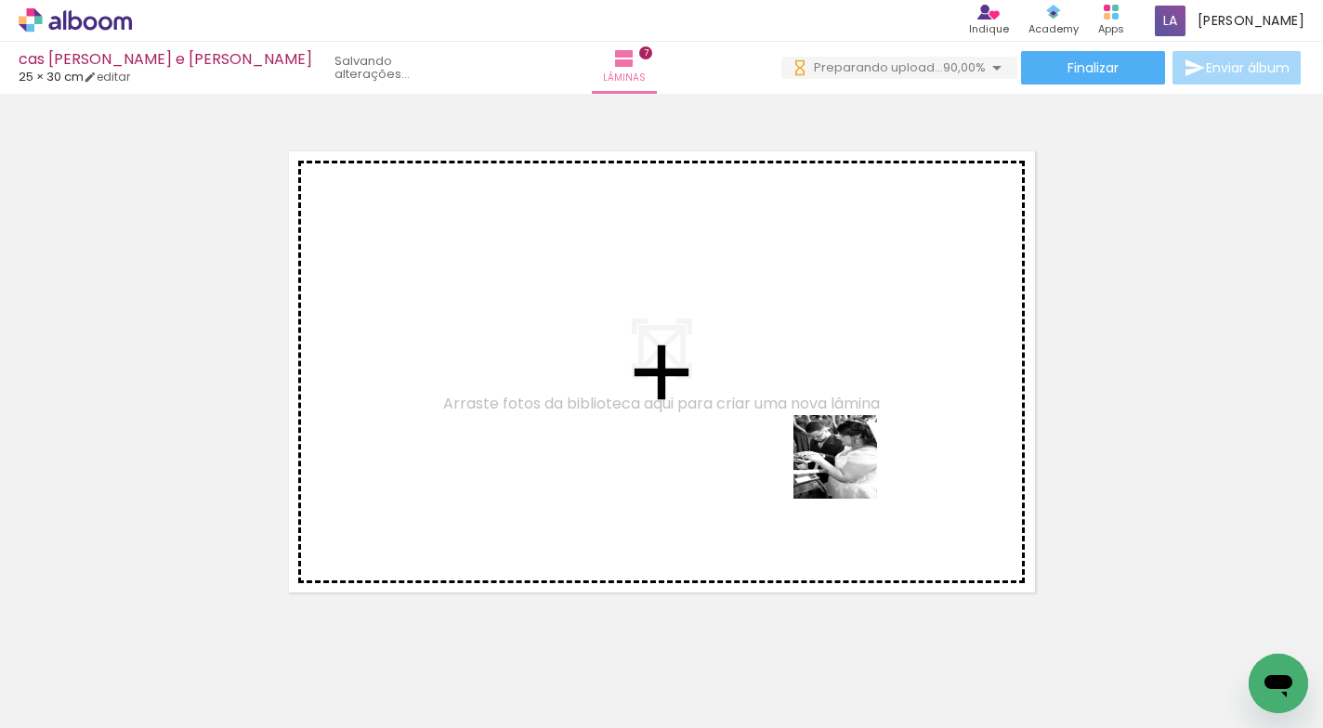
drag, startPoint x: 847, startPoint y: 659, endPoint x: 954, endPoint y: 669, distance: 107.2
click at [850, 477] on quentale-workspace at bounding box center [661, 364] width 1323 height 728
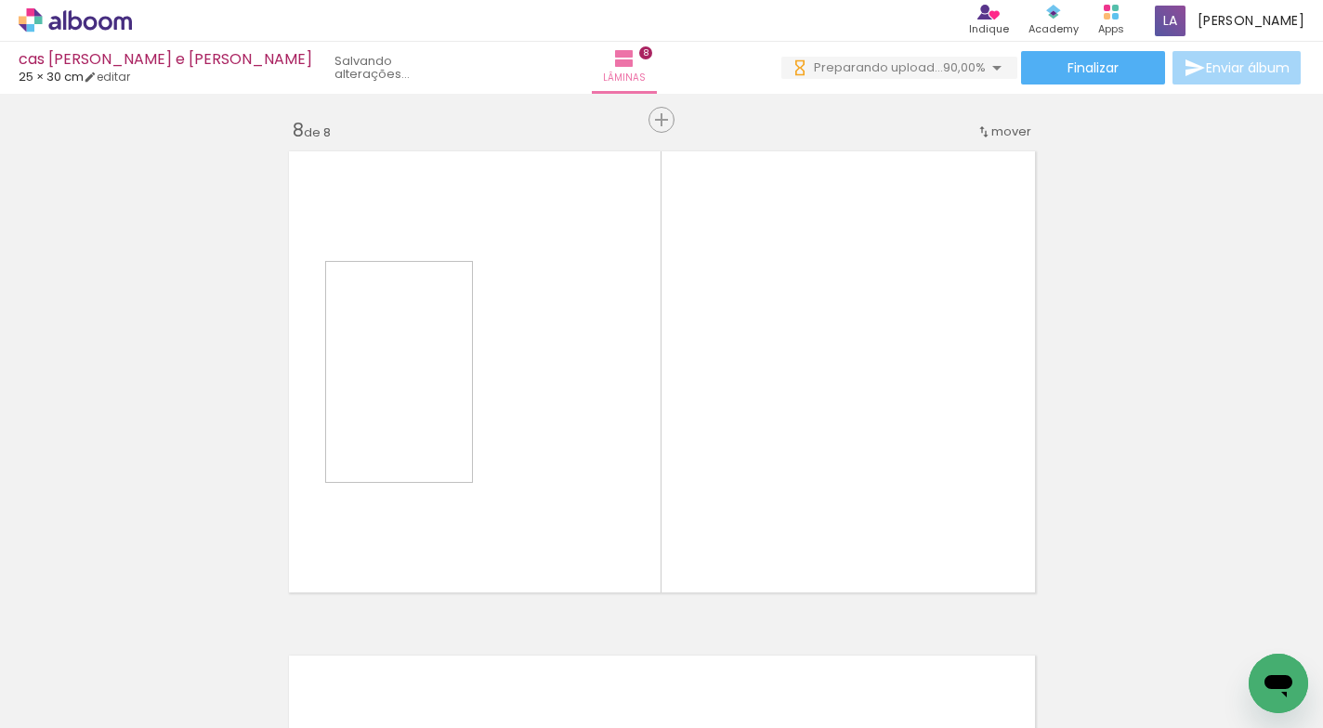
scroll to position [3553, 0]
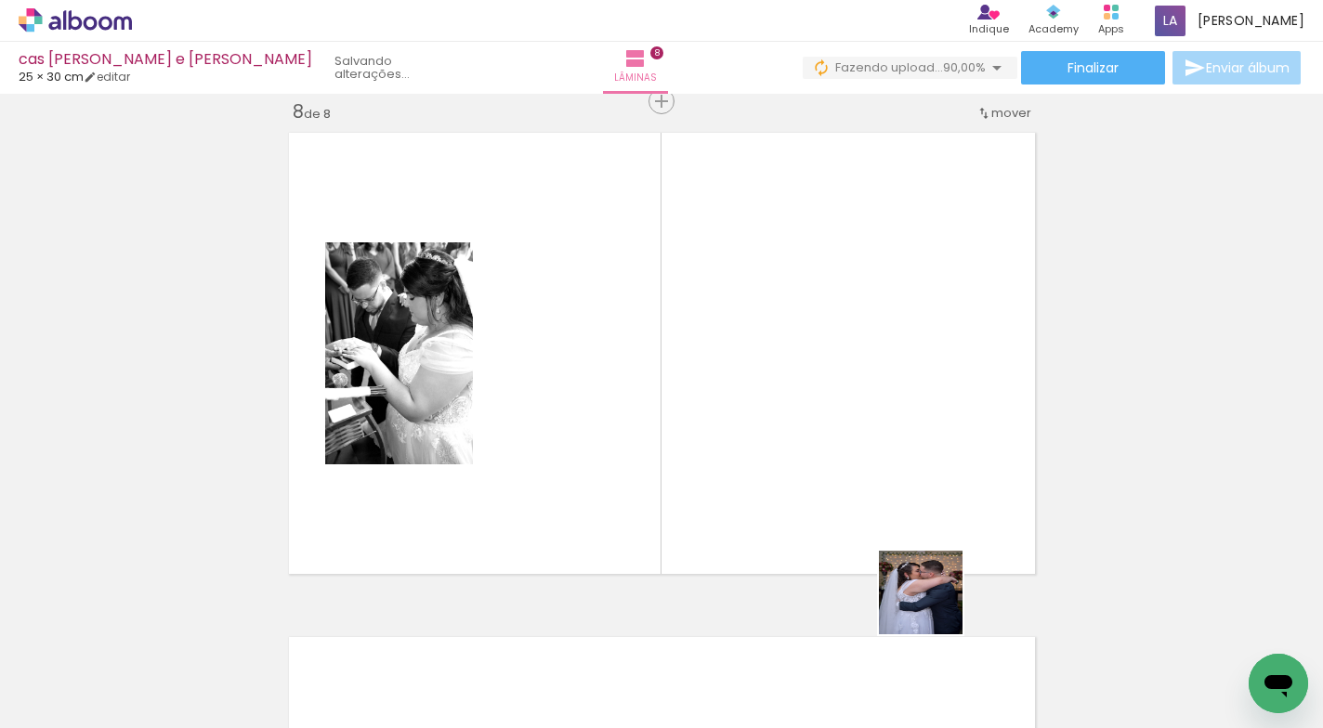
drag, startPoint x: 955, startPoint y: 668, endPoint x: 918, endPoint y: 521, distance: 151.4
click at [918, 521] on quentale-workspace at bounding box center [661, 364] width 1323 height 728
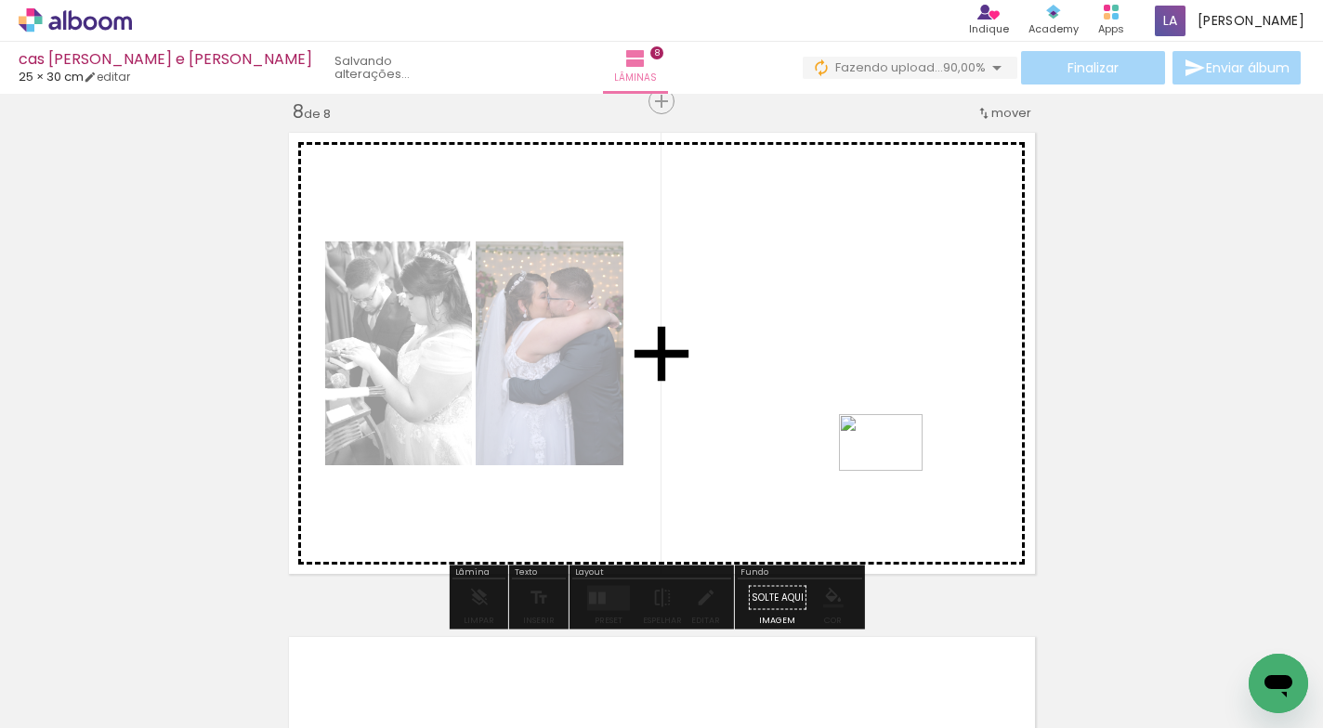
drag, startPoint x: 1042, startPoint y: 663, endPoint x: 894, endPoint y: 470, distance: 243.2
click at [894, 470] on quentale-workspace at bounding box center [661, 364] width 1323 height 728
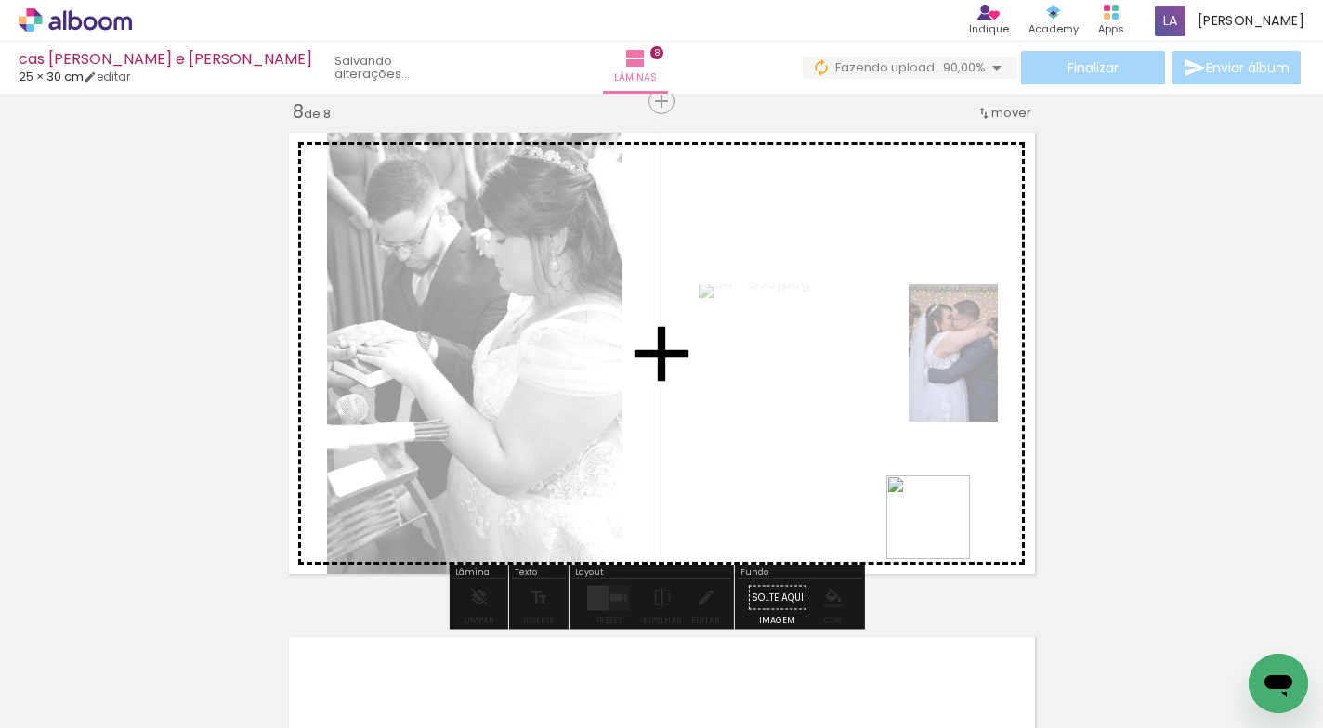
drag, startPoint x: 1175, startPoint y: 667, endPoint x: 948, endPoint y: 506, distance: 277.8
click at [948, 506] on quentale-workspace at bounding box center [661, 364] width 1323 height 728
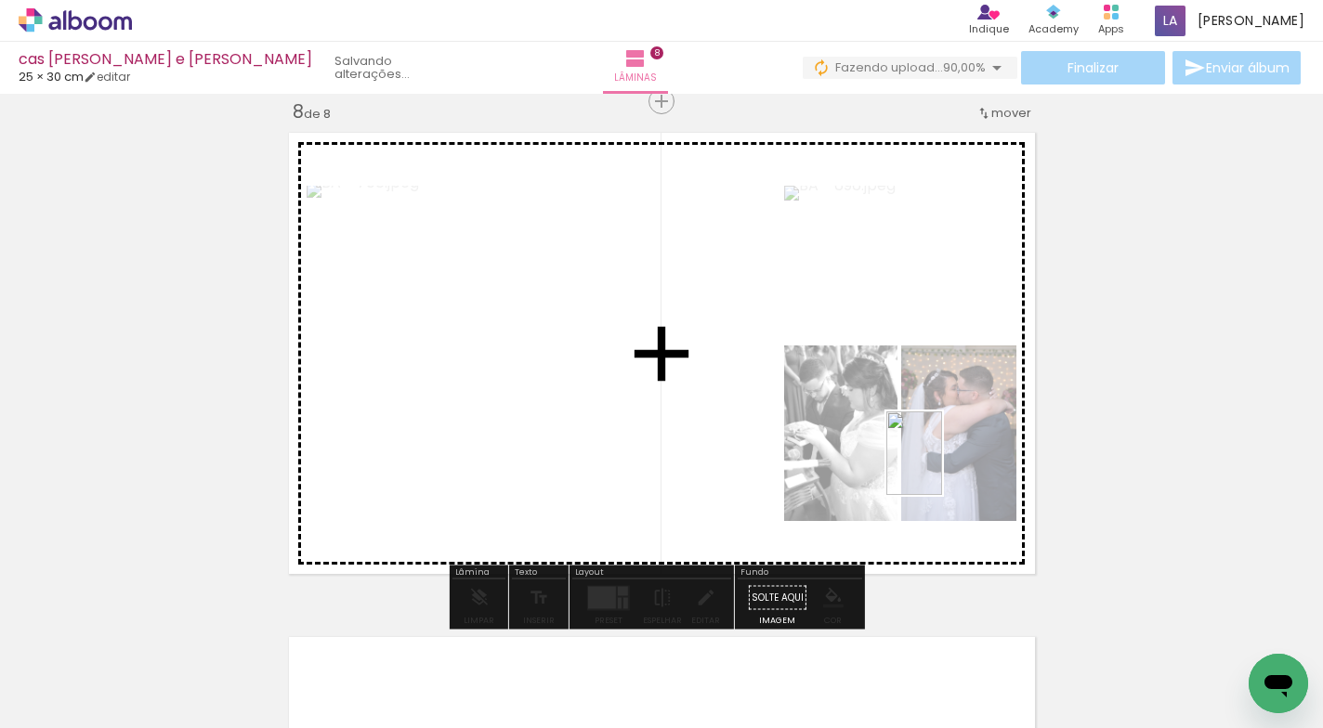
drag, startPoint x: 1256, startPoint y: 645, endPoint x: 942, endPoint y: 468, distance: 360.6
click at [942, 468] on quentale-workspace at bounding box center [661, 364] width 1323 height 728
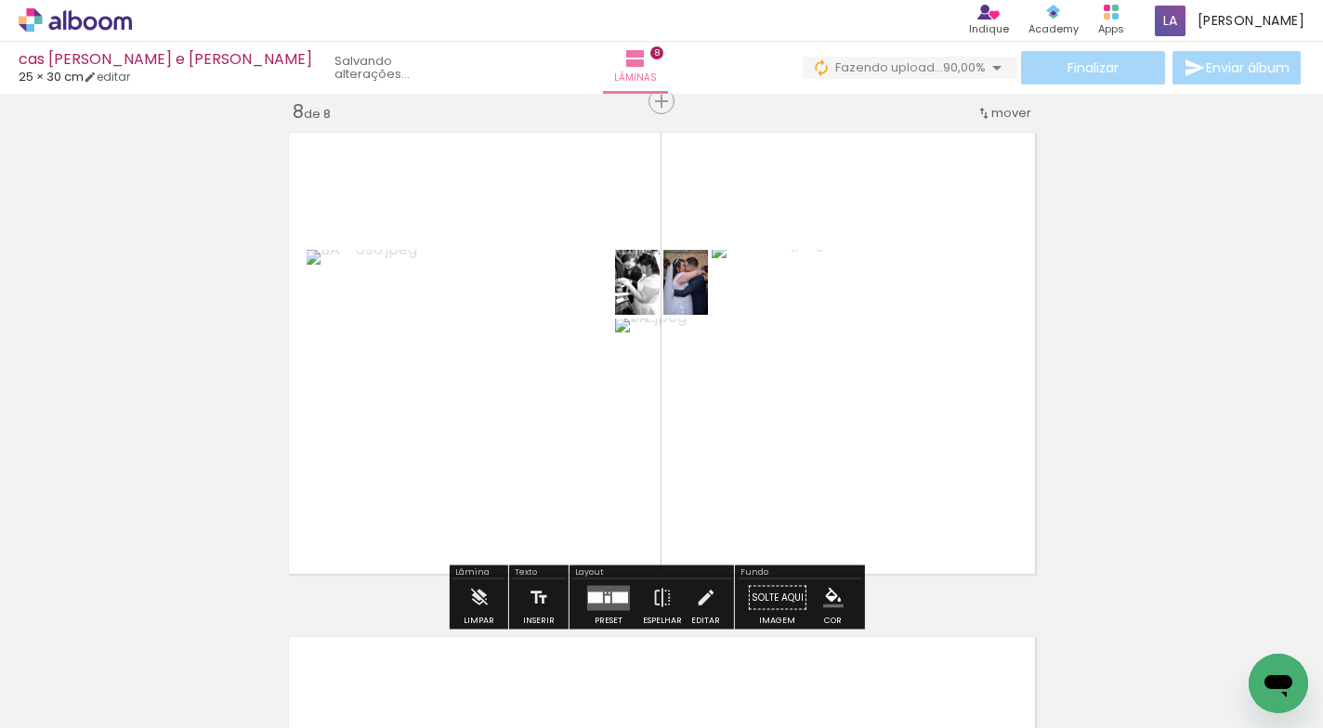
click at [594, 591] on quentale-layouter at bounding box center [608, 597] width 43 height 25
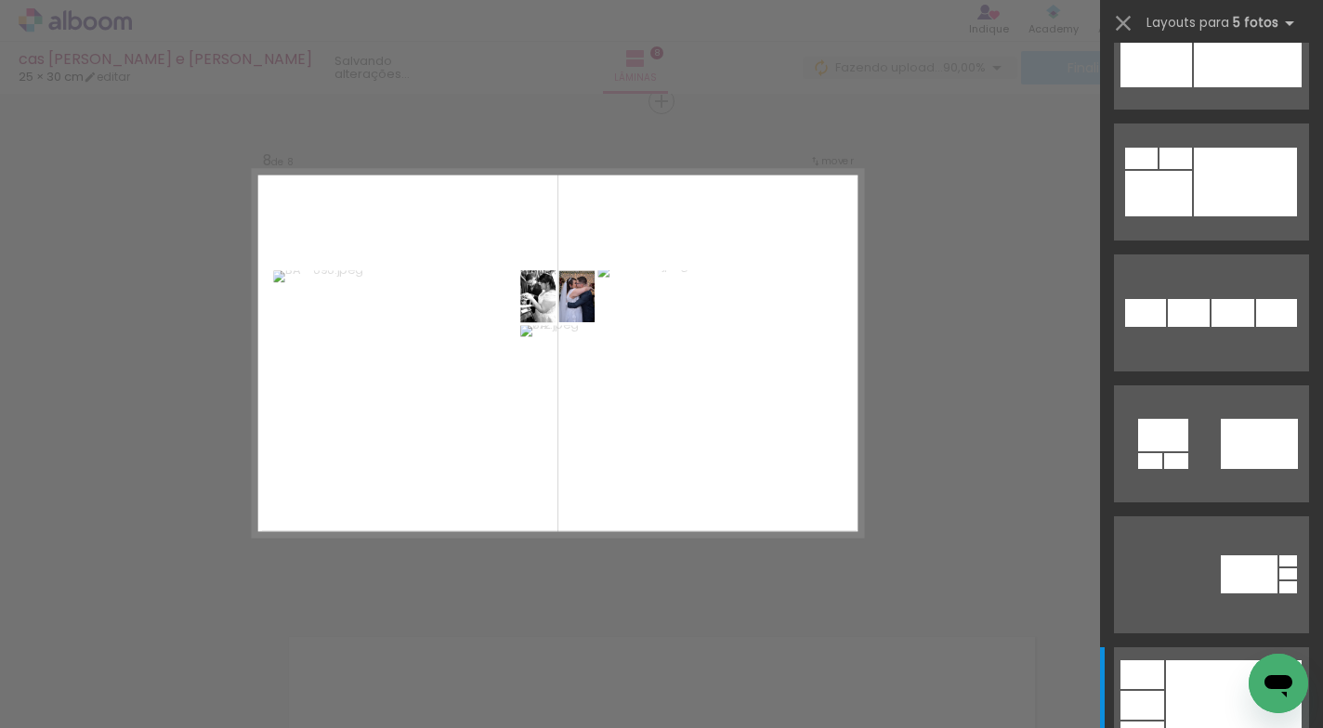
scroll to position [0, 0]
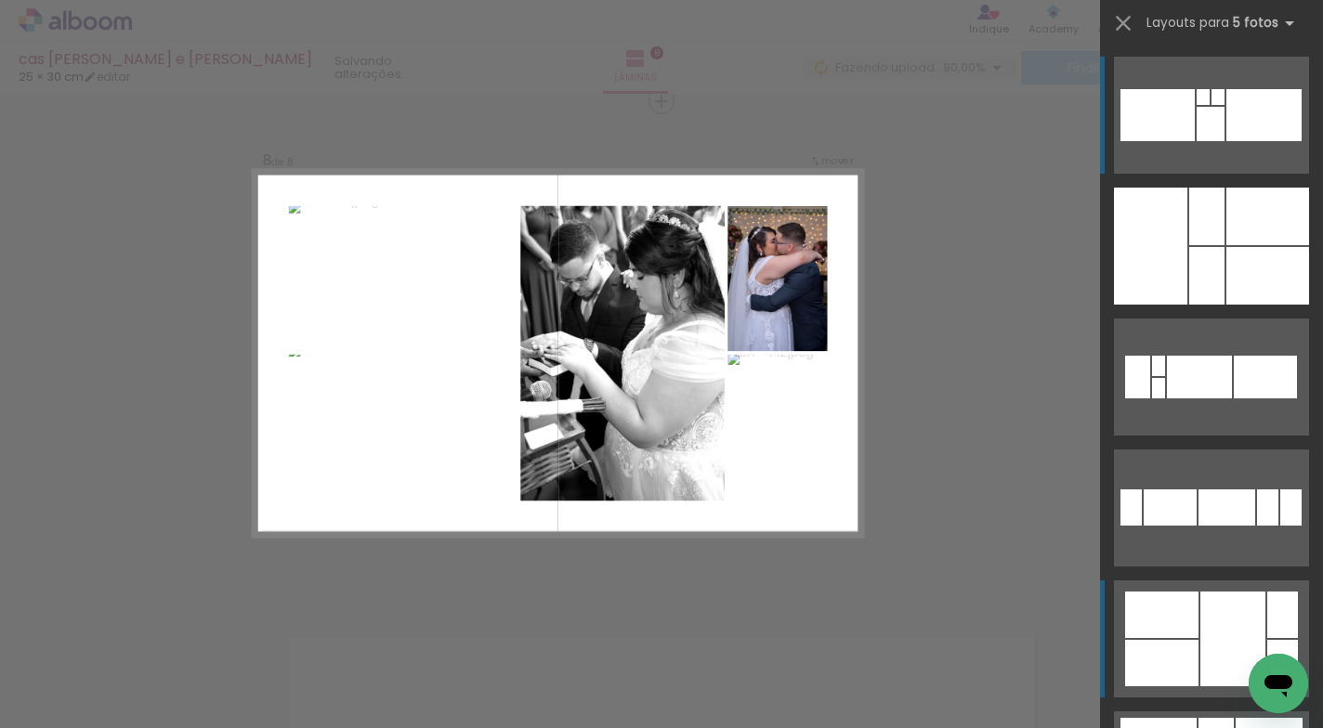
click at [1180, 305] on div at bounding box center [1150, 246] width 73 height 117
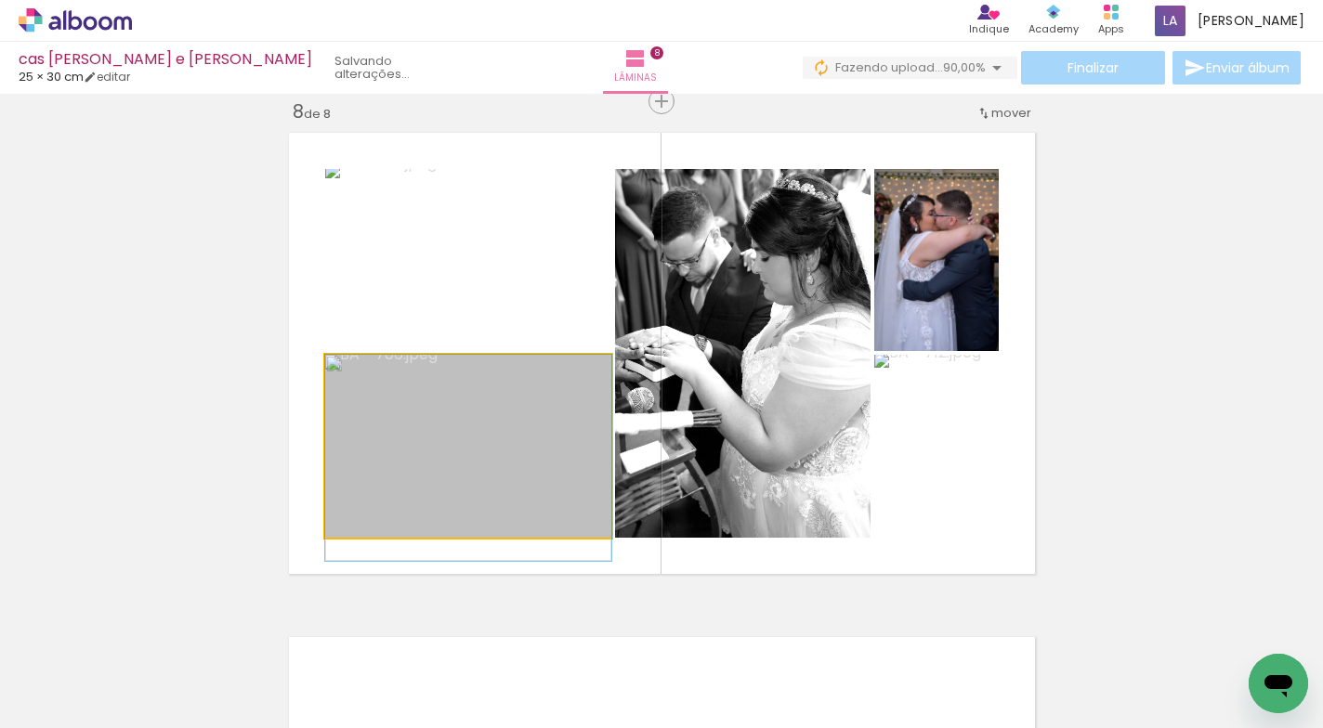
drag, startPoint x: 515, startPoint y: 449, endPoint x: 513, endPoint y: 483, distance: 34.4
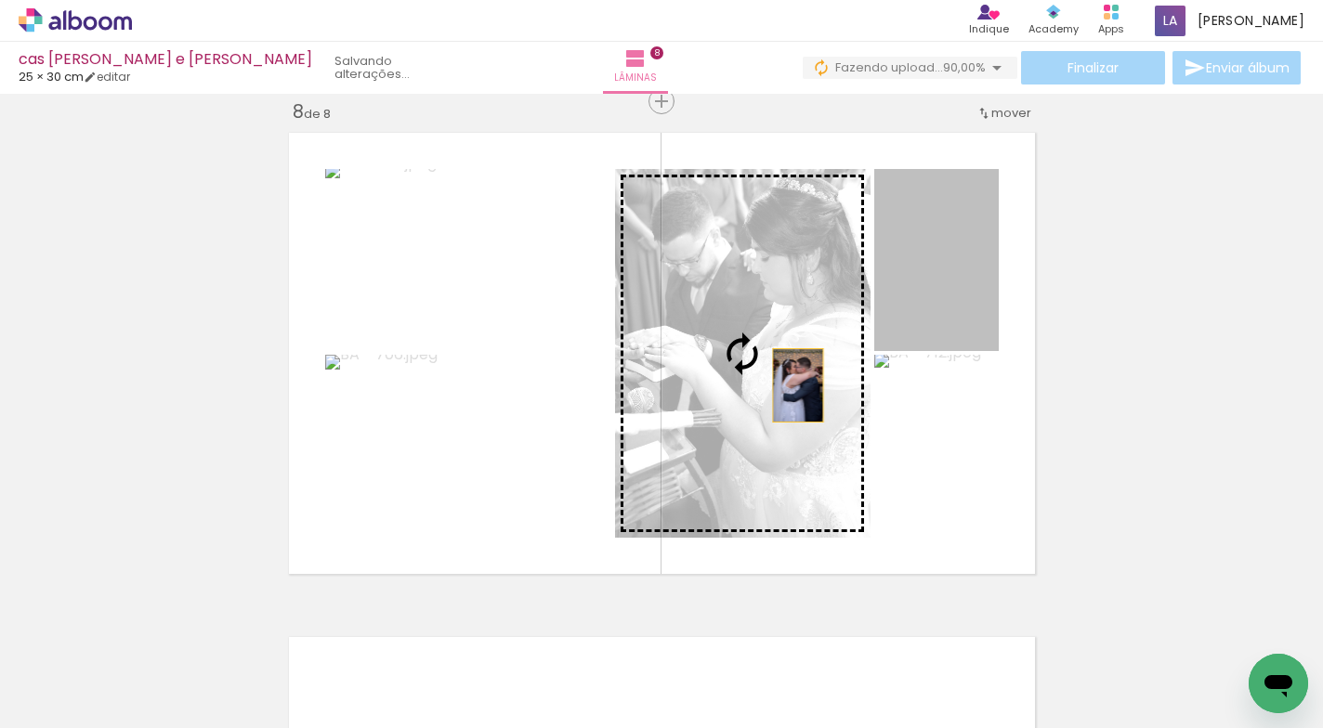
drag, startPoint x: 925, startPoint y: 278, endPoint x: 790, endPoint y: 385, distance: 172.5
click at [0, 0] on slot at bounding box center [0, 0] width 0 height 0
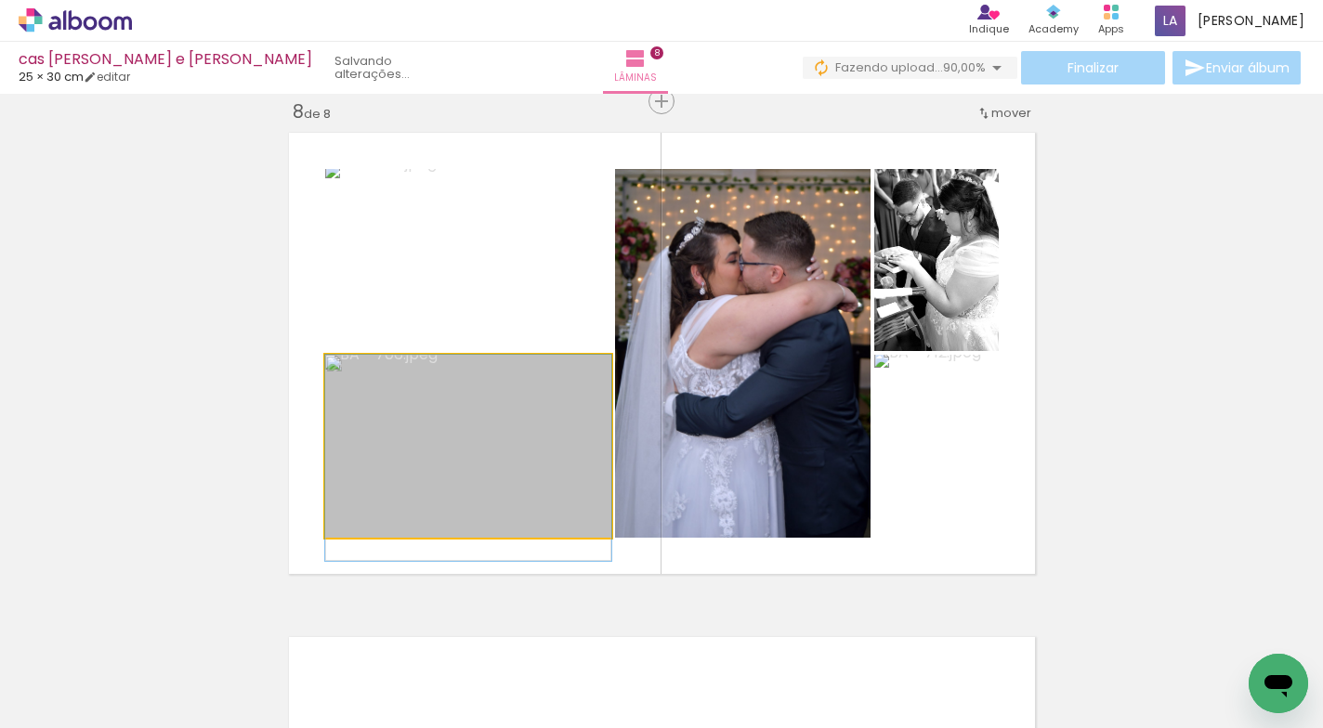
drag, startPoint x: 488, startPoint y: 452, endPoint x: 510, endPoint y: 416, distance: 42.5
drag, startPoint x: 515, startPoint y: 409, endPoint x: 530, endPoint y: 361, distance: 49.6
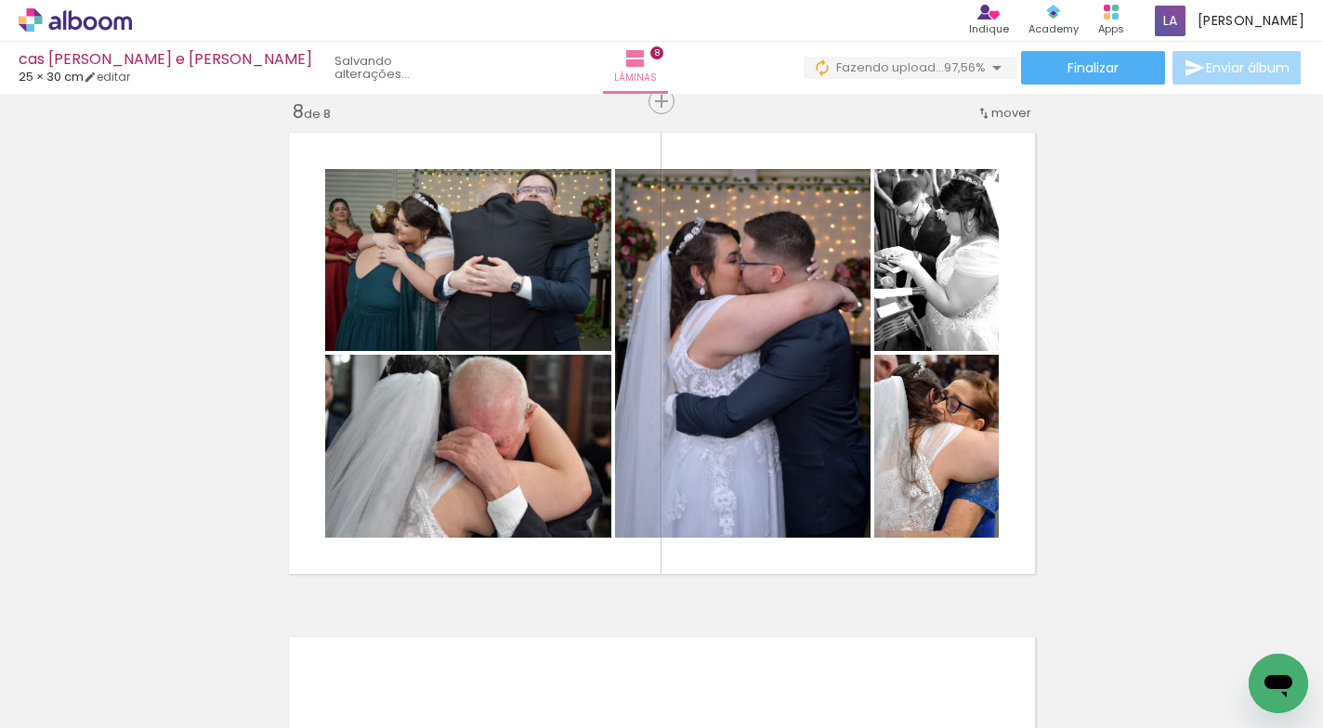
scroll to position [0, 3082]
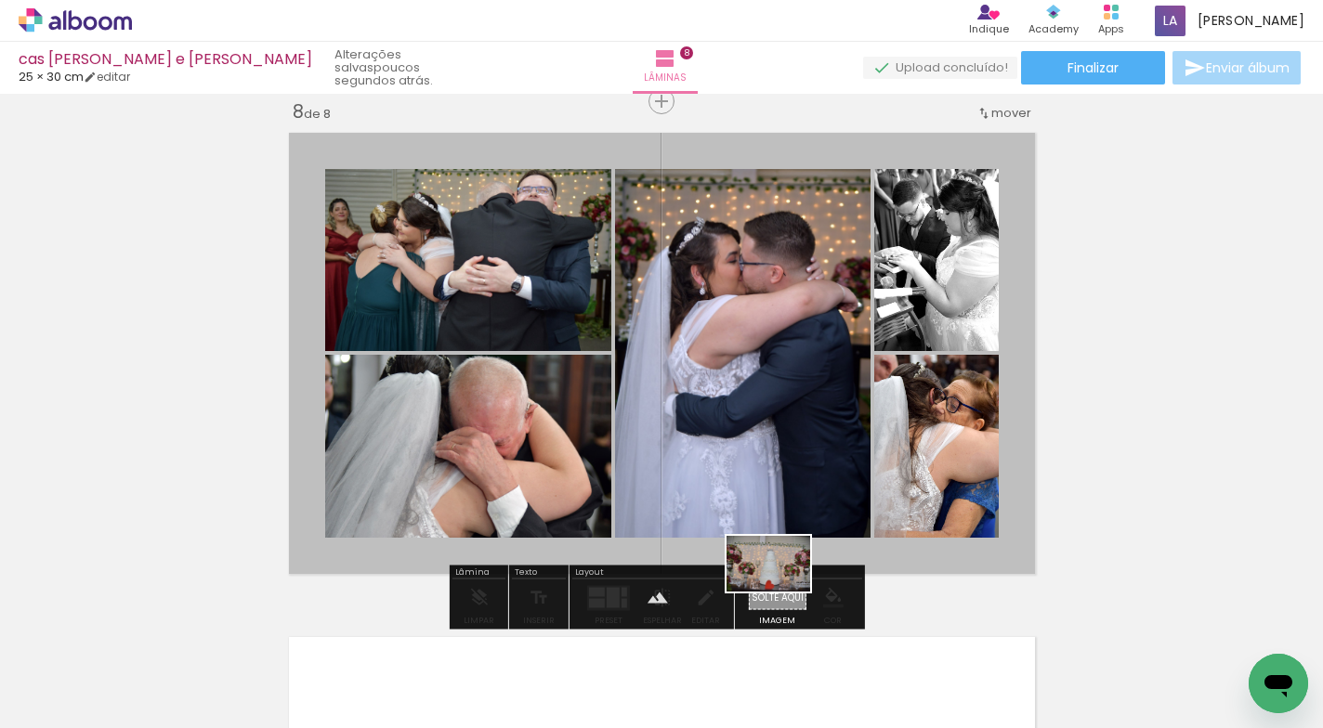
drag, startPoint x: 1265, startPoint y: 647, endPoint x: 782, endPoint y: 592, distance: 486.2
click at [782, 592] on quentale-workspace at bounding box center [661, 364] width 1323 height 728
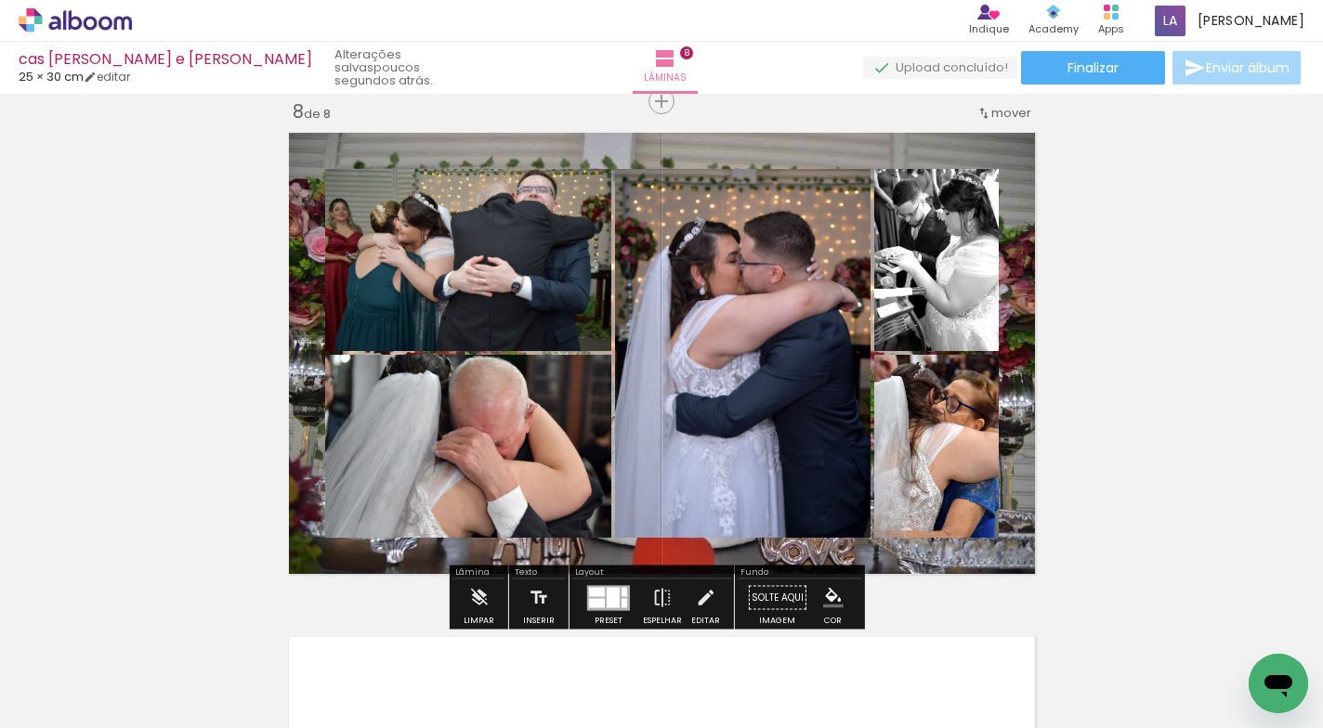
click at [852, 550] on quentale-layouter at bounding box center [661, 353] width 763 height 458
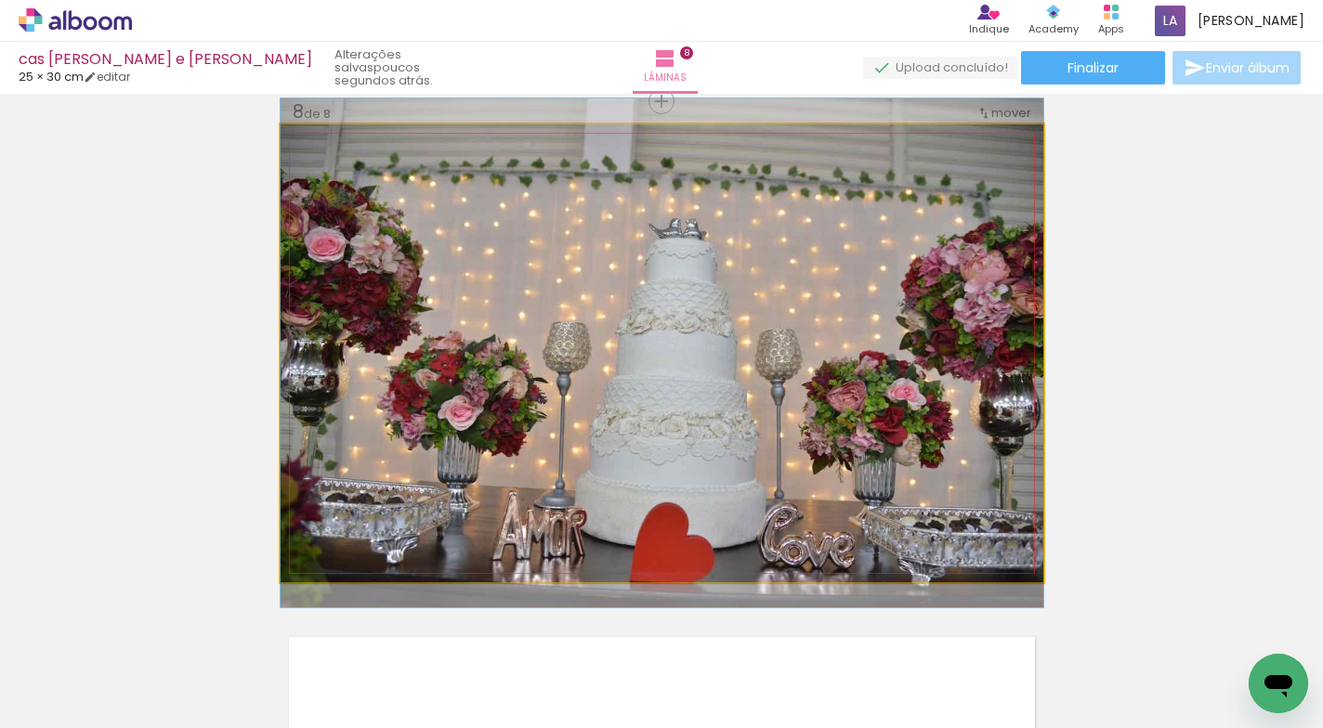
click at [852, 550] on quentale-photo at bounding box center [661, 353] width 763 height 458
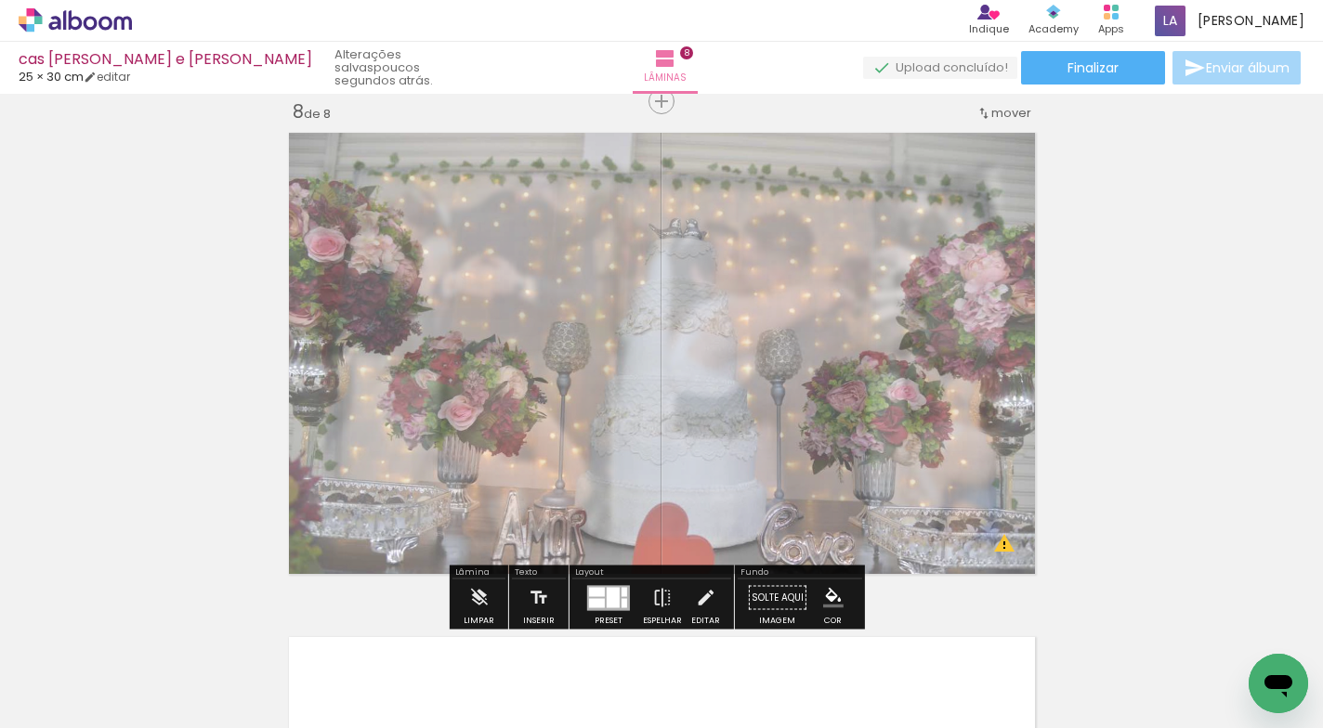
drag, startPoint x: 545, startPoint y: 170, endPoint x: 361, endPoint y: 178, distance: 184.1
type paper-slider "50"
click at [519, 176] on div at bounding box center [524, 171] width 11 height 11
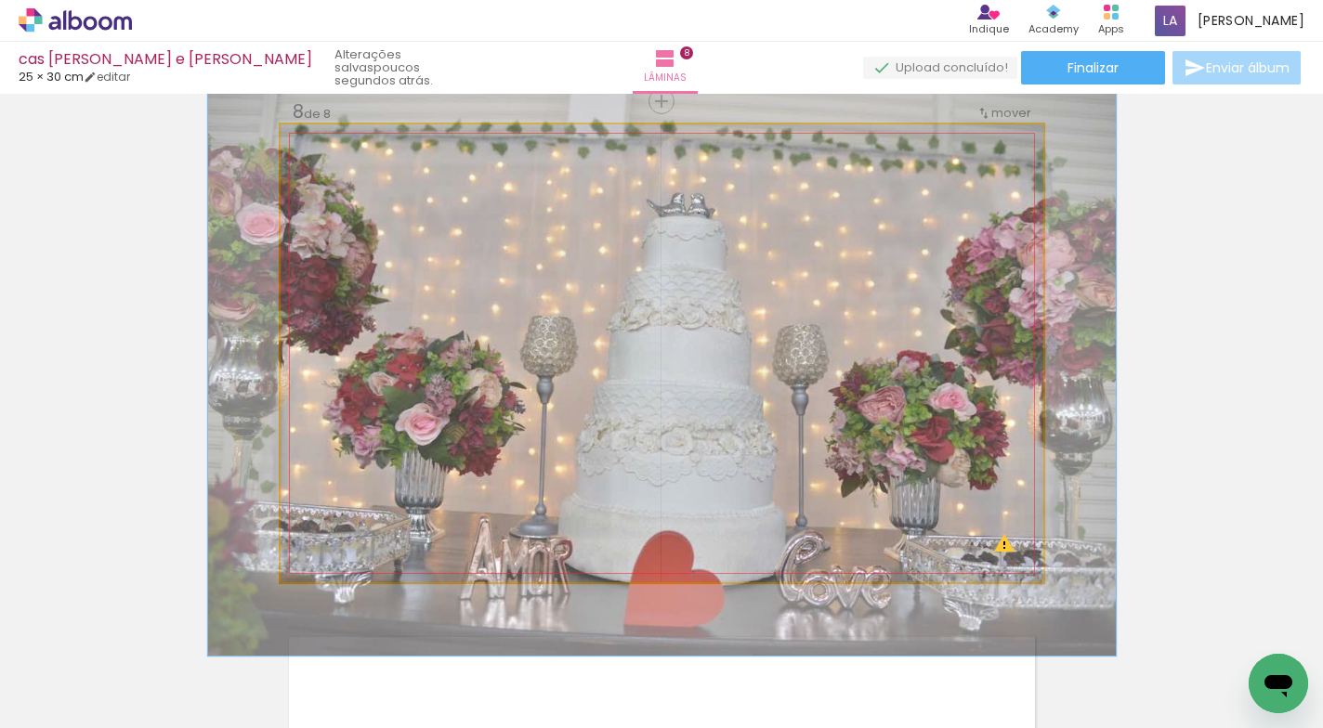
drag, startPoint x: 347, startPoint y: 174, endPoint x: 359, endPoint y: 175, distance: 12.1
type paper-slider "119"
click at [359, 175] on div at bounding box center [364, 171] width 17 height 17
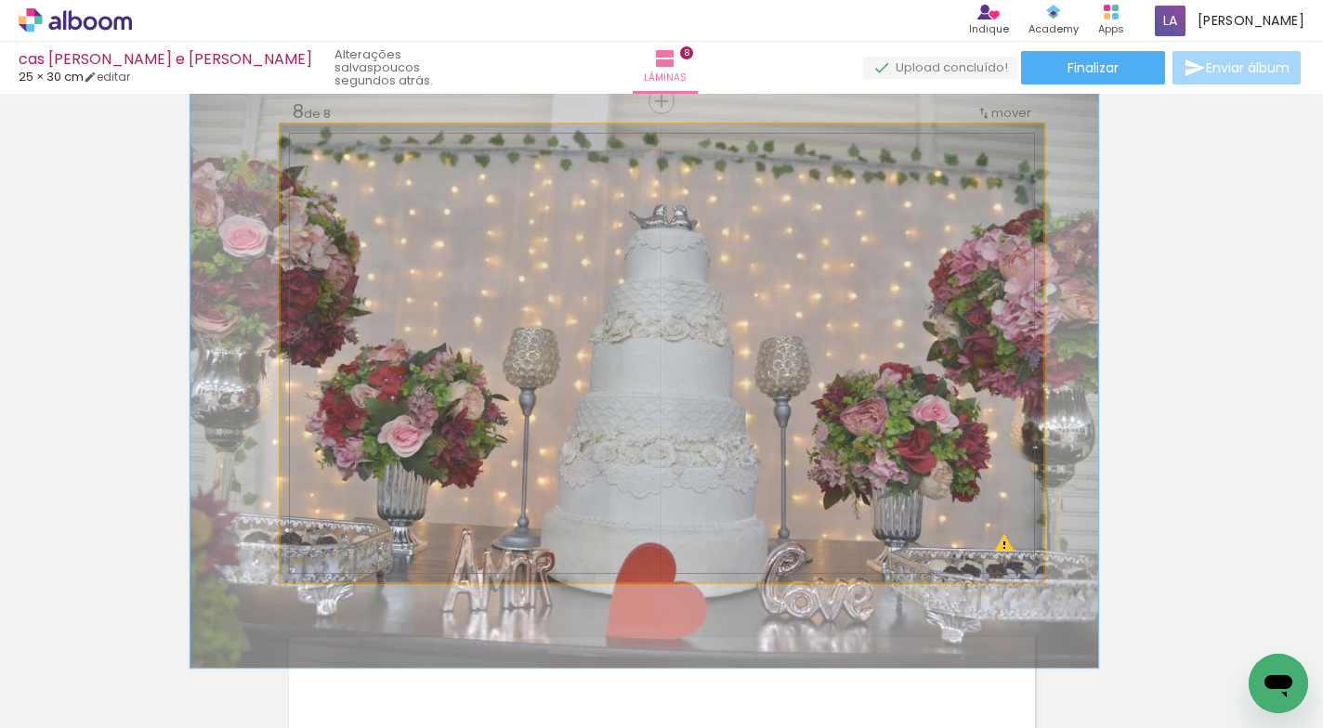
drag, startPoint x: 810, startPoint y: 298, endPoint x: 836, endPoint y: 319, distance: 33.1
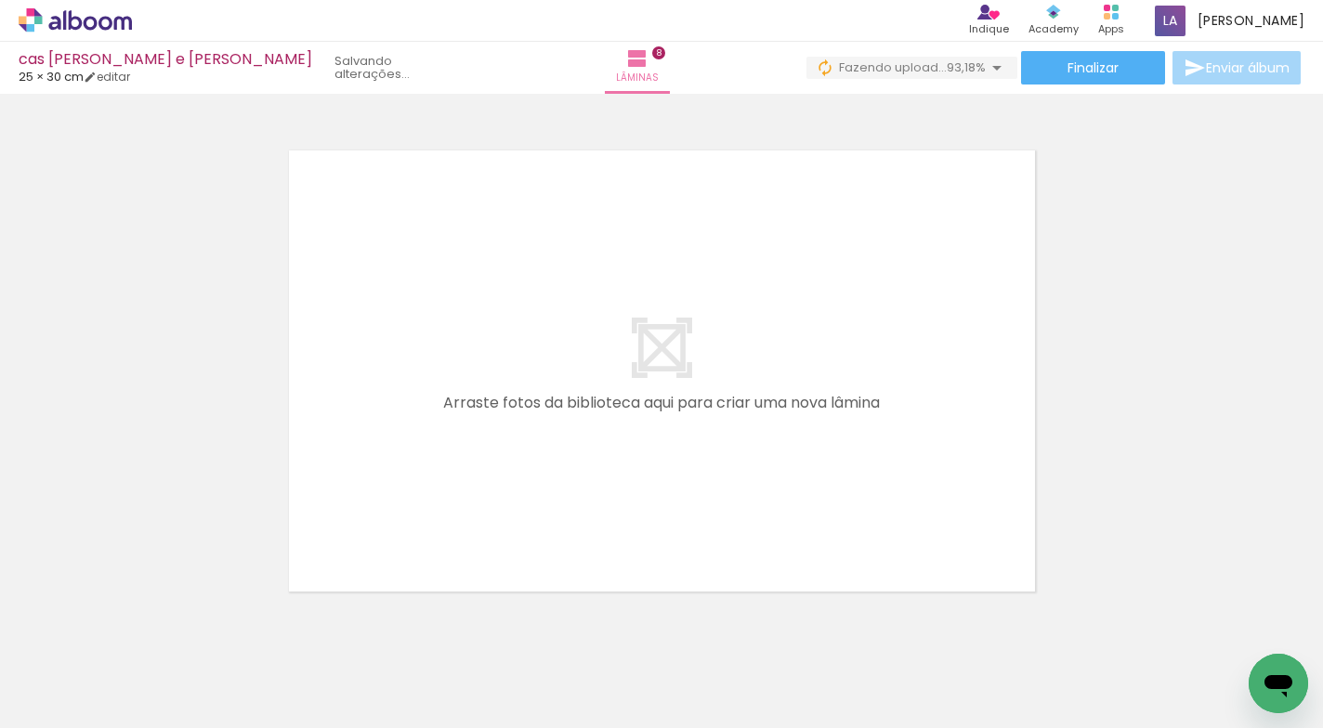
scroll to position [0, 0]
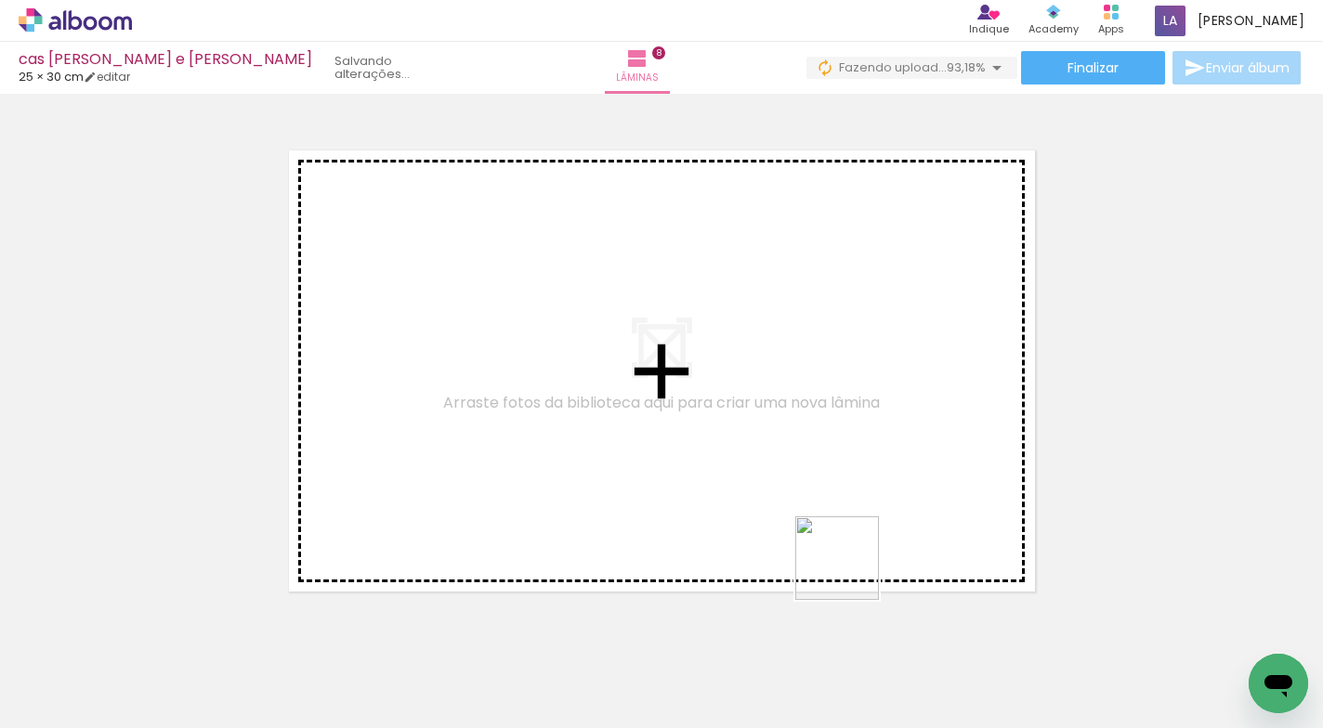
drag, startPoint x: 953, startPoint y: 667, endPoint x: 1053, endPoint y: 646, distance: 102.4
click at [828, 510] on quentale-workspace at bounding box center [661, 364] width 1323 height 728
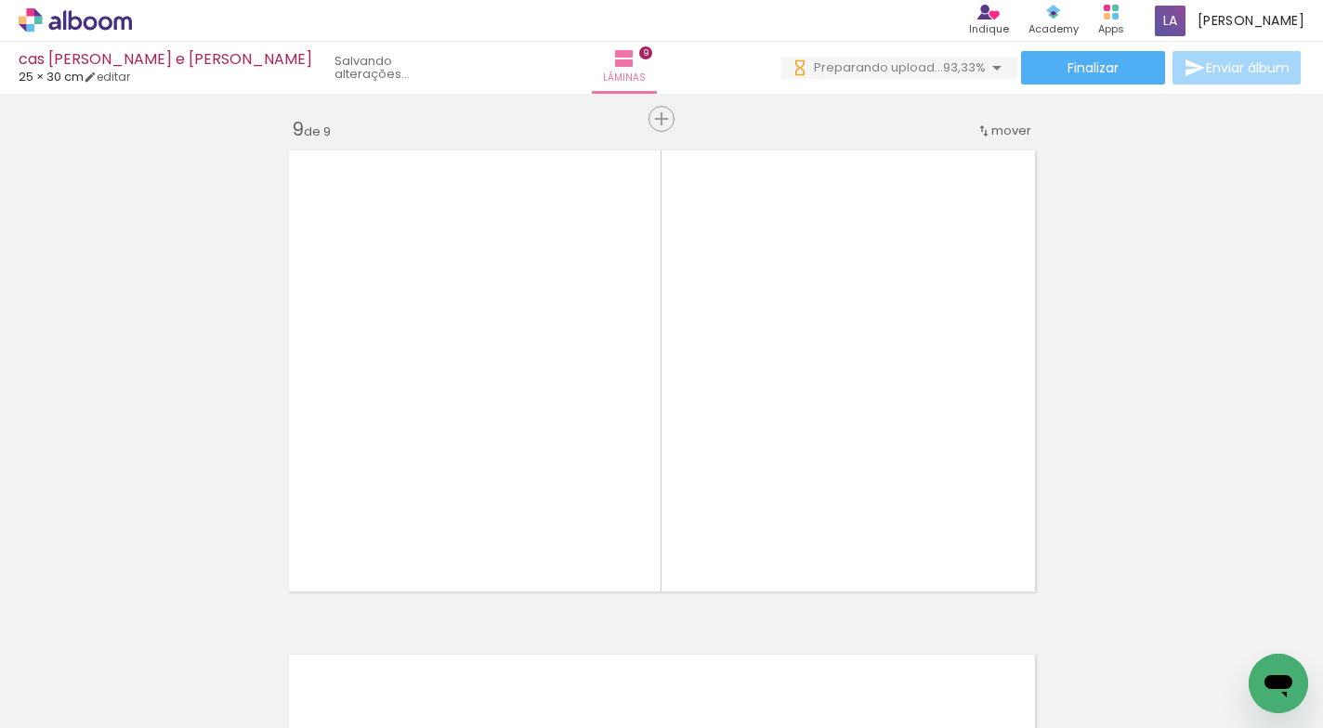
scroll to position [4058, 0]
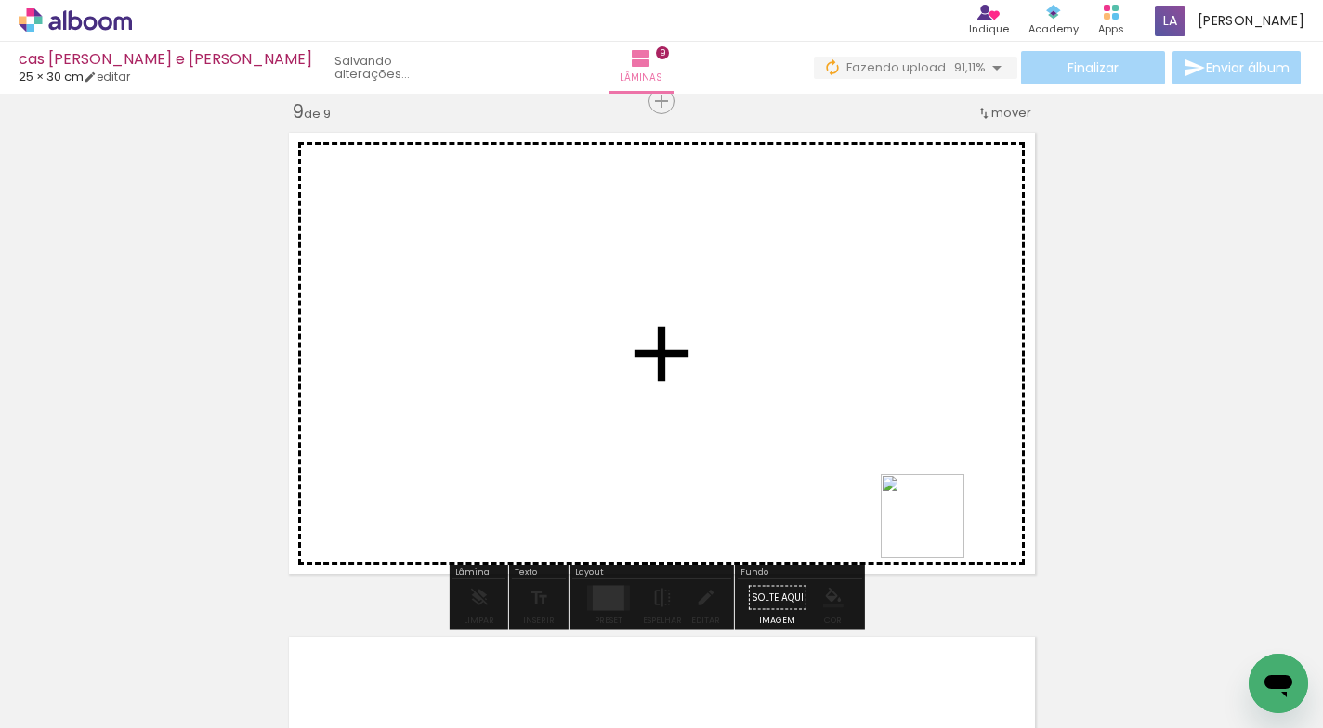
drag, startPoint x: 1065, startPoint y: 668, endPoint x: 1160, endPoint y: 669, distance: 94.7
click at [938, 534] on quentale-workspace at bounding box center [661, 364] width 1323 height 728
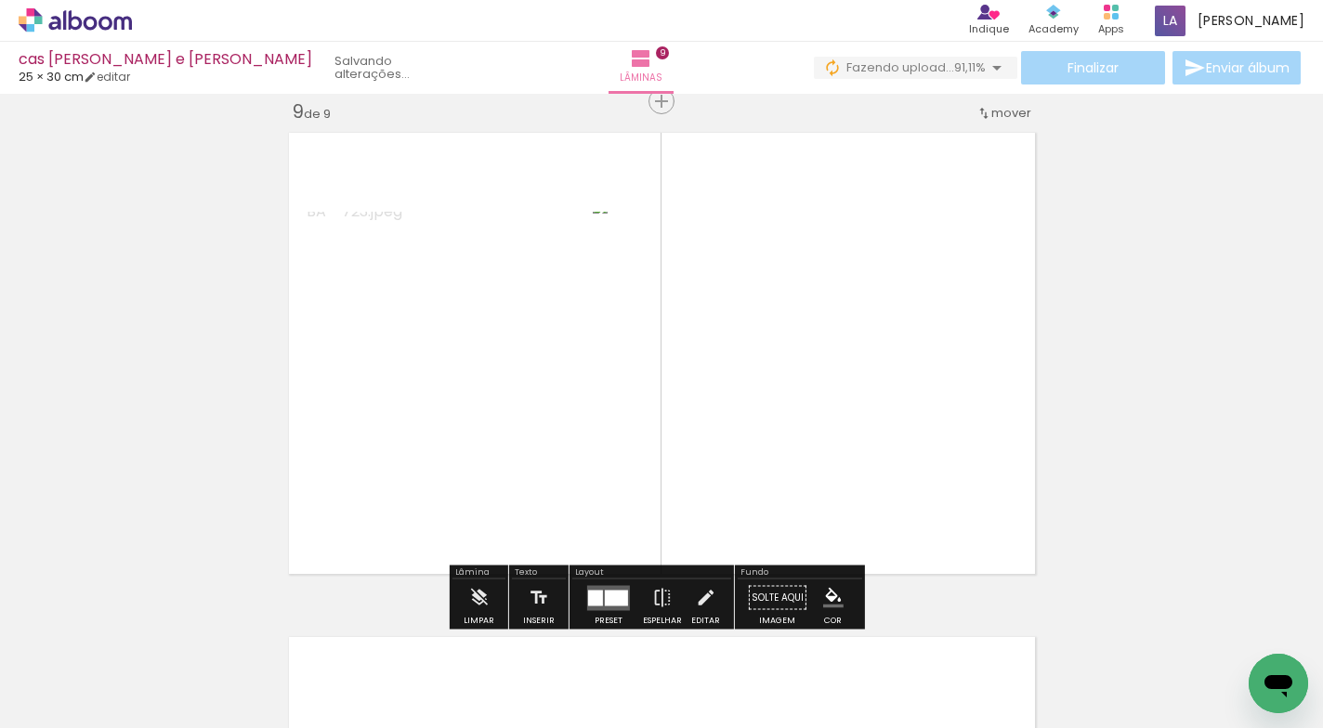
drag, startPoint x: 1167, startPoint y: 671, endPoint x: 953, endPoint y: 502, distance: 272.4
click at [953, 502] on quentale-workspace at bounding box center [661, 364] width 1323 height 728
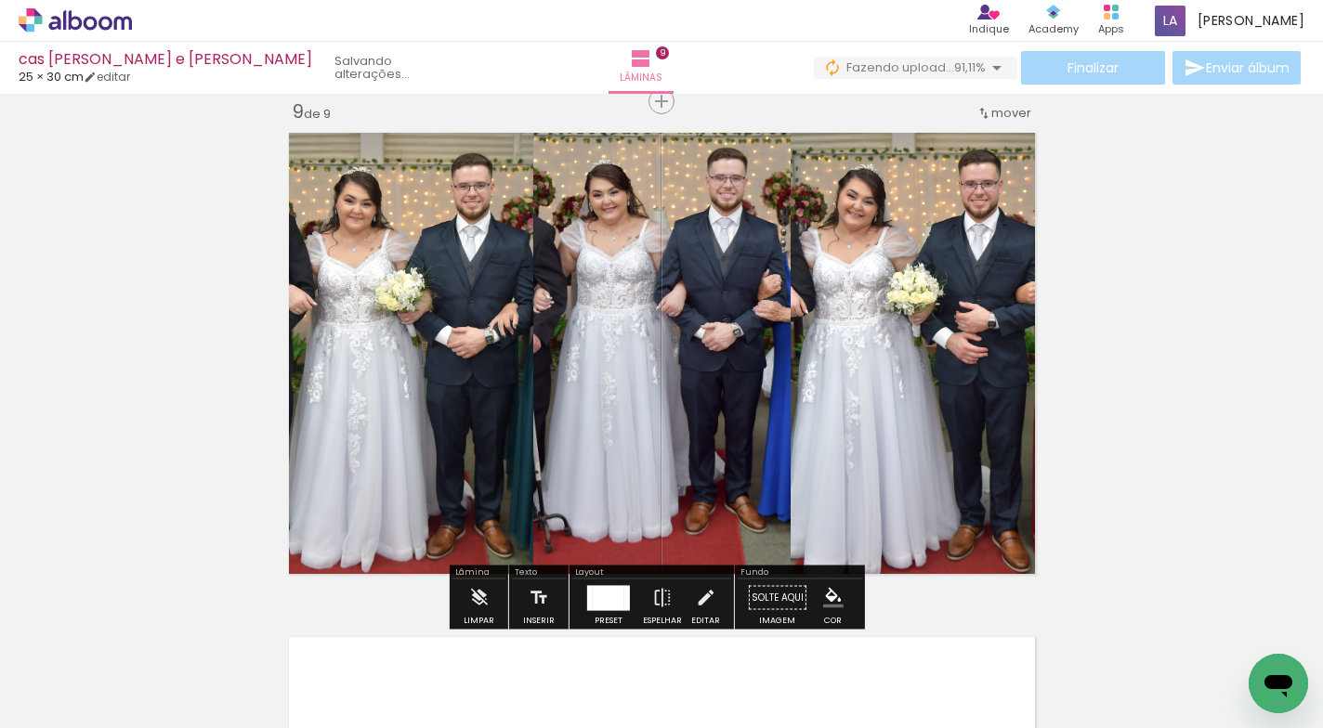
drag, startPoint x: 1283, startPoint y: 638, endPoint x: 862, endPoint y: 443, distance: 463.7
click at [905, 441] on quentale-workspace at bounding box center [661, 364] width 1323 height 728
